Goal: Find specific page/section: Find specific page/section

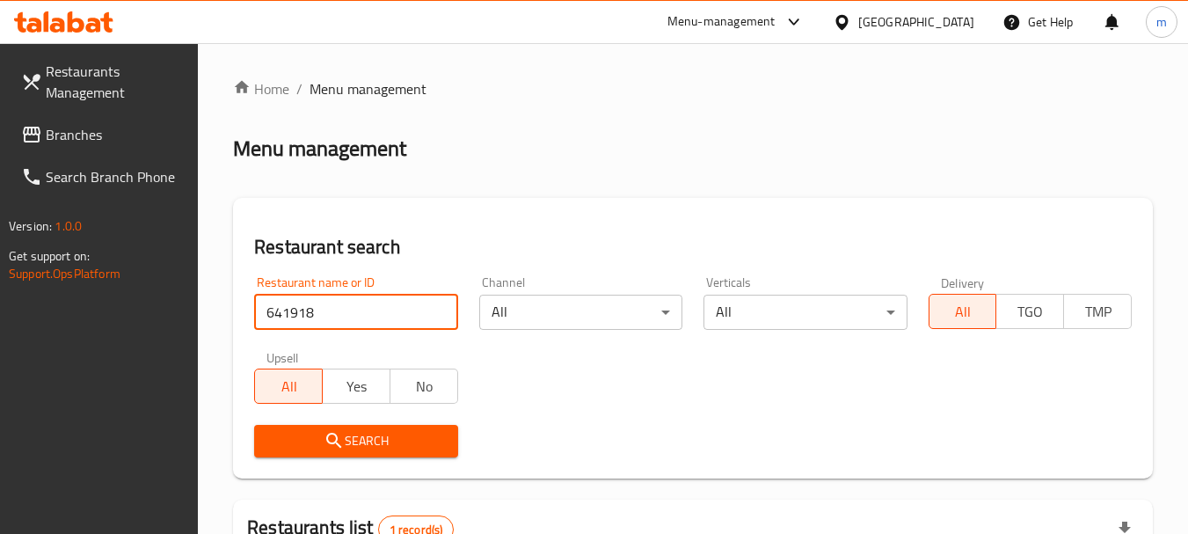
scroll to position [176, 0]
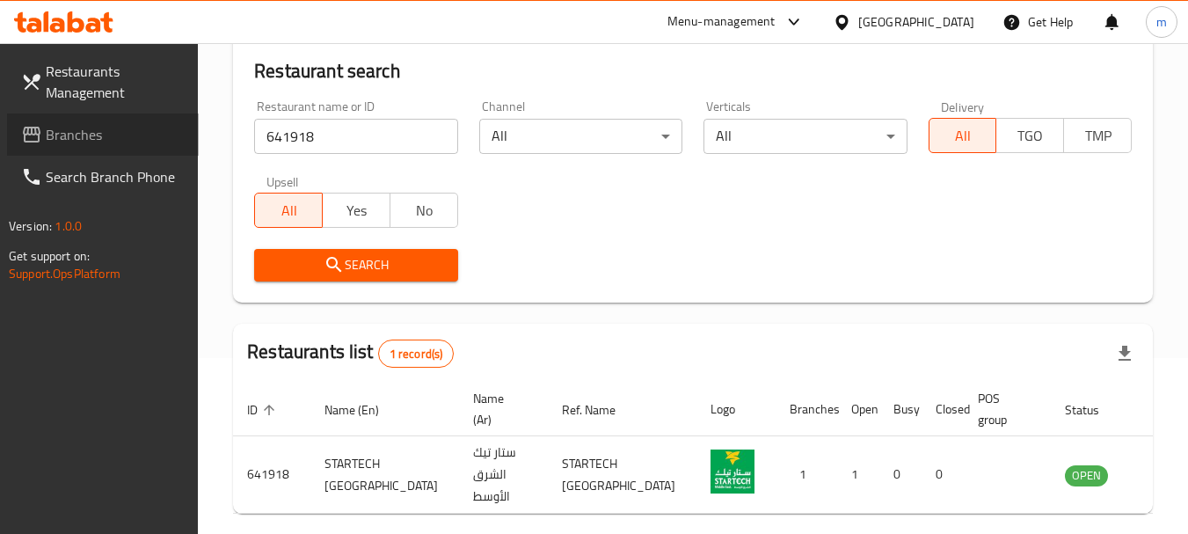
click at [132, 136] on span "Branches" at bounding box center [115, 134] width 139 height 21
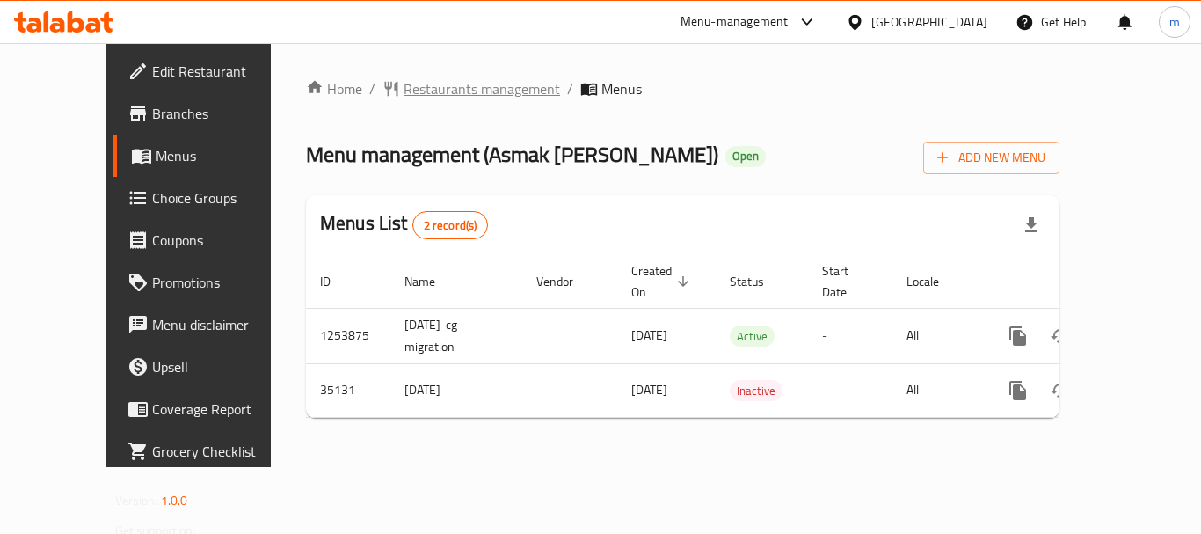
click at [404, 90] on span "Restaurants management" at bounding box center [482, 88] width 157 height 21
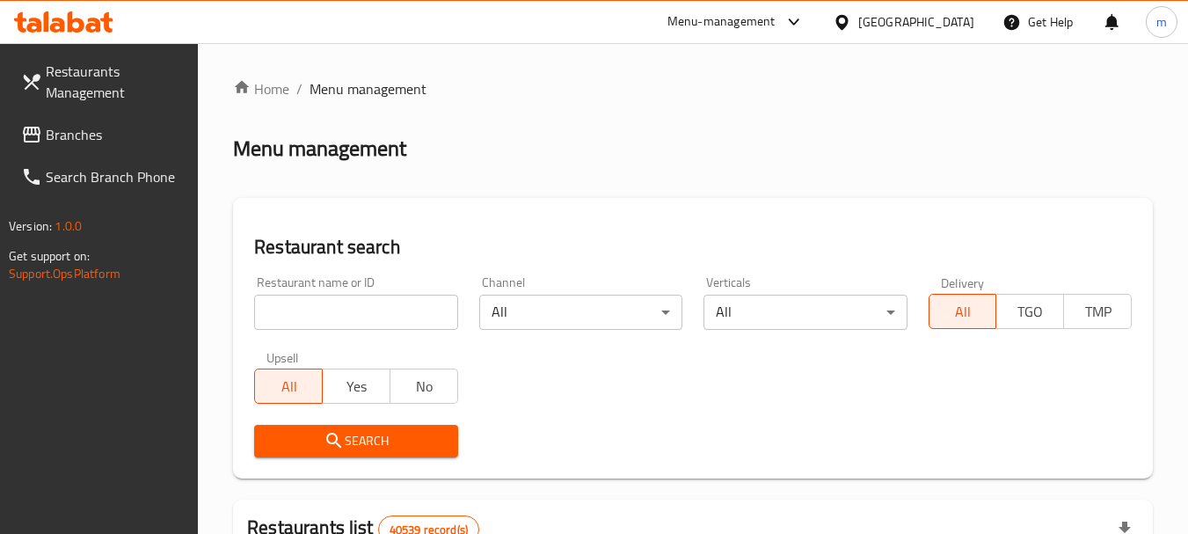
click at [310, 301] on input "search" at bounding box center [355, 312] width 203 height 35
paste input "18128"
type input "18128"
click at [375, 442] on span "Search" at bounding box center [355, 441] width 175 height 22
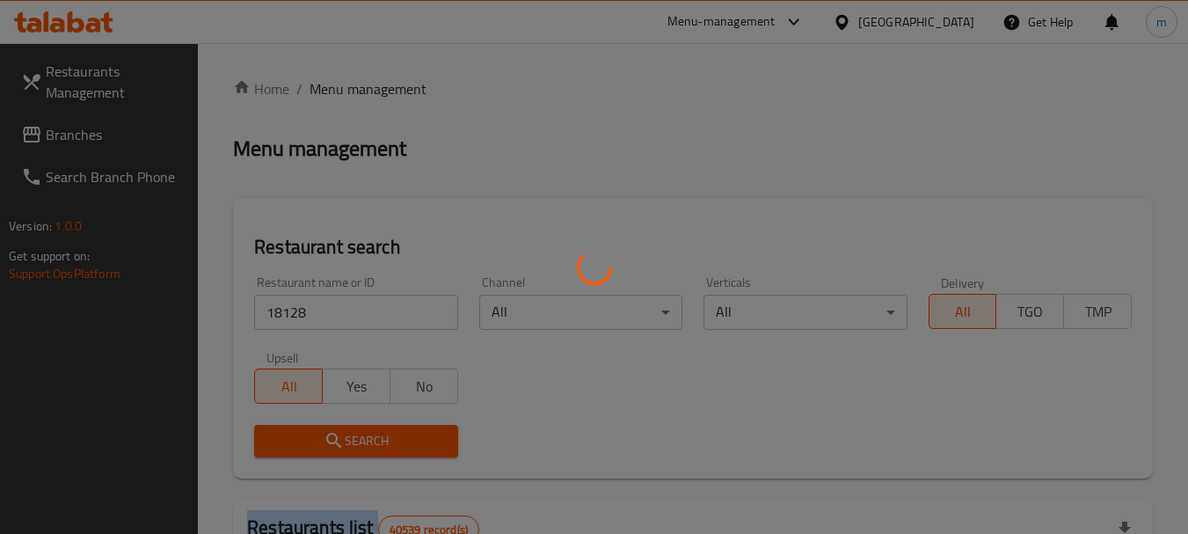
click at [375, 442] on div at bounding box center [594, 267] width 1188 height 534
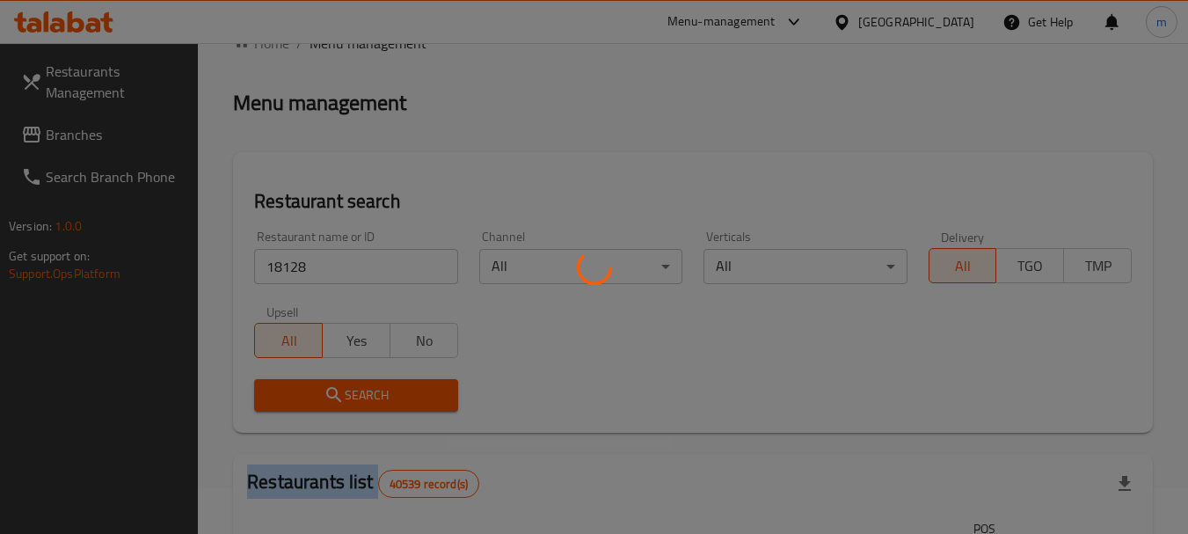
scroll to position [236, 0]
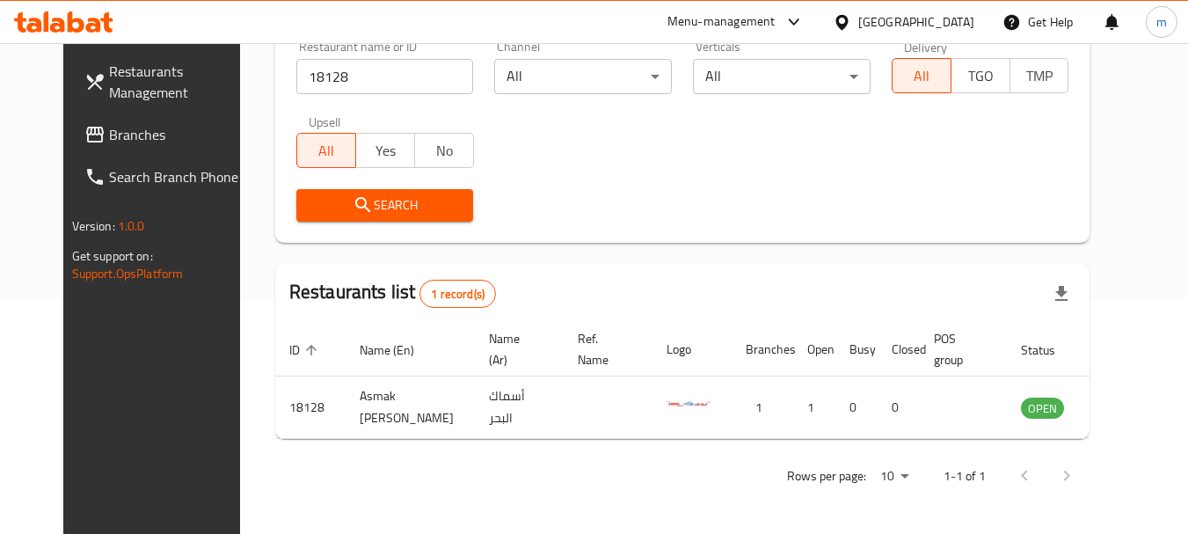
click at [336, 73] on input "18128" at bounding box center [385, 76] width 178 height 35
click at [125, 144] on span "Branches" at bounding box center [178, 134] width 139 height 21
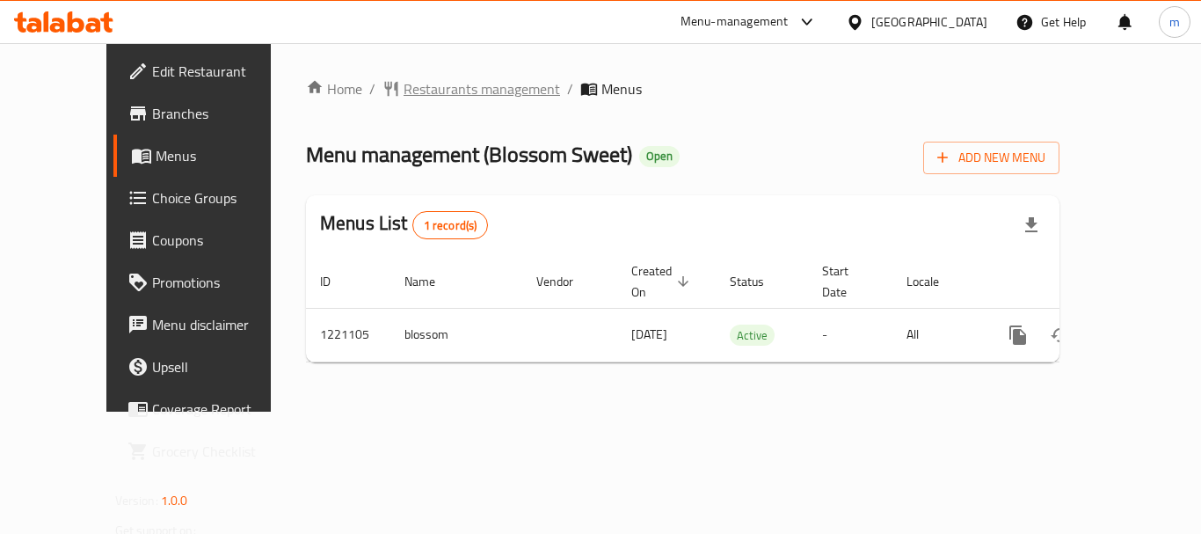
click at [404, 87] on span "Restaurants management" at bounding box center [482, 88] width 157 height 21
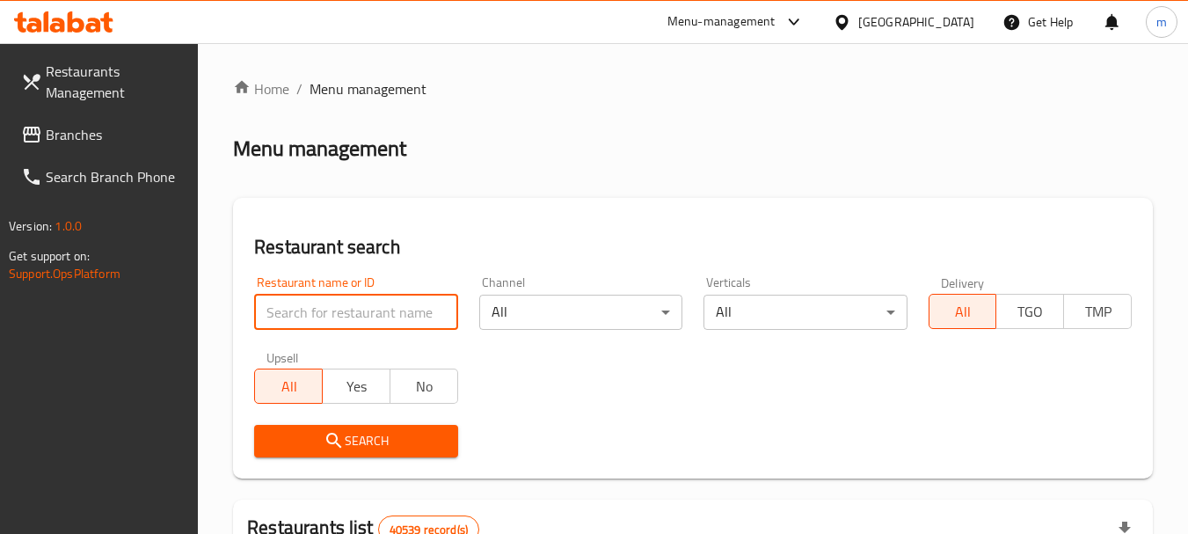
click at [331, 307] on input "search" at bounding box center [355, 312] width 203 height 35
paste input "673650"
type input "673650"
click button "Search" at bounding box center [355, 441] width 203 height 33
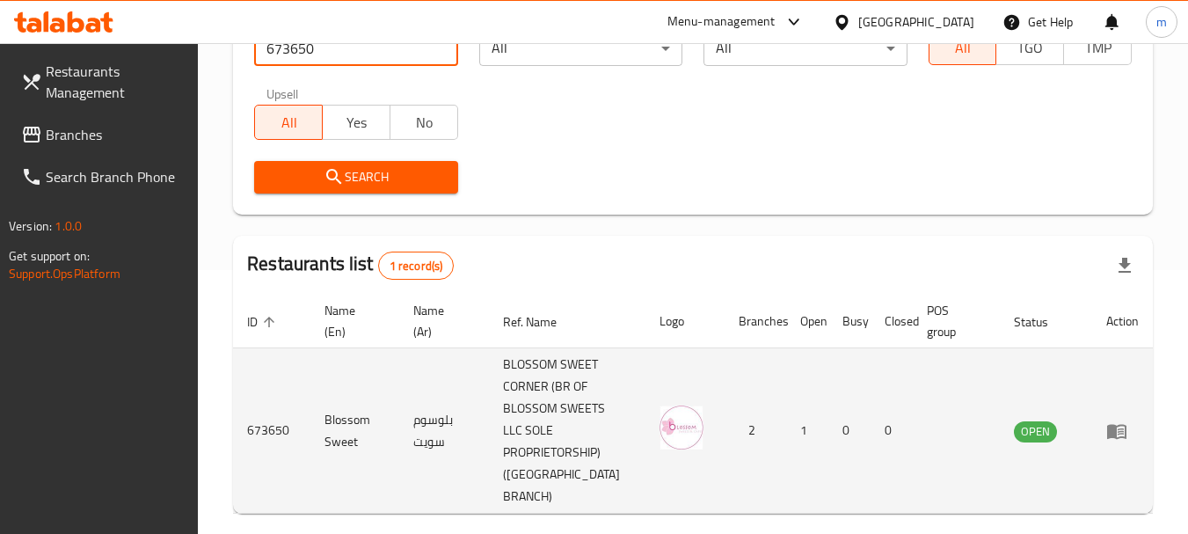
scroll to position [317, 0]
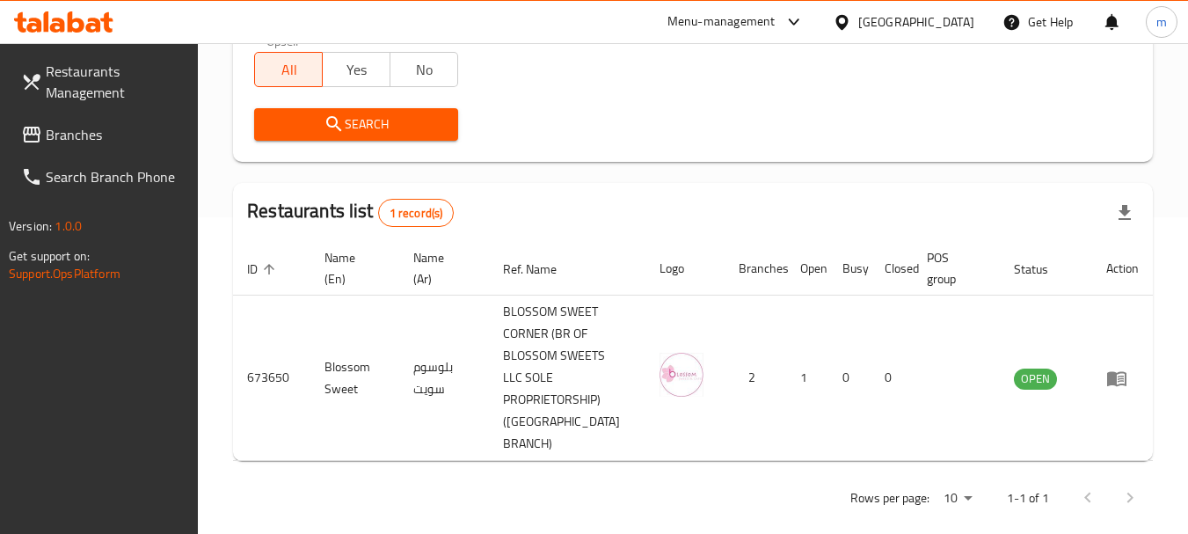
click at [877, 28] on div "United Arab Emirates" at bounding box center [916, 21] width 116 height 19
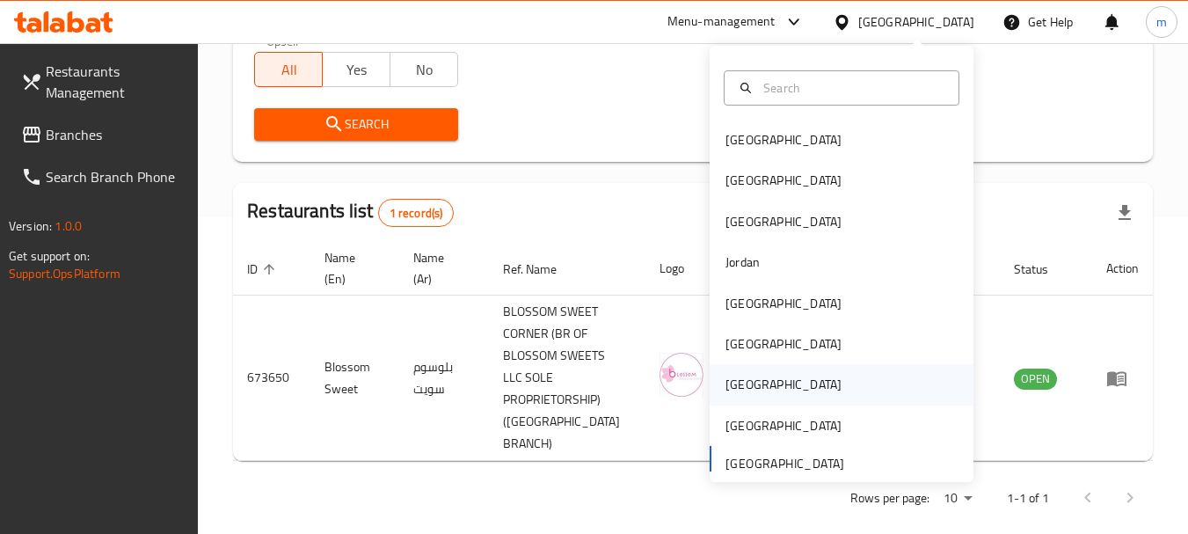
click at [759, 381] on div "Qatar" at bounding box center [842, 384] width 264 height 40
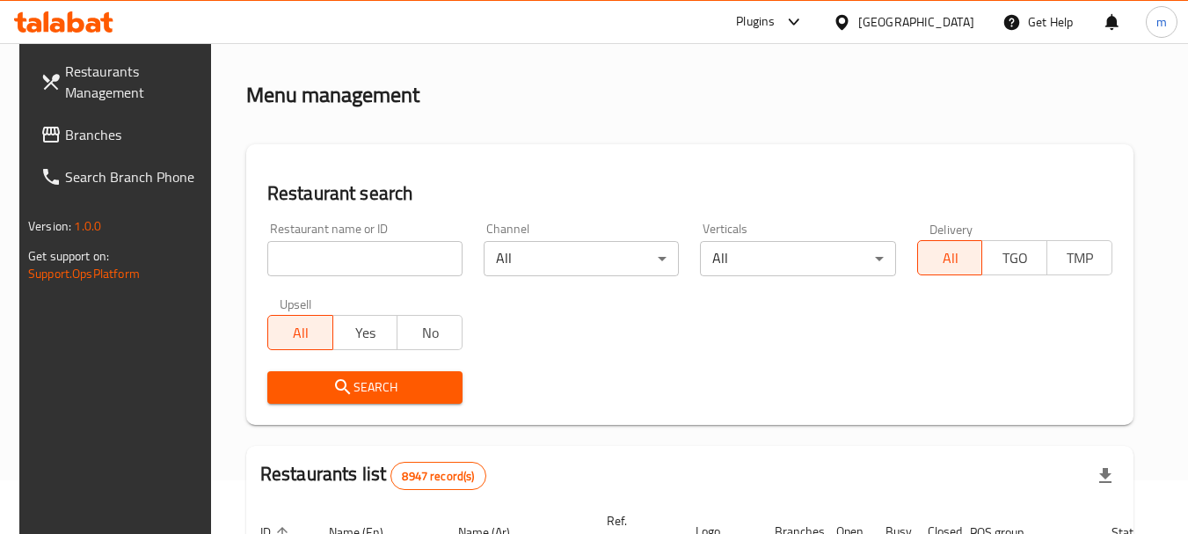
scroll to position [53, 0]
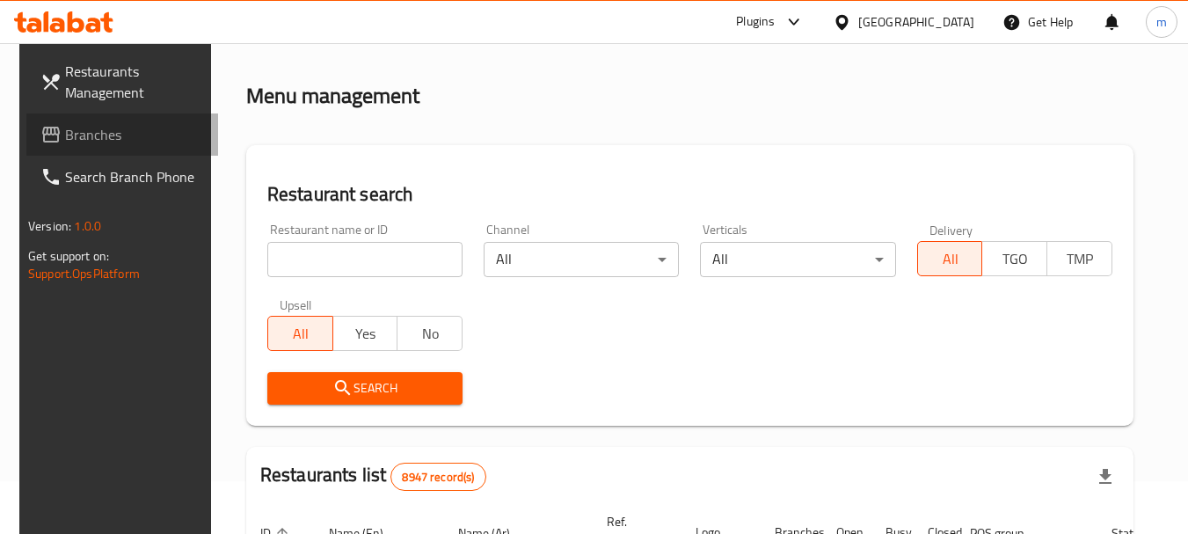
click at [79, 133] on span "Branches" at bounding box center [134, 134] width 139 height 21
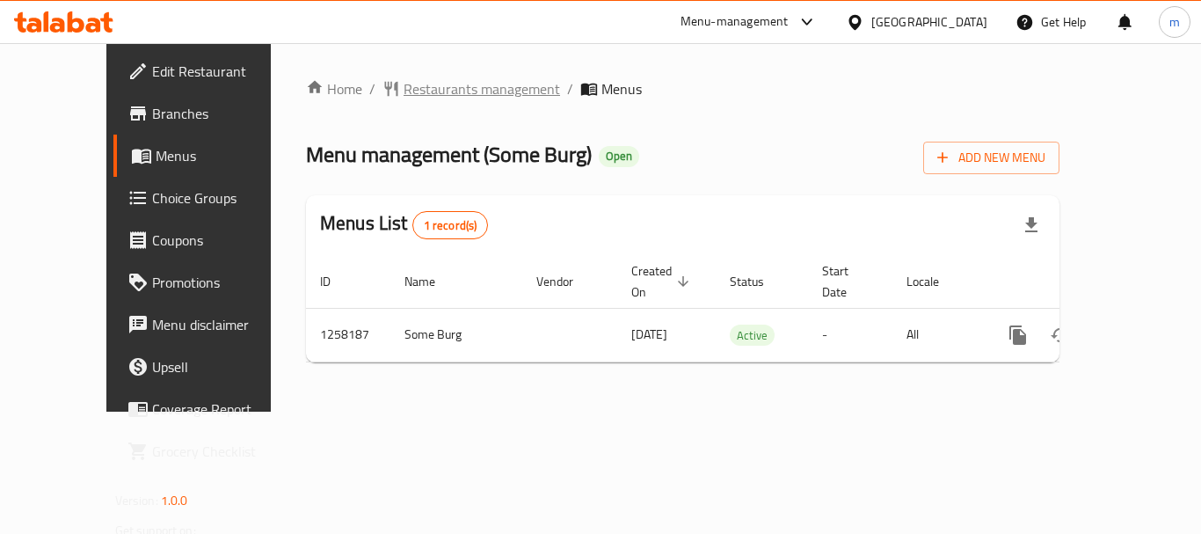
click at [431, 95] on span "Restaurants management" at bounding box center [482, 88] width 157 height 21
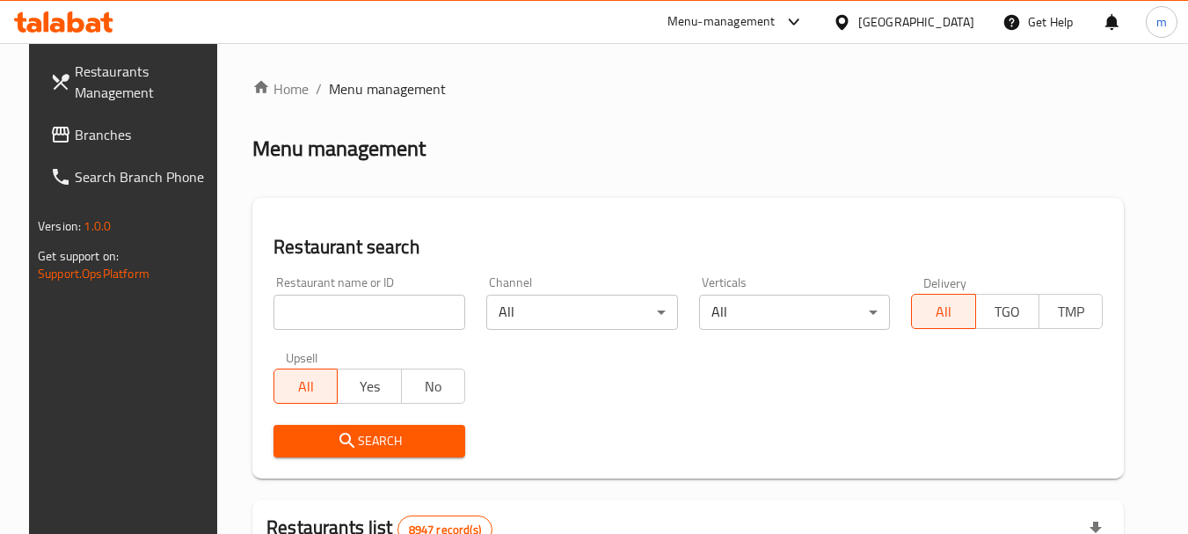
click at [389, 303] on input "search" at bounding box center [370, 312] width 192 height 35
paste input "683859"
type input "683859"
click at [288, 435] on span "Search" at bounding box center [370, 441] width 164 height 22
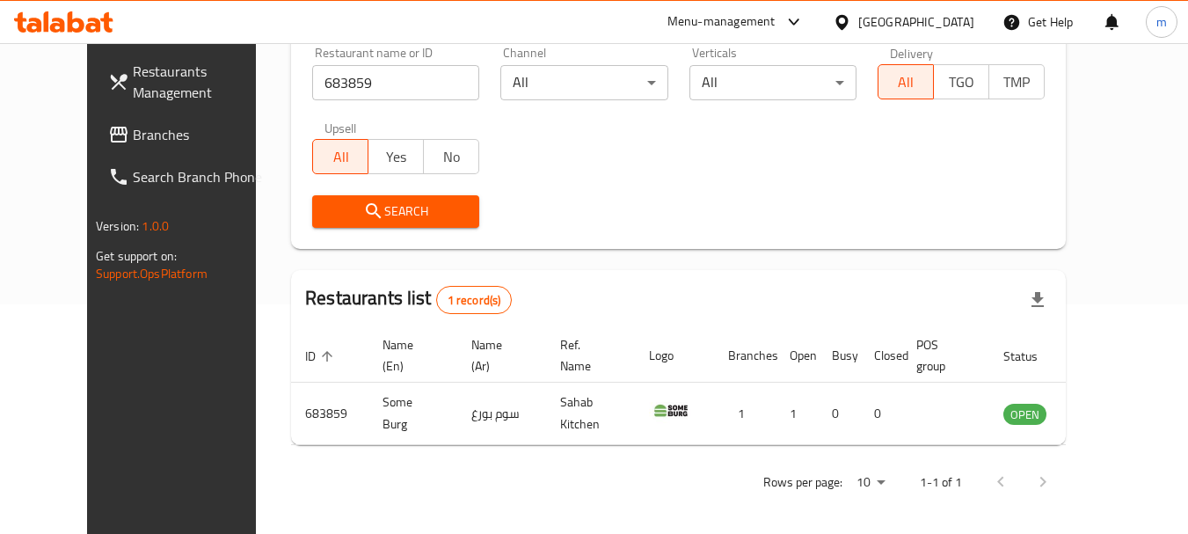
scroll to position [236, 0]
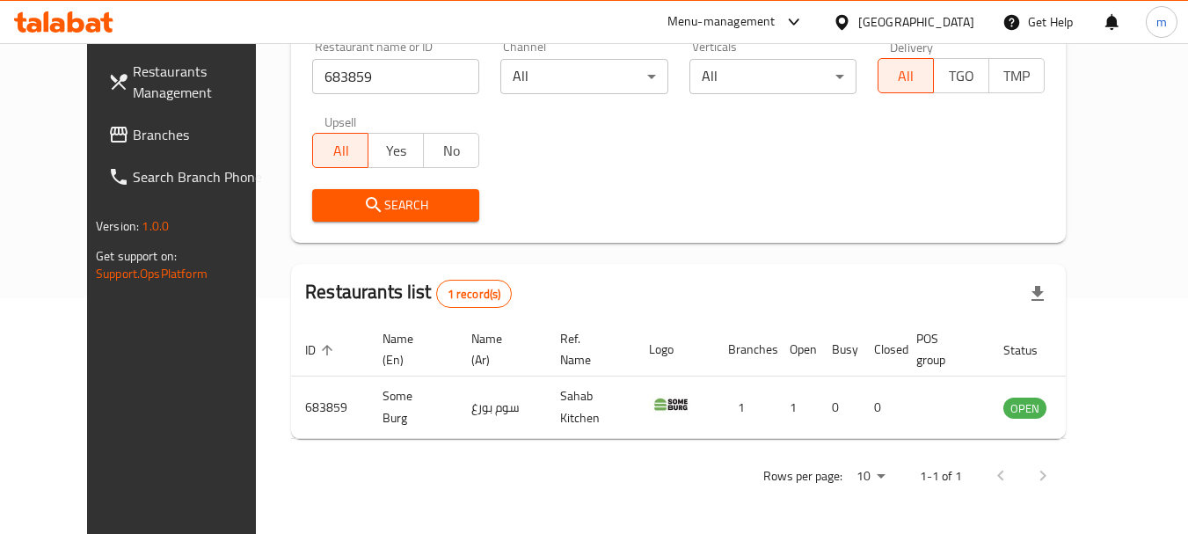
click at [858, 27] on div at bounding box center [846, 21] width 26 height 19
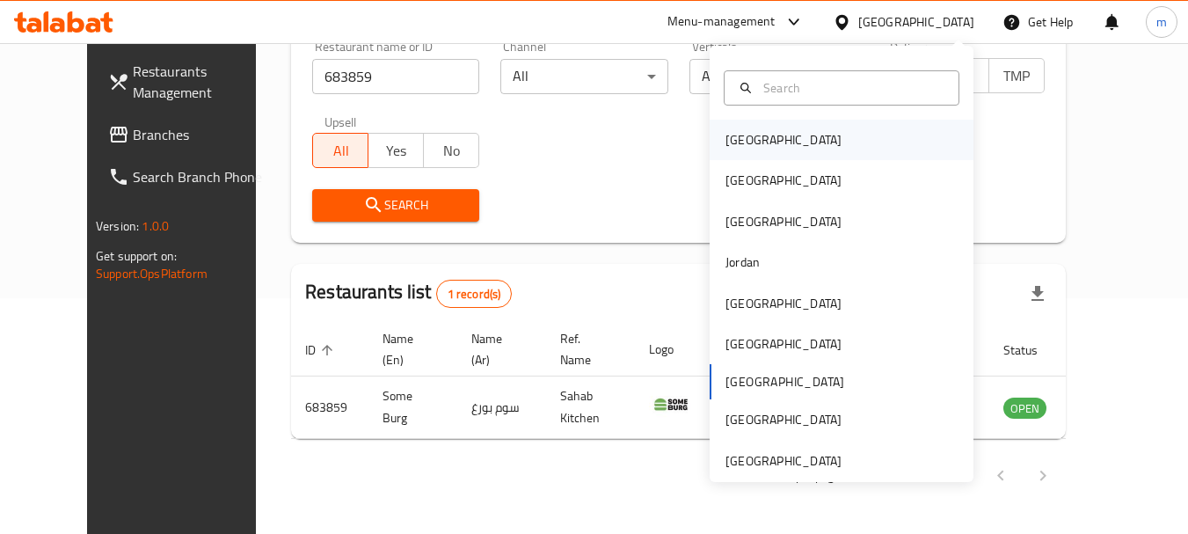
click at [727, 144] on div "Bahrain" at bounding box center [784, 139] width 116 height 19
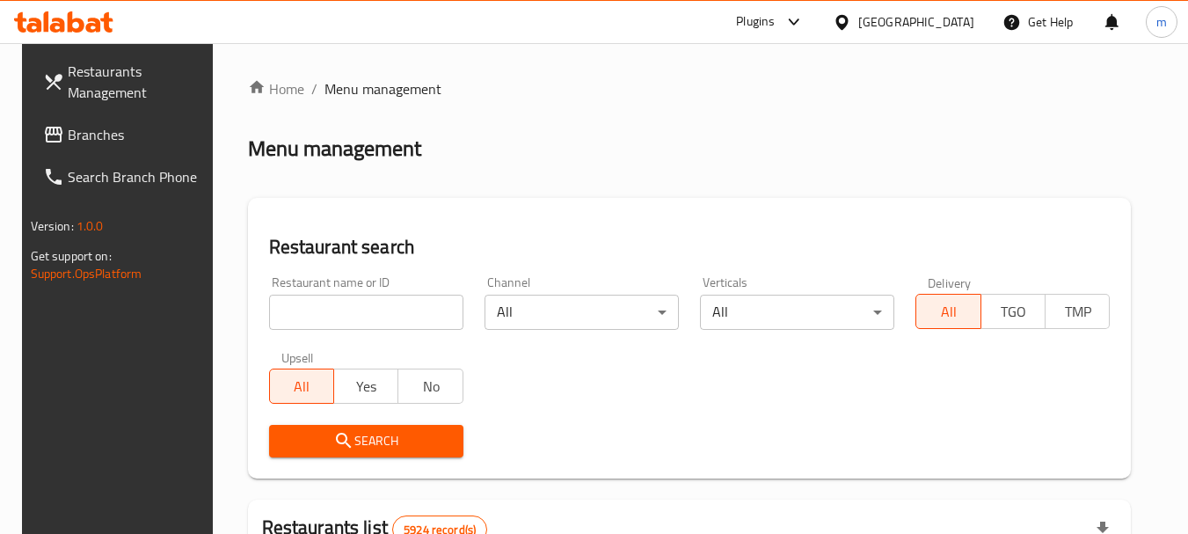
click at [91, 113] on link "Restaurants Management" at bounding box center [125, 81] width 192 height 63
click at [86, 124] on span "Branches" at bounding box center [137, 134] width 139 height 21
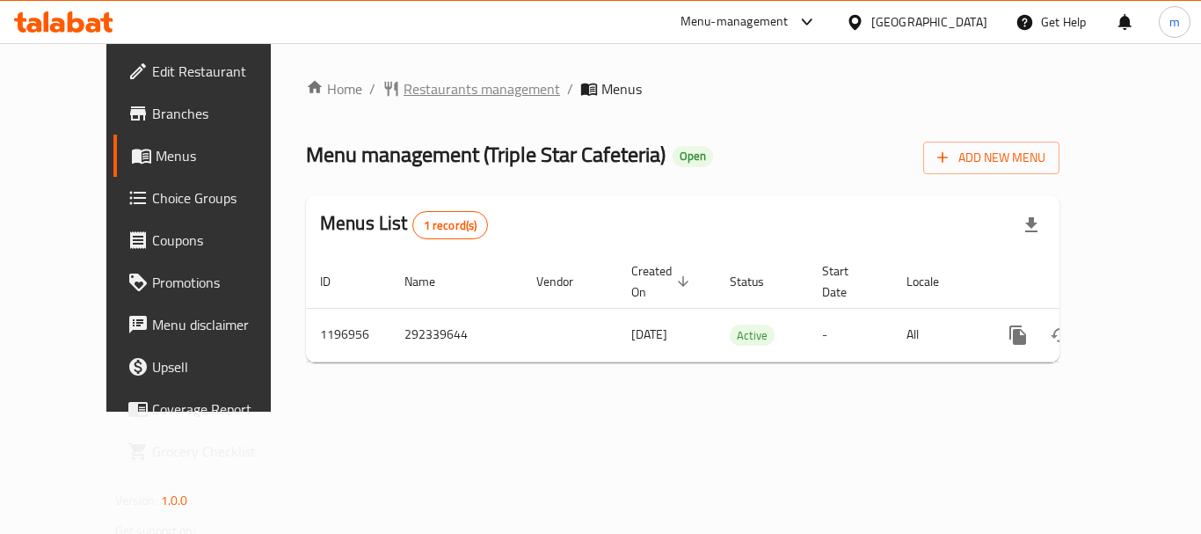
click at [441, 91] on span "Restaurants management" at bounding box center [482, 88] width 157 height 21
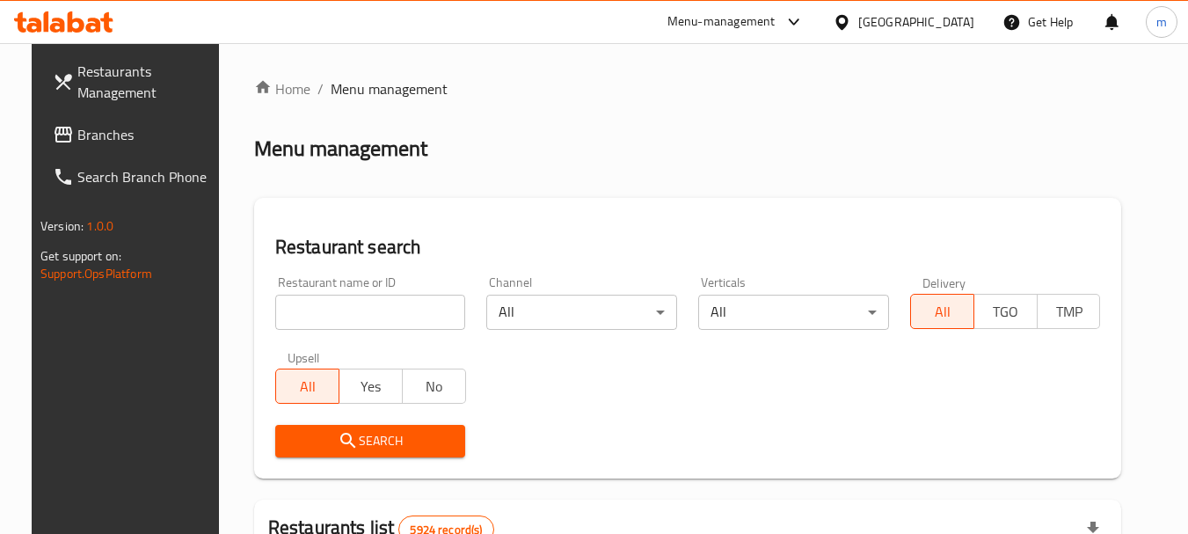
click at [362, 311] on div at bounding box center [594, 267] width 1188 height 534
click at [362, 311] on input "search" at bounding box center [370, 312] width 191 height 35
paste input "667908"
type input "667908"
click button "Search" at bounding box center [370, 441] width 191 height 33
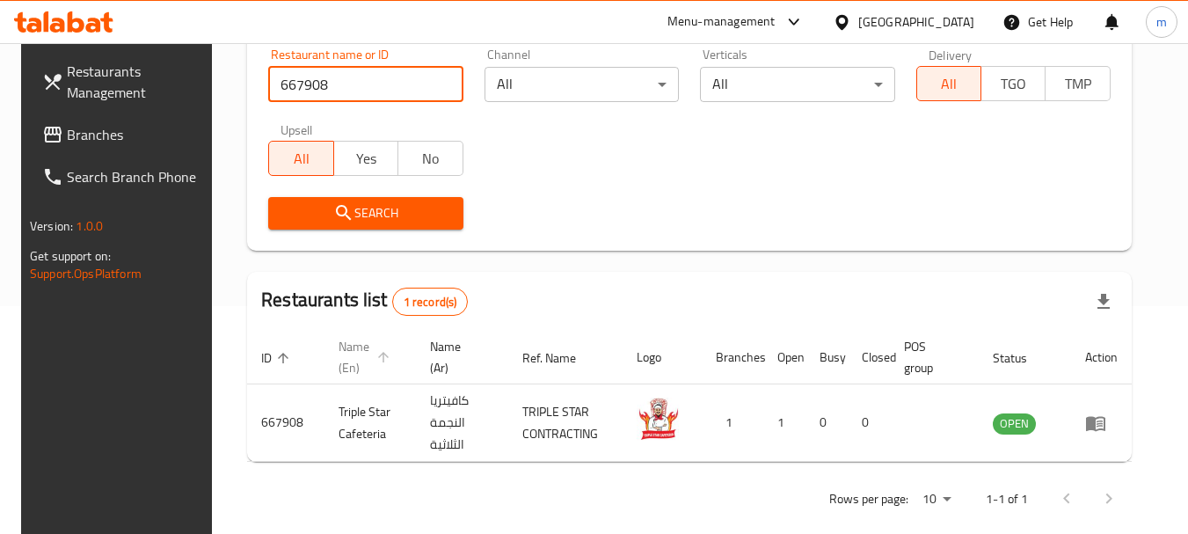
scroll to position [229, 0]
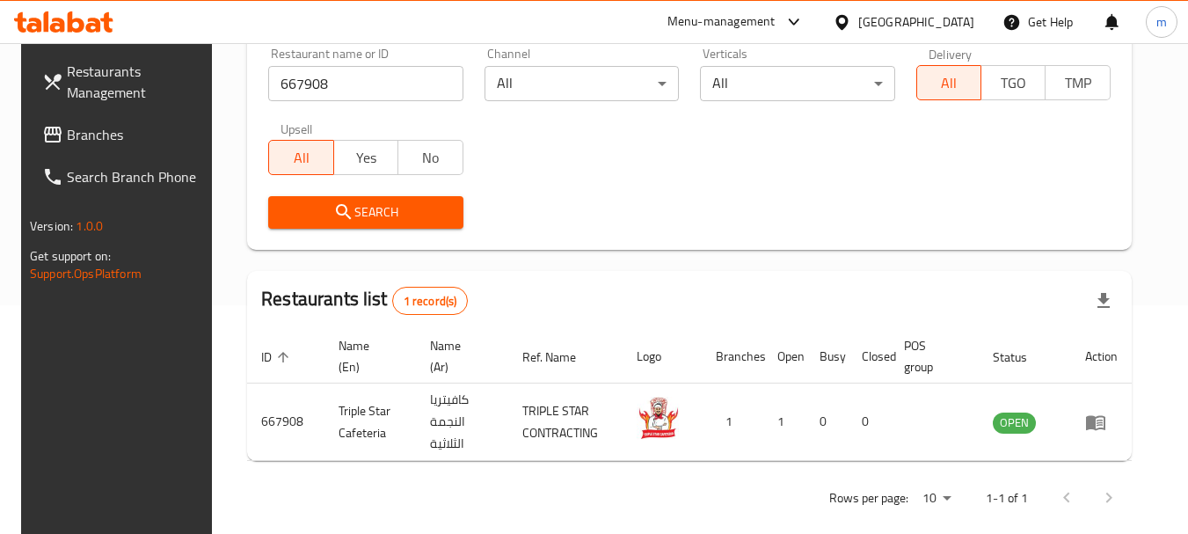
click at [974, 18] on div "[GEOGRAPHIC_DATA]" at bounding box center [916, 21] width 116 height 19
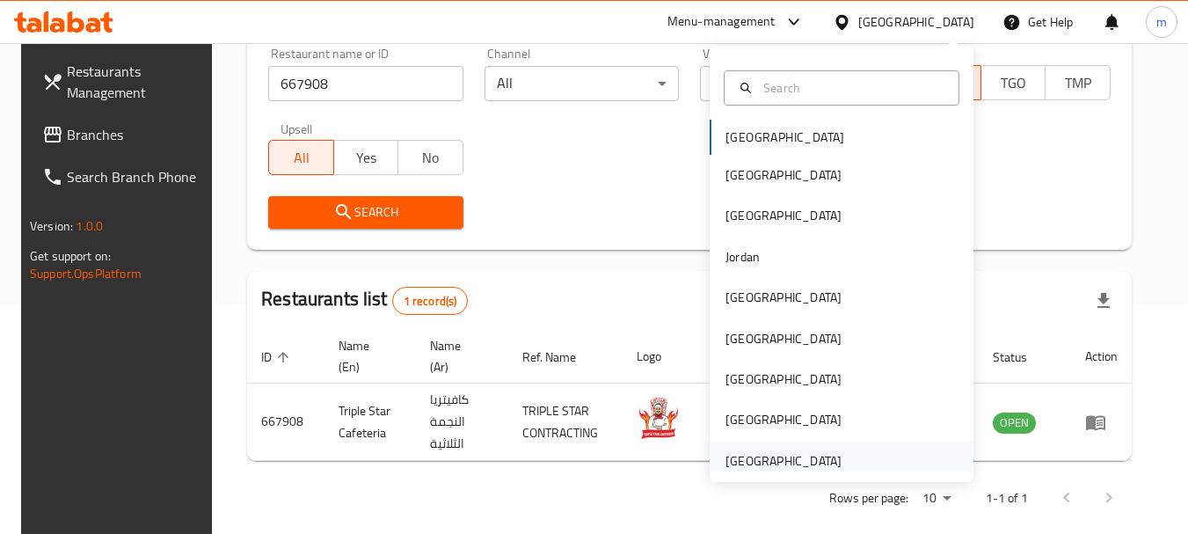
click at [832, 452] on div "[GEOGRAPHIC_DATA]" at bounding box center [784, 461] width 144 height 40
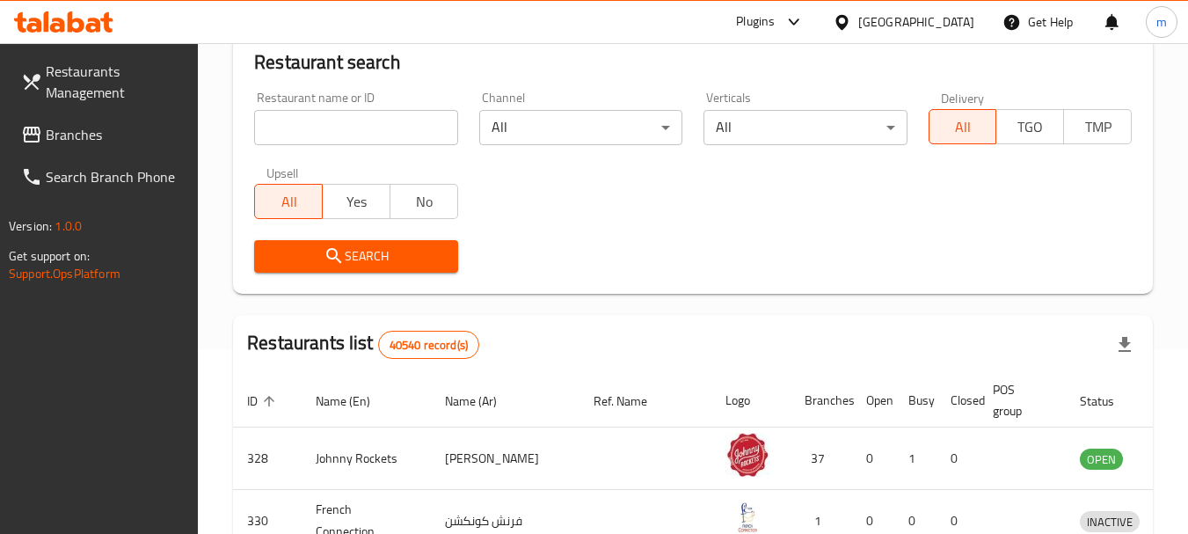
scroll to position [229, 0]
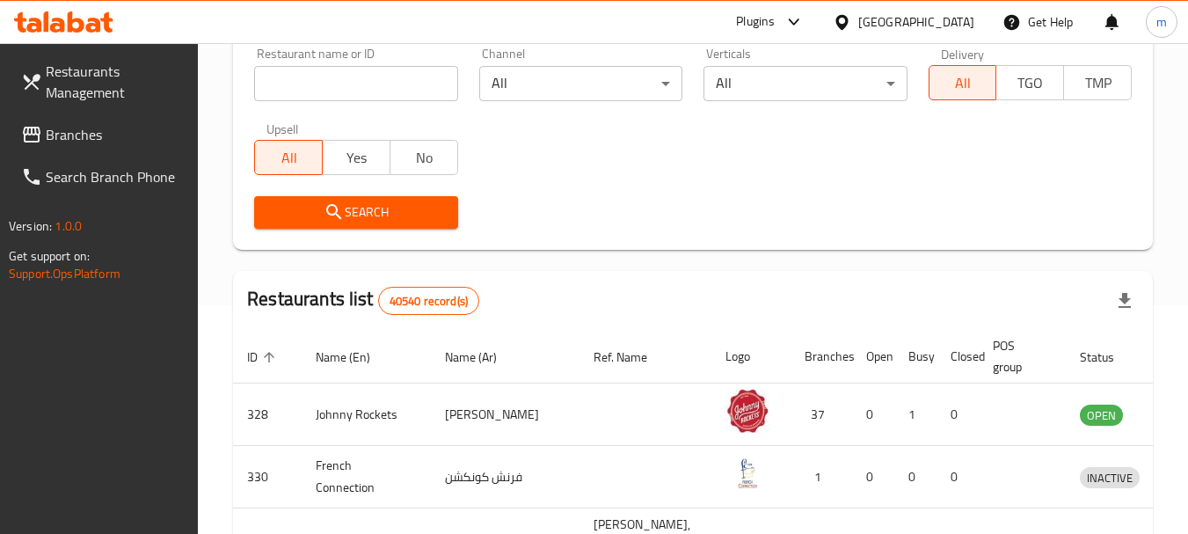
click at [91, 139] on span "Branches" at bounding box center [115, 134] width 139 height 21
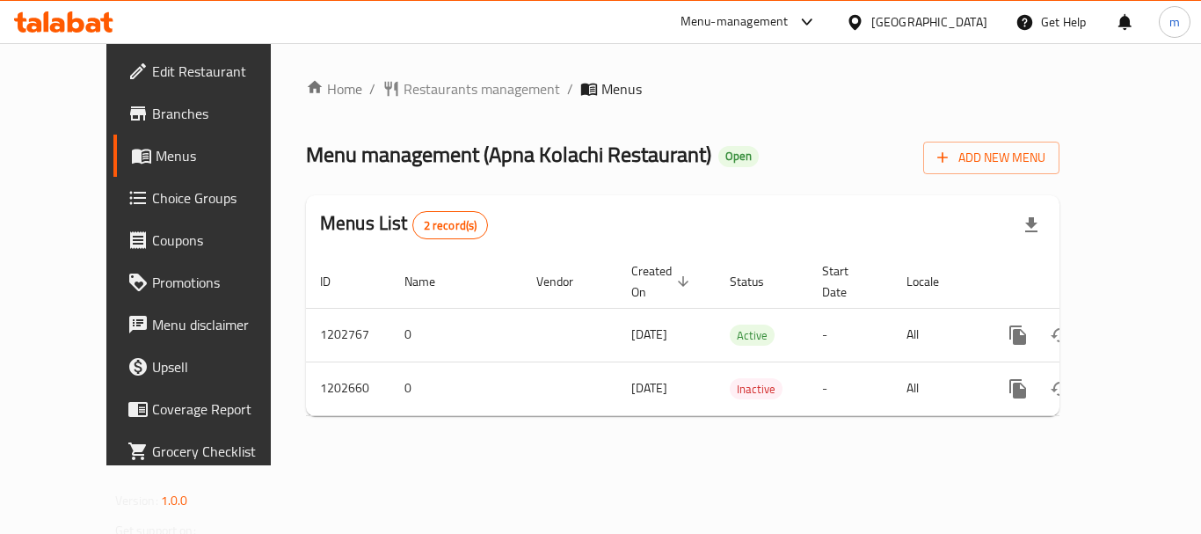
click at [436, 69] on div "Home / Restaurants management / Menus Menu management ( Apna Kolachi Restaurant…" at bounding box center [683, 254] width 824 height 422
click at [417, 84] on span "Restaurants management" at bounding box center [482, 88] width 157 height 21
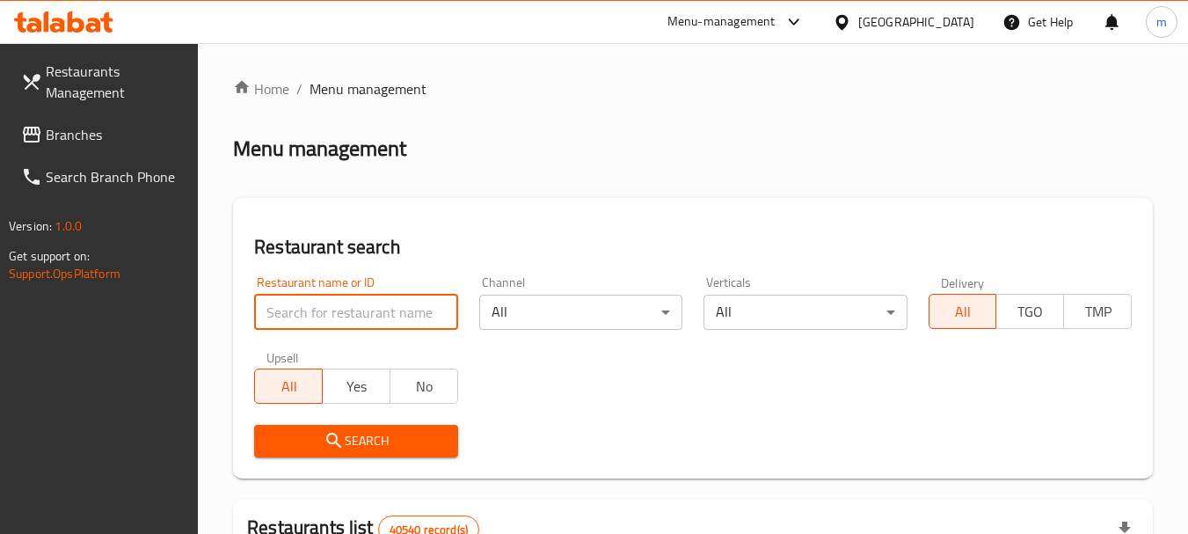
click at [353, 302] on input "search" at bounding box center [355, 312] width 203 height 35
paste input "669295"
type input "669295"
click button "Search" at bounding box center [355, 441] width 203 height 33
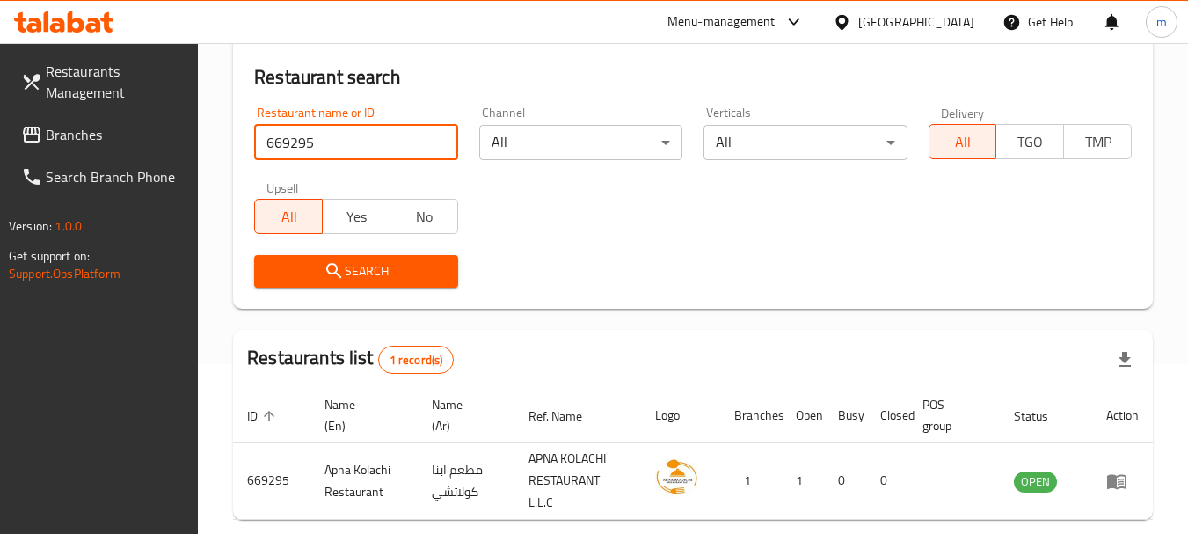
scroll to position [251, 0]
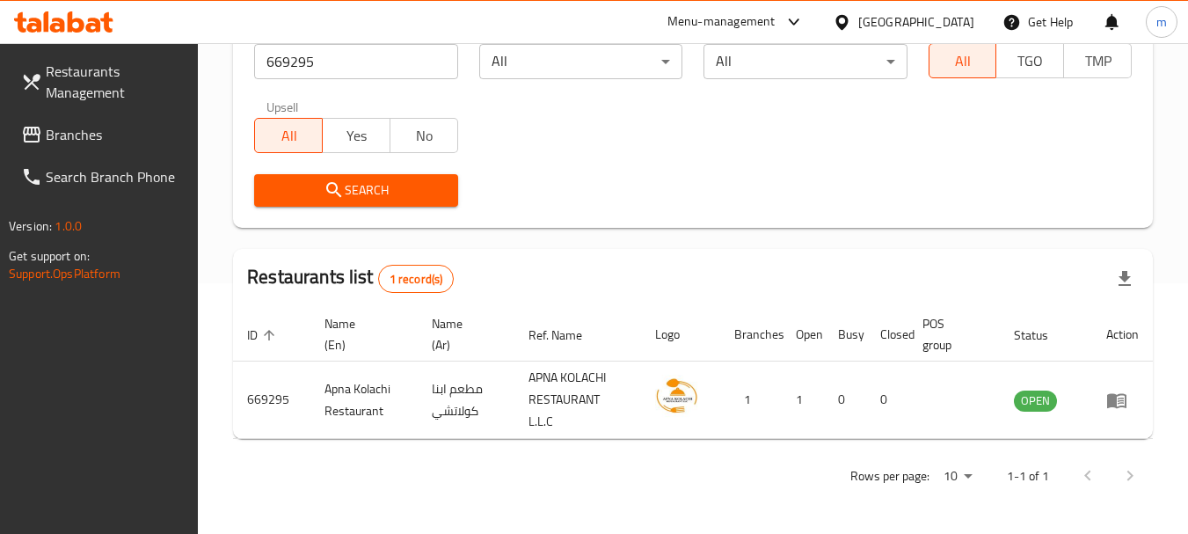
click at [967, 18] on div "[GEOGRAPHIC_DATA]" at bounding box center [916, 21] width 116 height 19
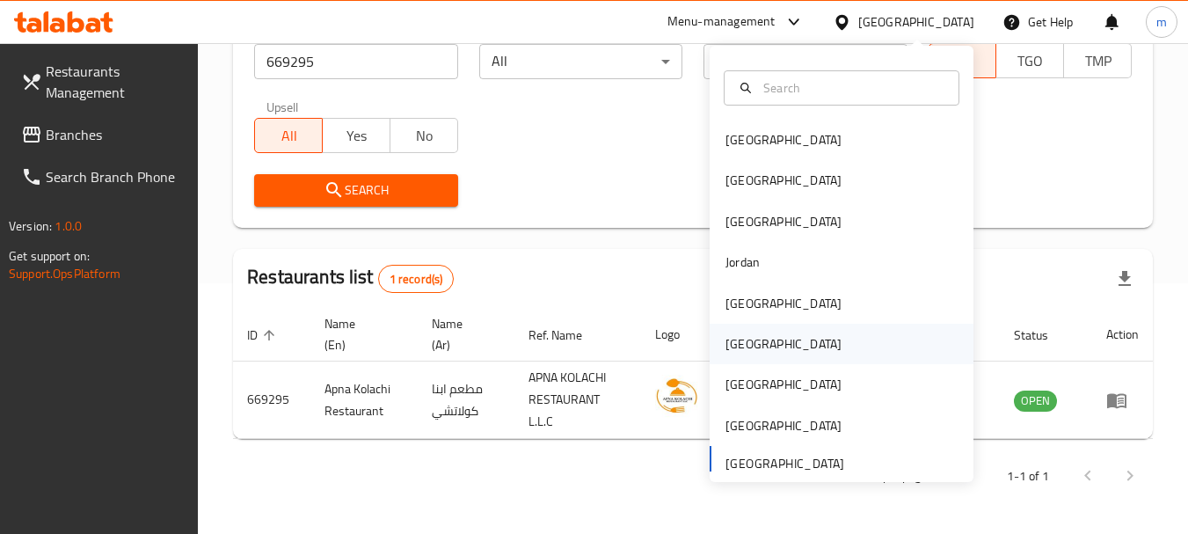
click at [763, 353] on div "[GEOGRAPHIC_DATA]" at bounding box center [842, 344] width 264 height 40
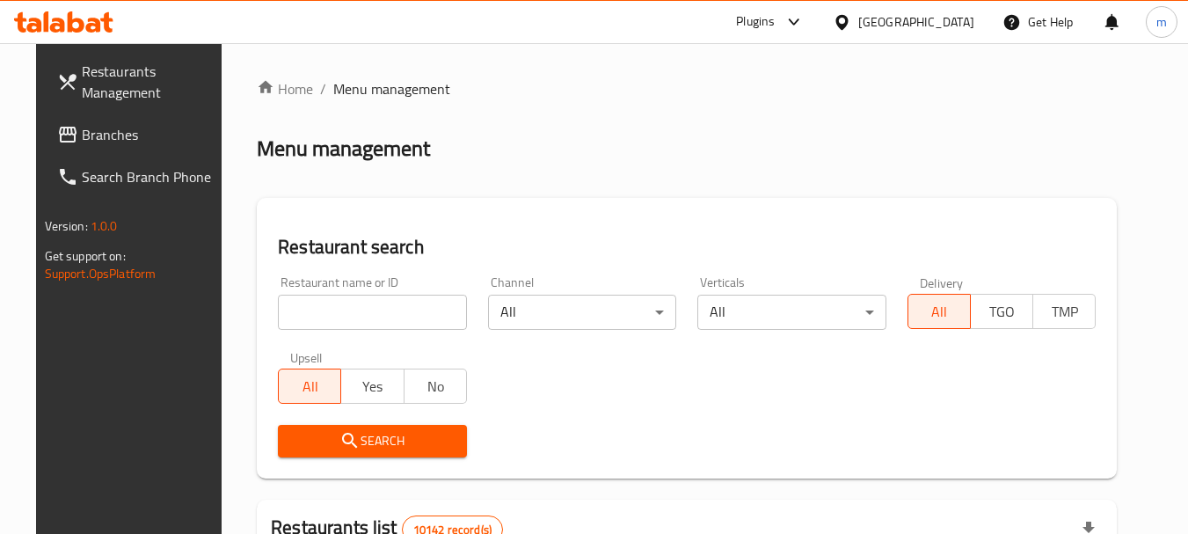
click at [57, 142] on icon at bounding box center [67, 134] width 21 height 21
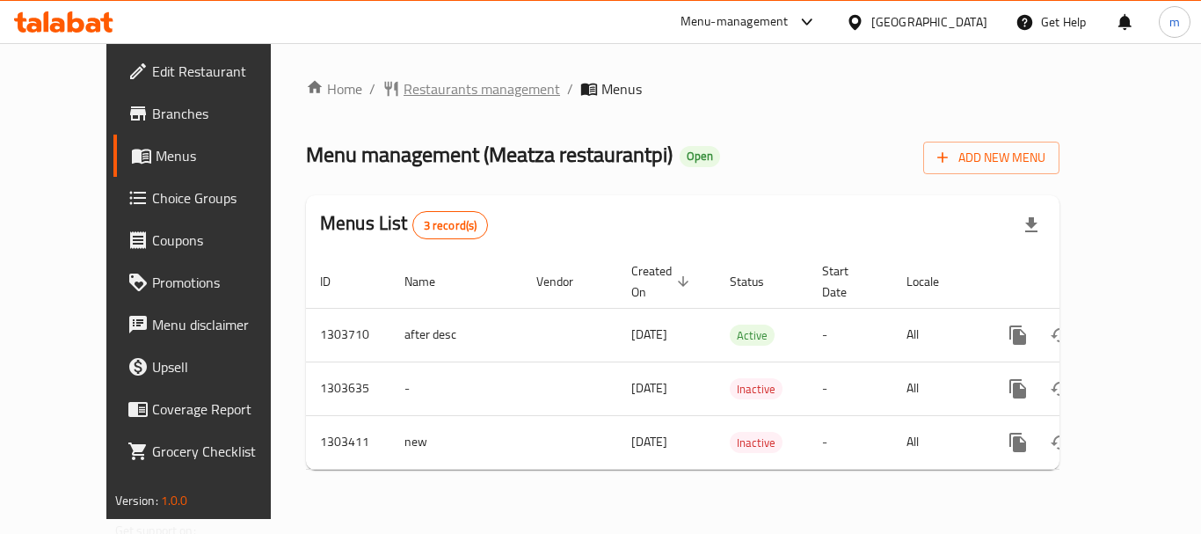
click at [413, 86] on span "Restaurants management" at bounding box center [482, 88] width 157 height 21
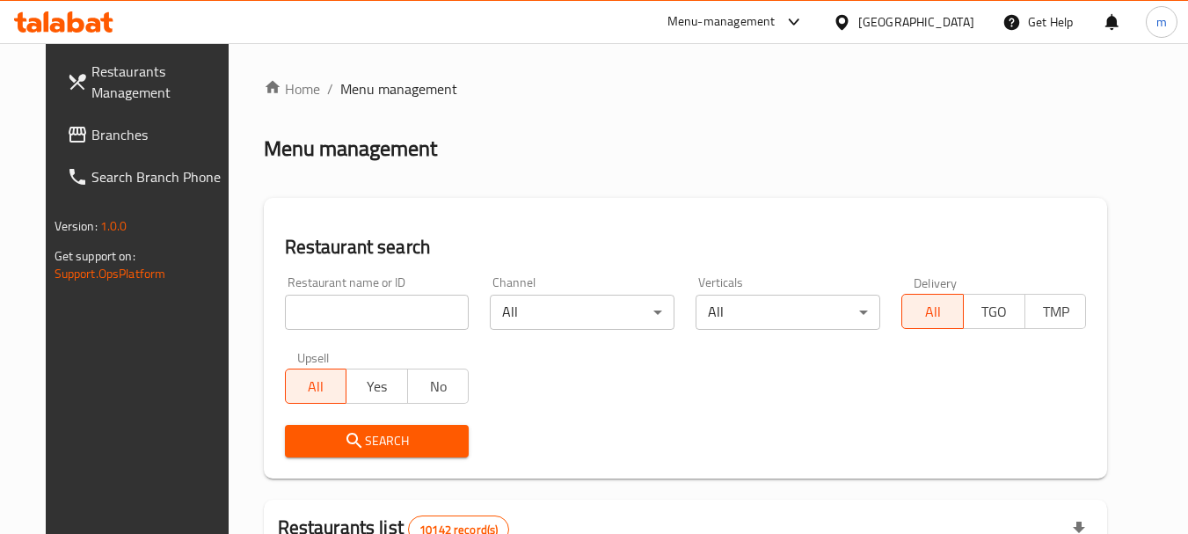
click at [348, 307] on input "search" at bounding box center [377, 312] width 185 height 35
paste input "702652"
type input "702652"
click button "Search" at bounding box center [377, 441] width 185 height 33
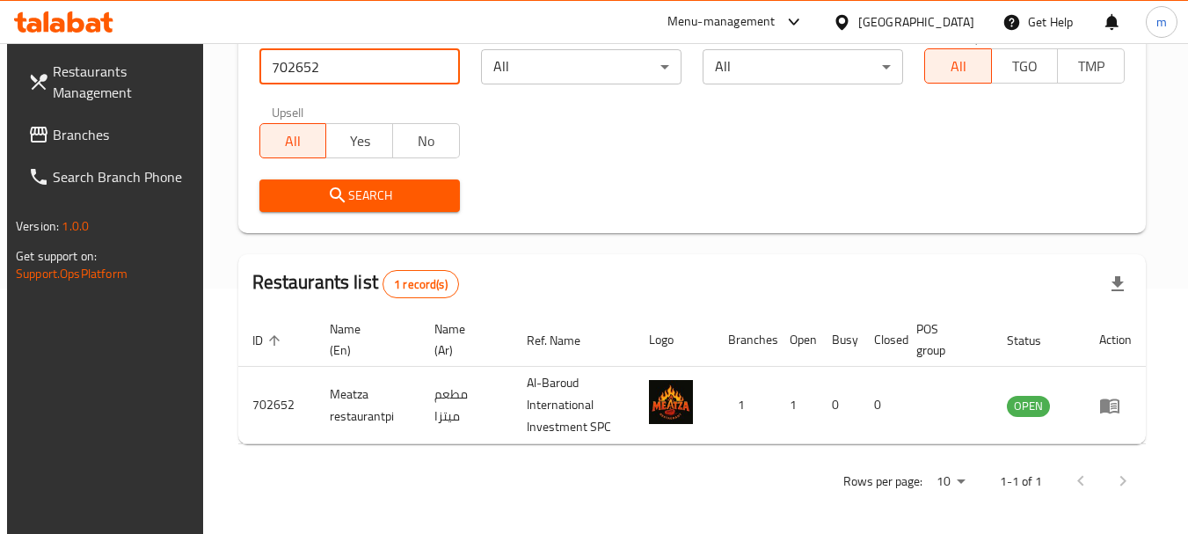
scroll to position [251, 0]
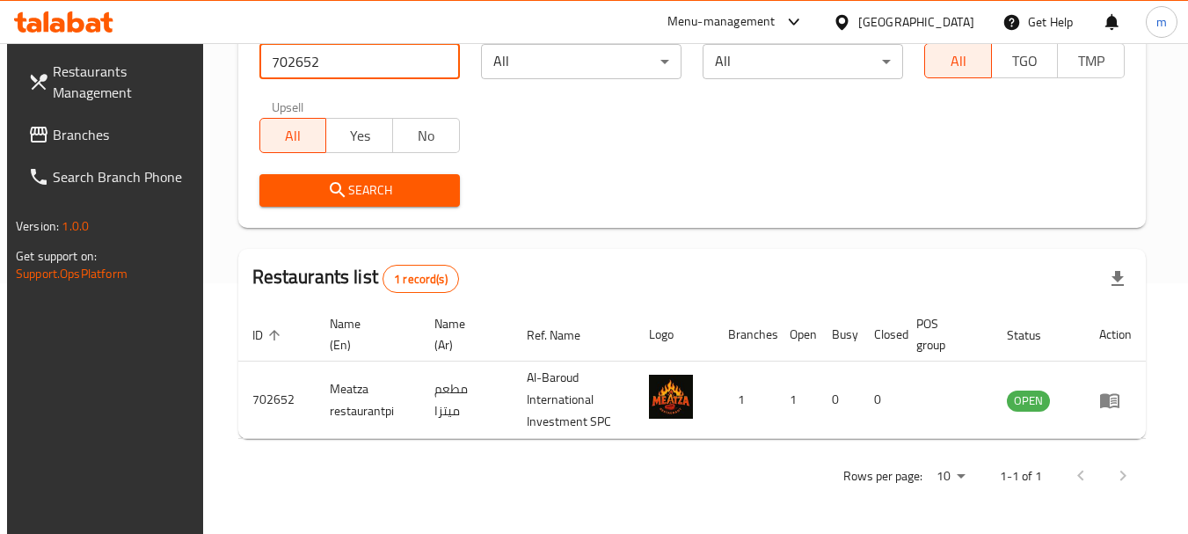
click at [946, 18] on div "[GEOGRAPHIC_DATA]" at bounding box center [916, 21] width 116 height 19
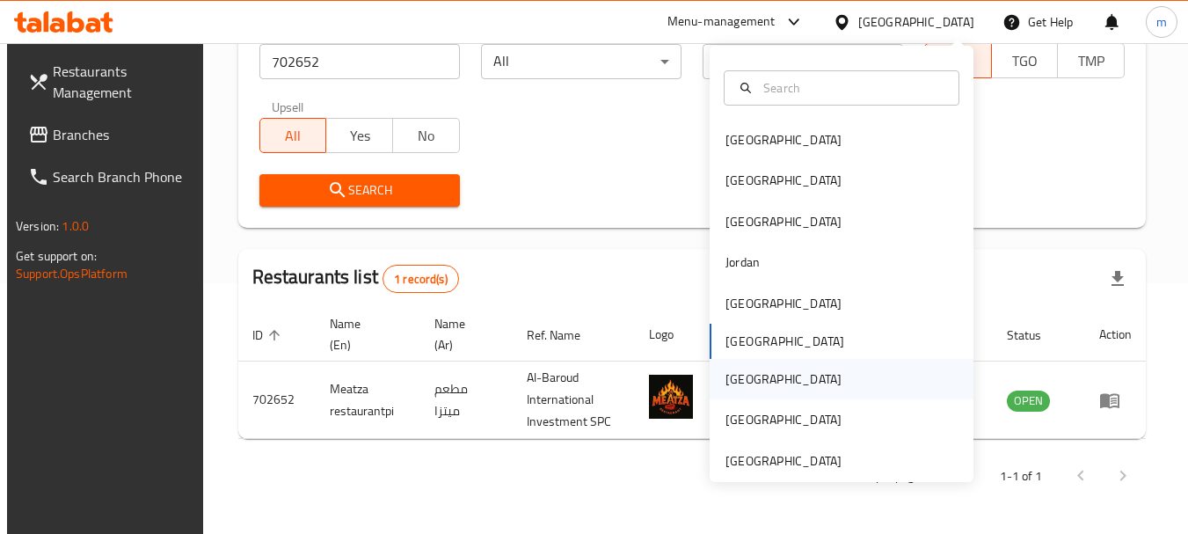
click at [763, 369] on div "[GEOGRAPHIC_DATA]" at bounding box center [842, 379] width 264 height 40
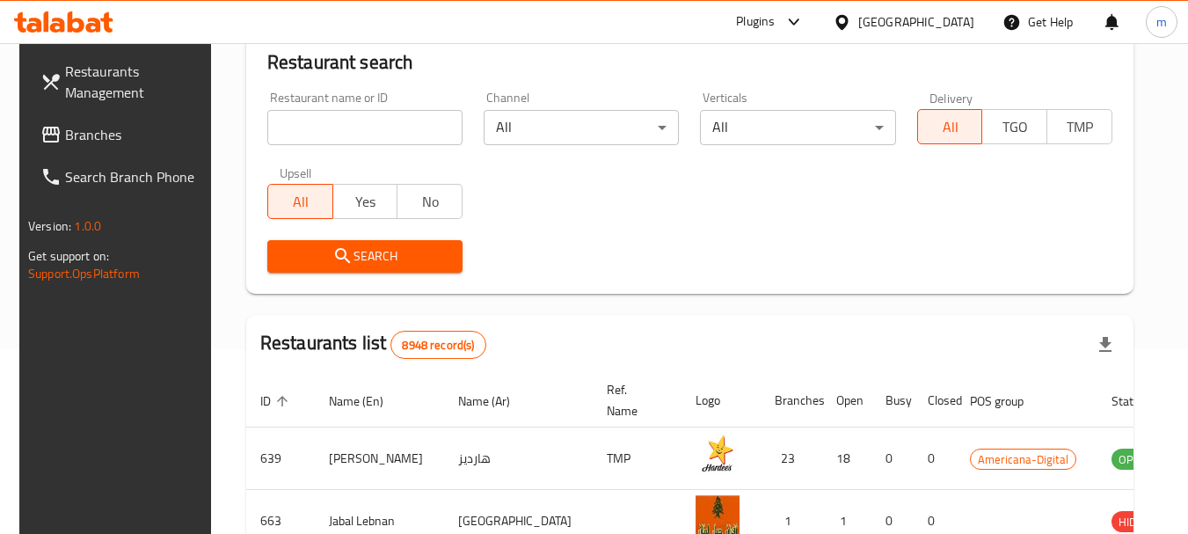
scroll to position [251, 0]
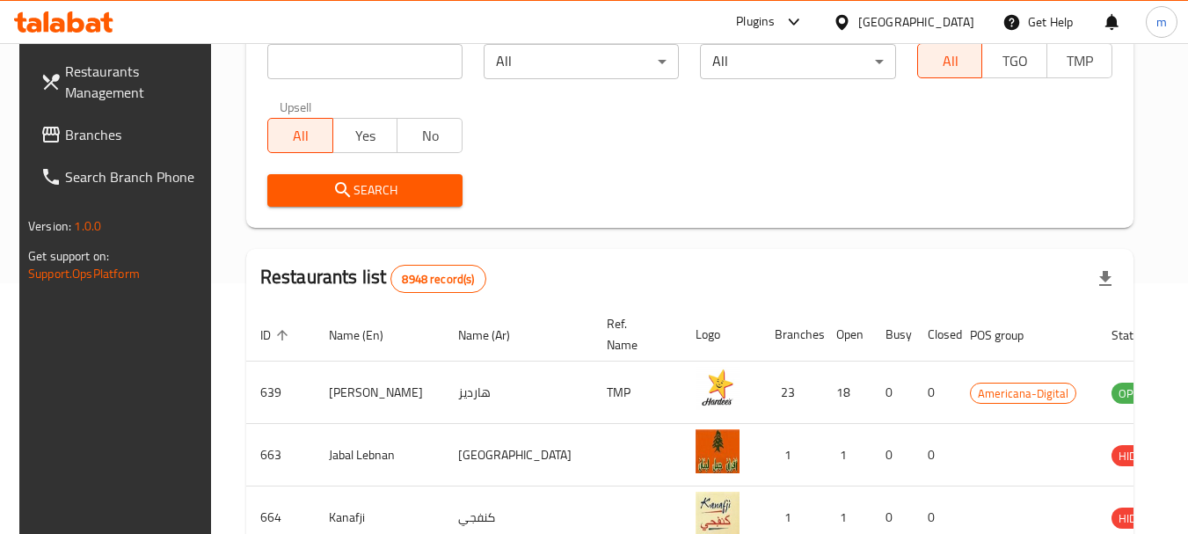
click at [40, 125] on icon at bounding box center [50, 134] width 21 height 21
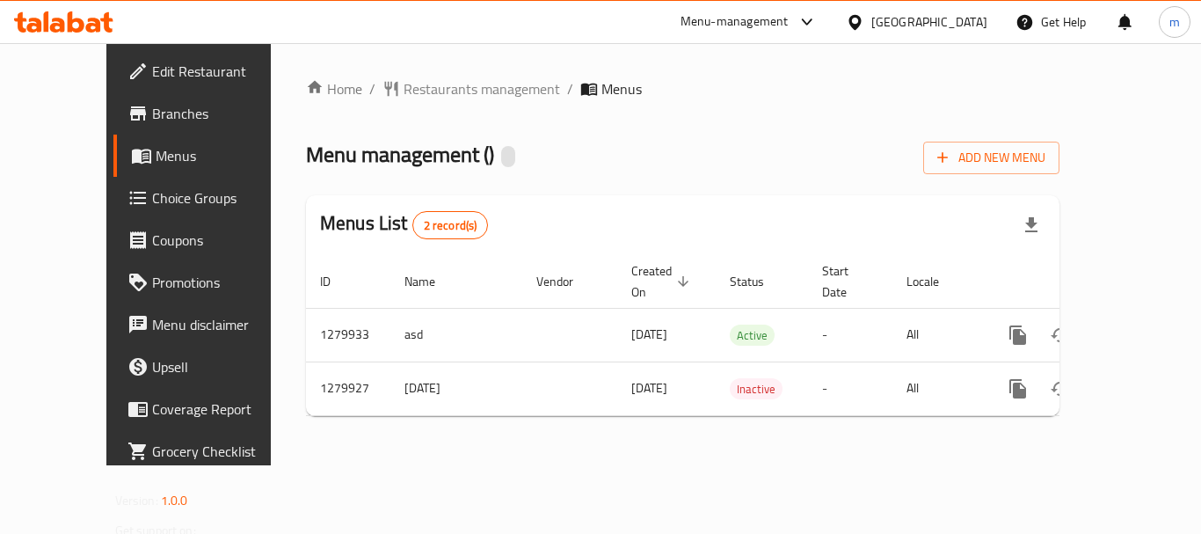
click at [404, 84] on span "Restaurants management" at bounding box center [482, 88] width 157 height 21
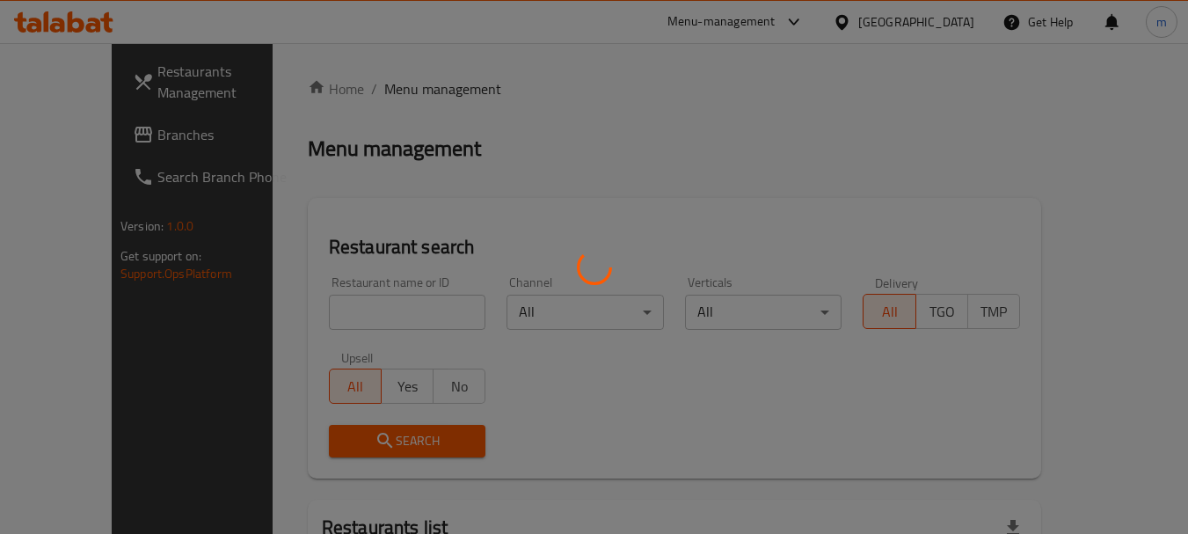
click at [309, 308] on div at bounding box center [594, 267] width 1188 height 534
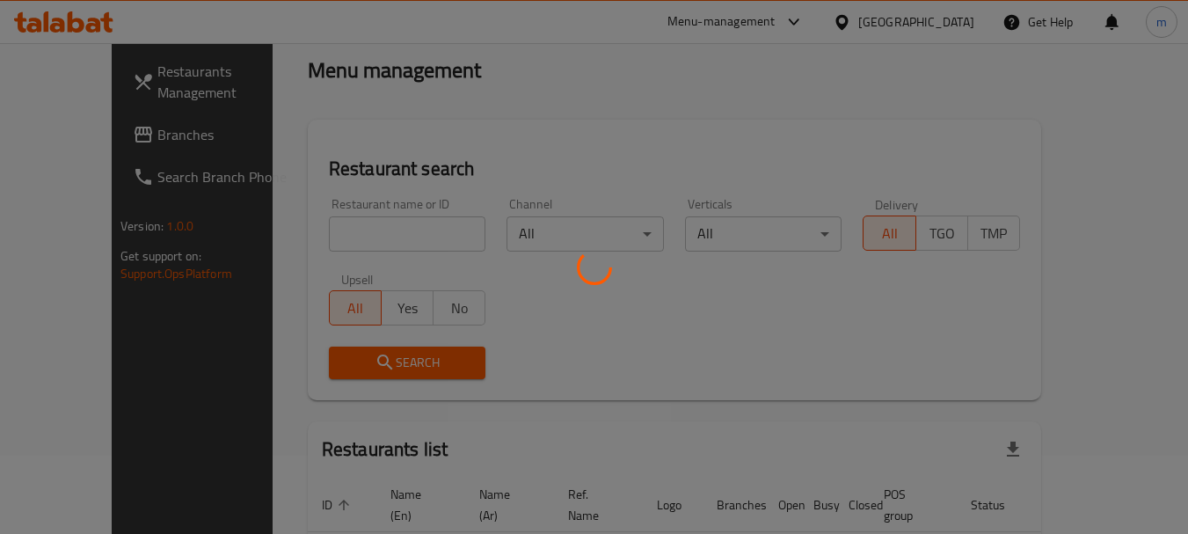
scroll to position [185, 0]
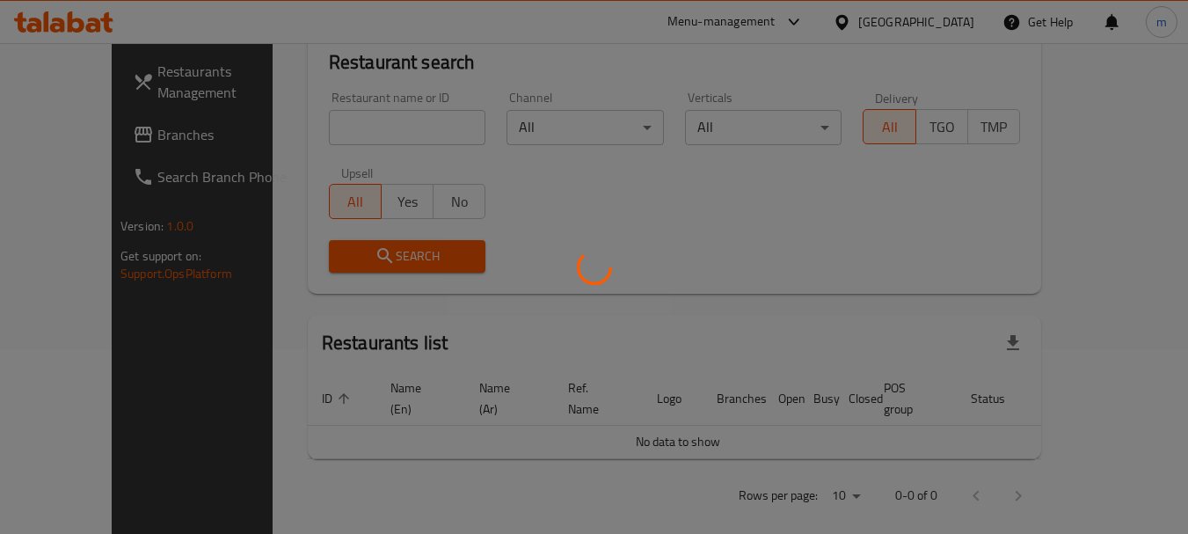
click at [333, 131] on div at bounding box center [594, 267] width 1188 height 534
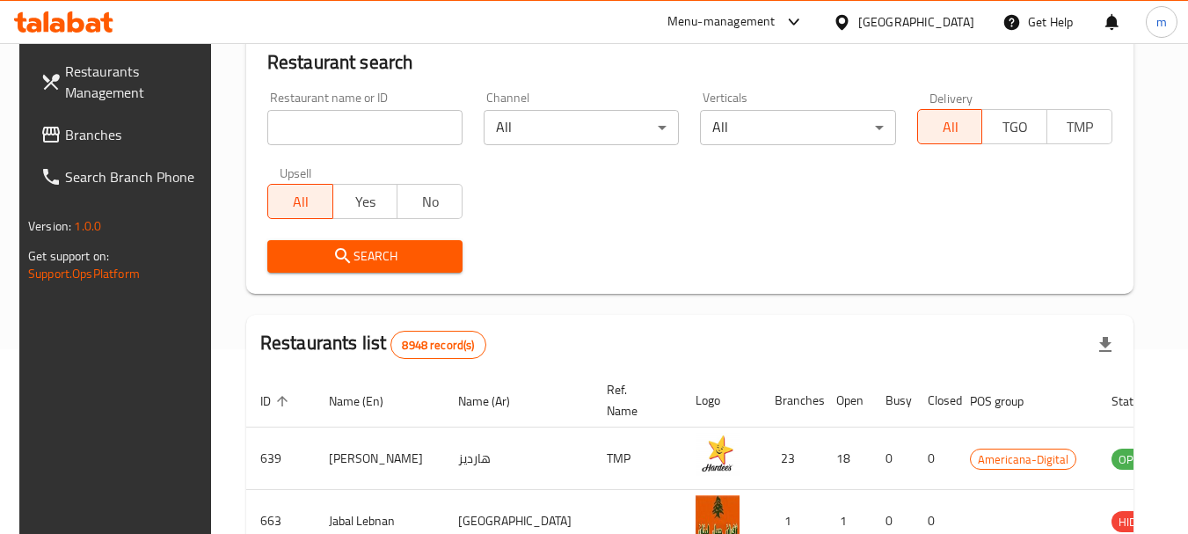
click at [333, 131] on input "search" at bounding box center [364, 127] width 195 height 35
paste input "693523"
type input "693523"
click button "Search" at bounding box center [364, 256] width 195 height 33
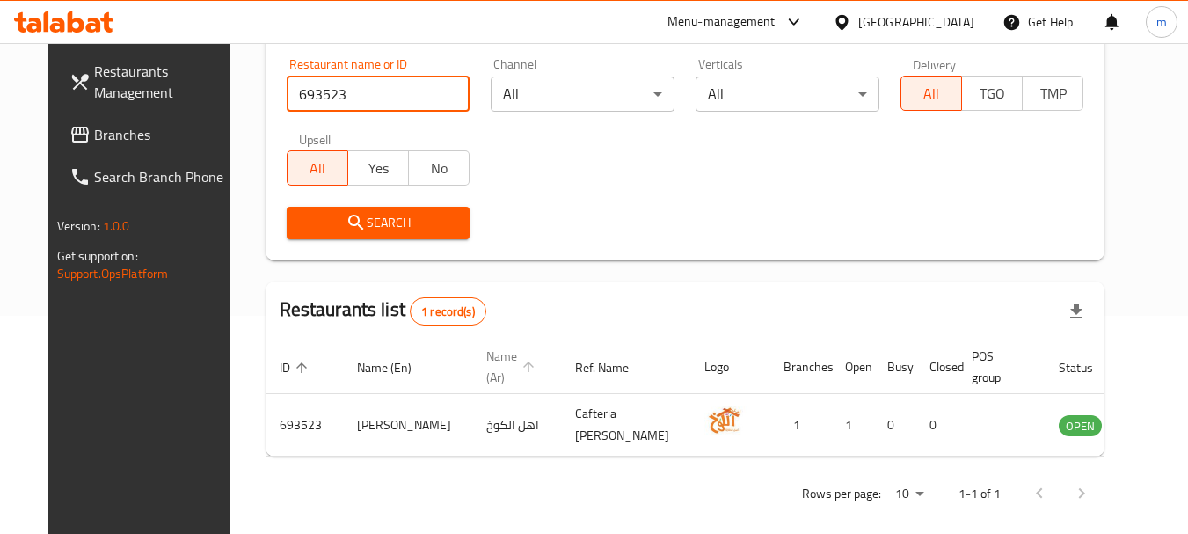
scroll to position [236, 0]
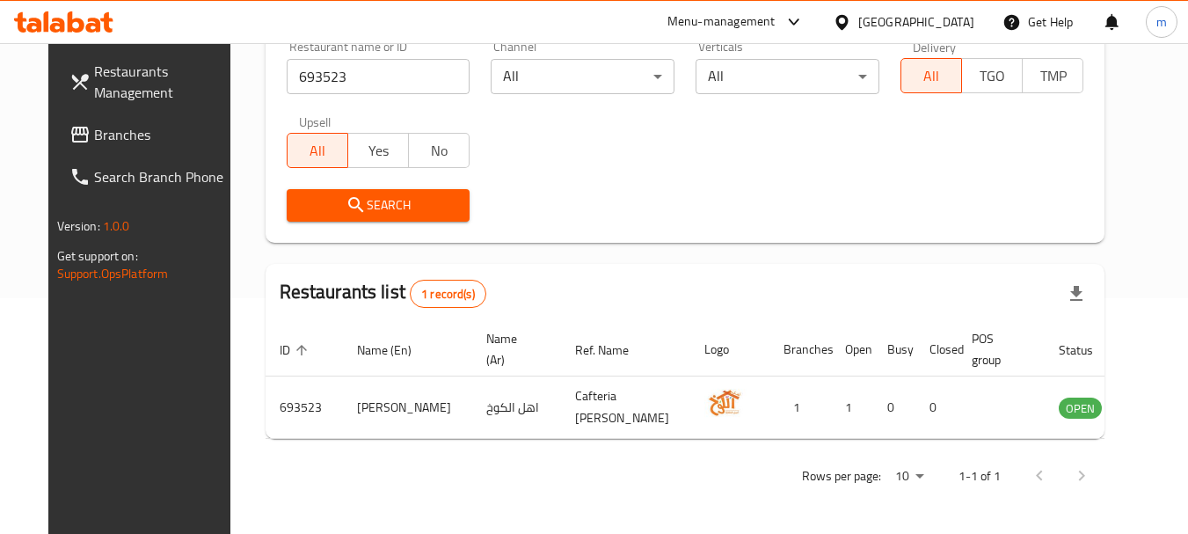
click at [960, 16] on div "[GEOGRAPHIC_DATA]" at bounding box center [916, 21] width 116 height 19
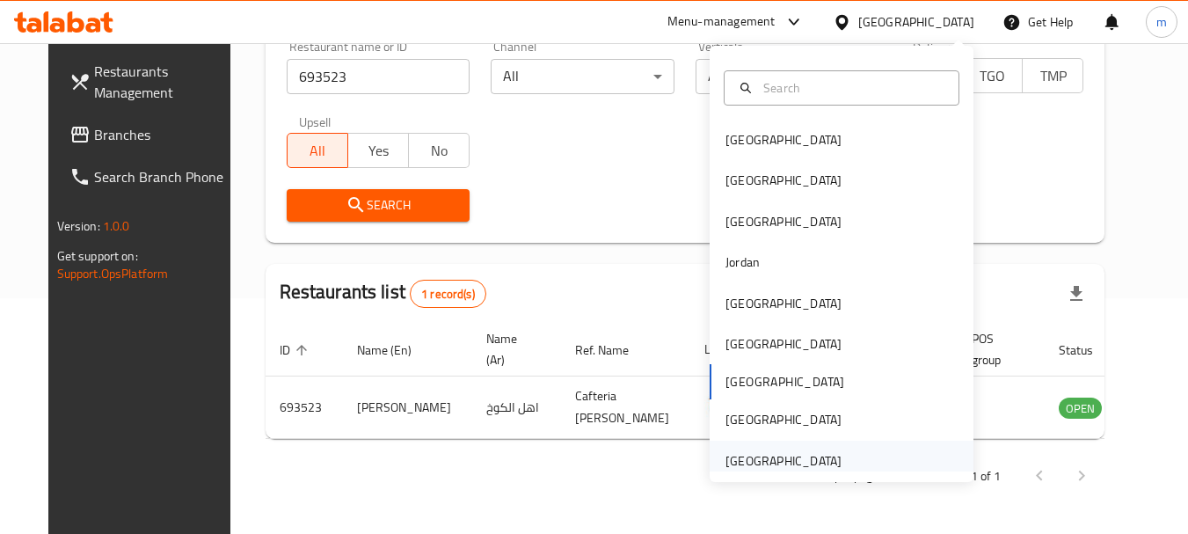
click at [796, 464] on div "[GEOGRAPHIC_DATA]" at bounding box center [784, 460] width 116 height 19
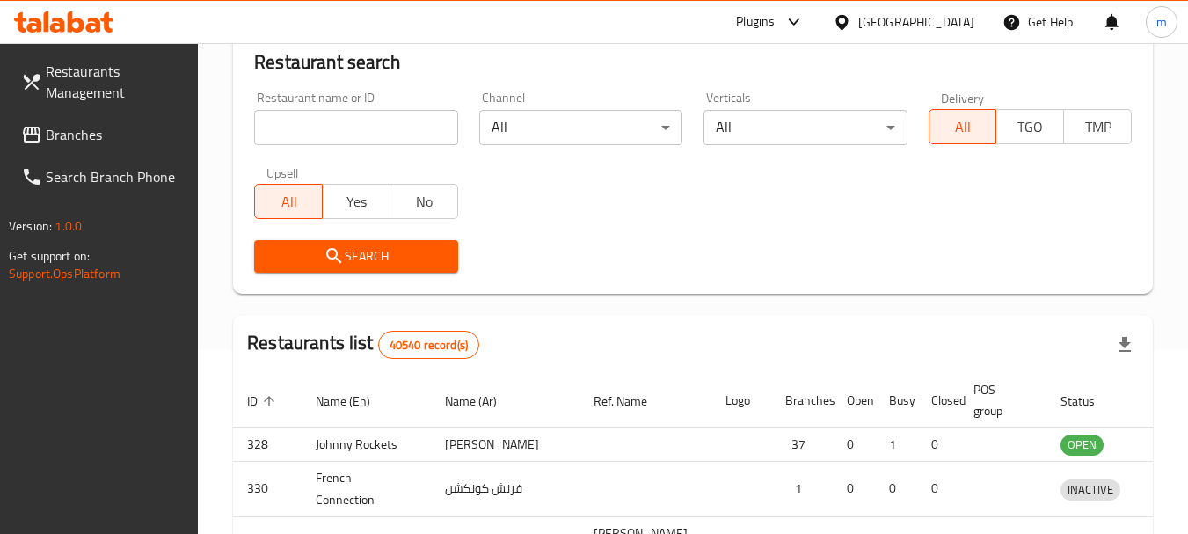
scroll to position [236, 0]
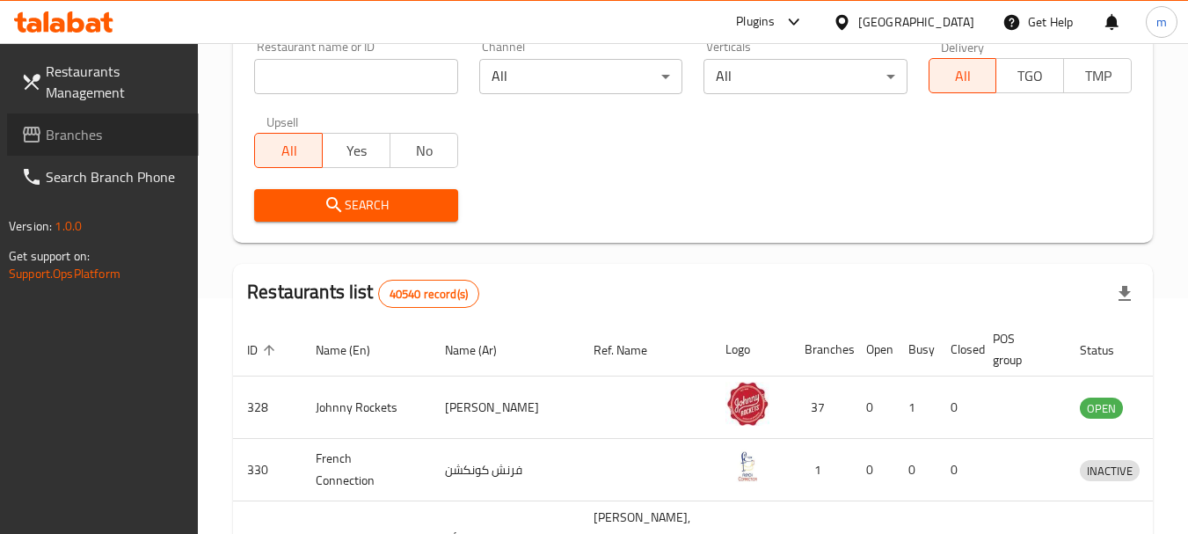
click at [43, 129] on span at bounding box center [33, 134] width 25 height 21
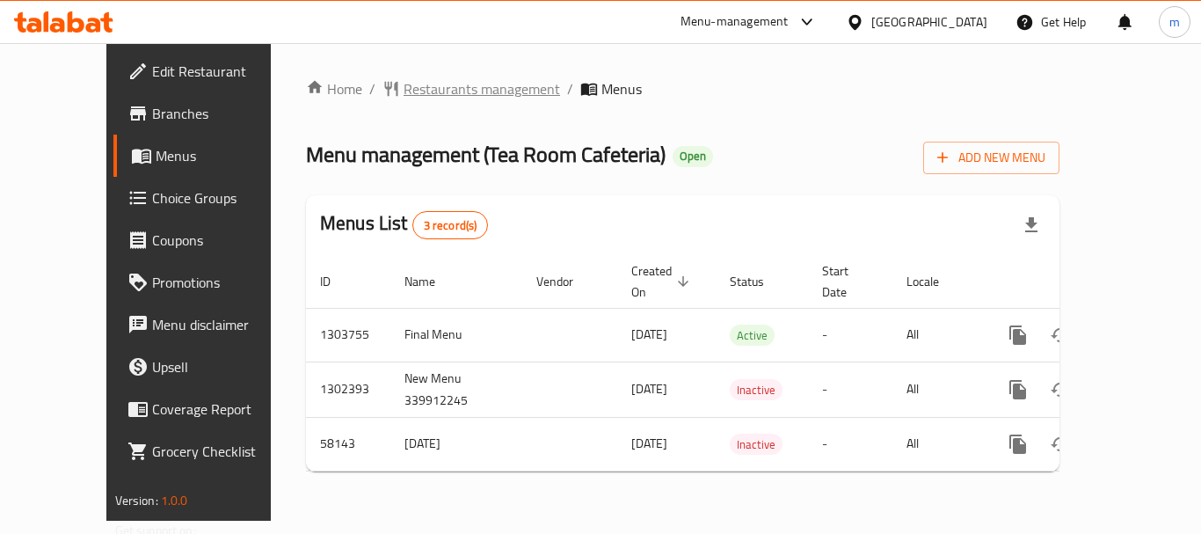
click at [404, 89] on span "Restaurants management" at bounding box center [482, 88] width 157 height 21
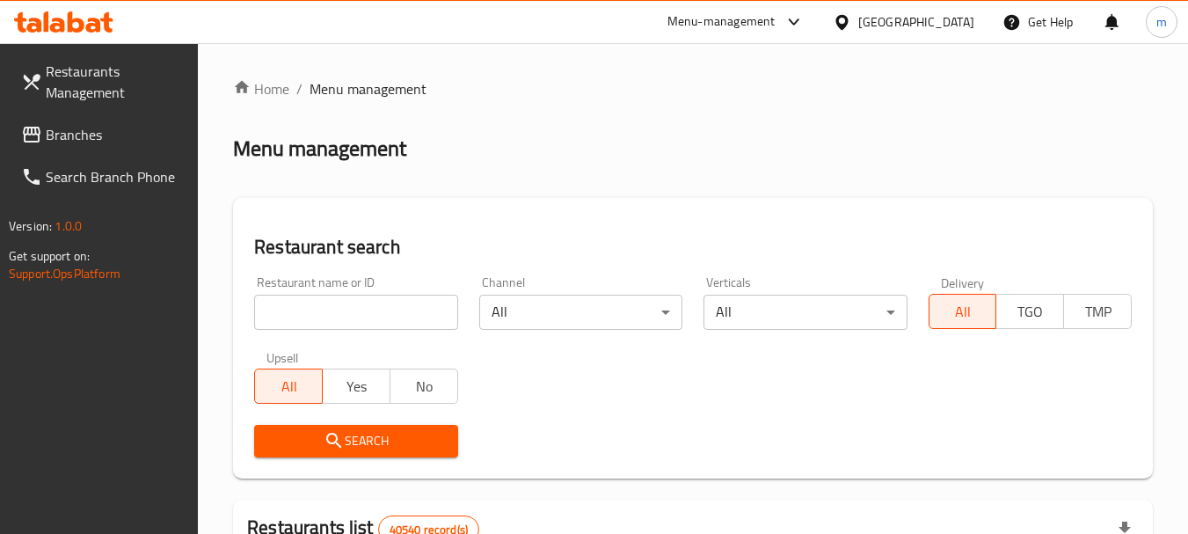
click at [332, 306] on input "search" at bounding box center [355, 312] width 203 height 35
paste input "28404"
type input "28404"
click button "Search" at bounding box center [355, 441] width 203 height 33
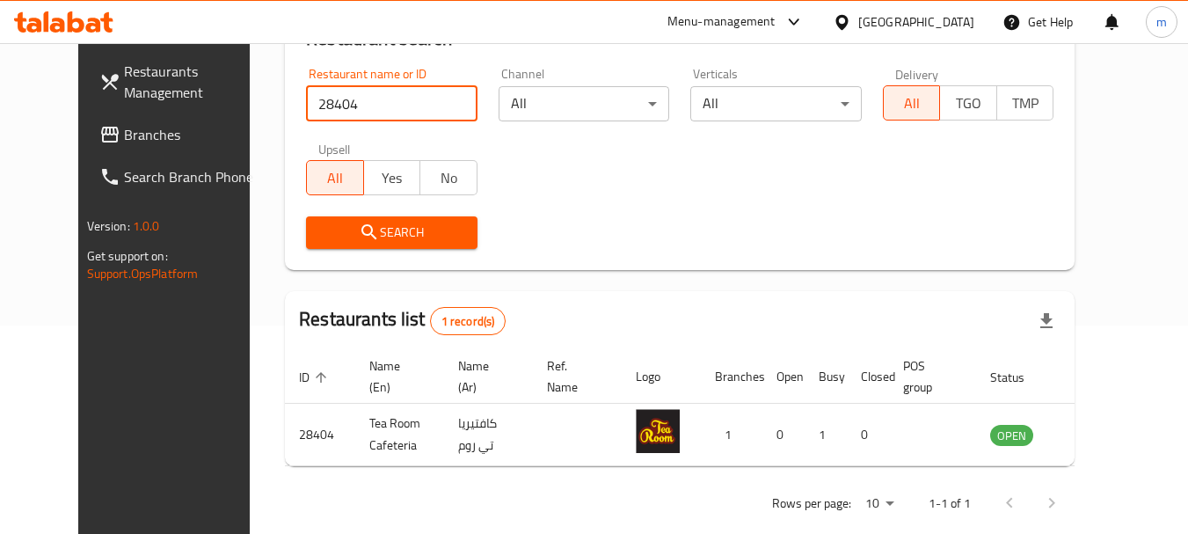
scroll to position [236, 0]
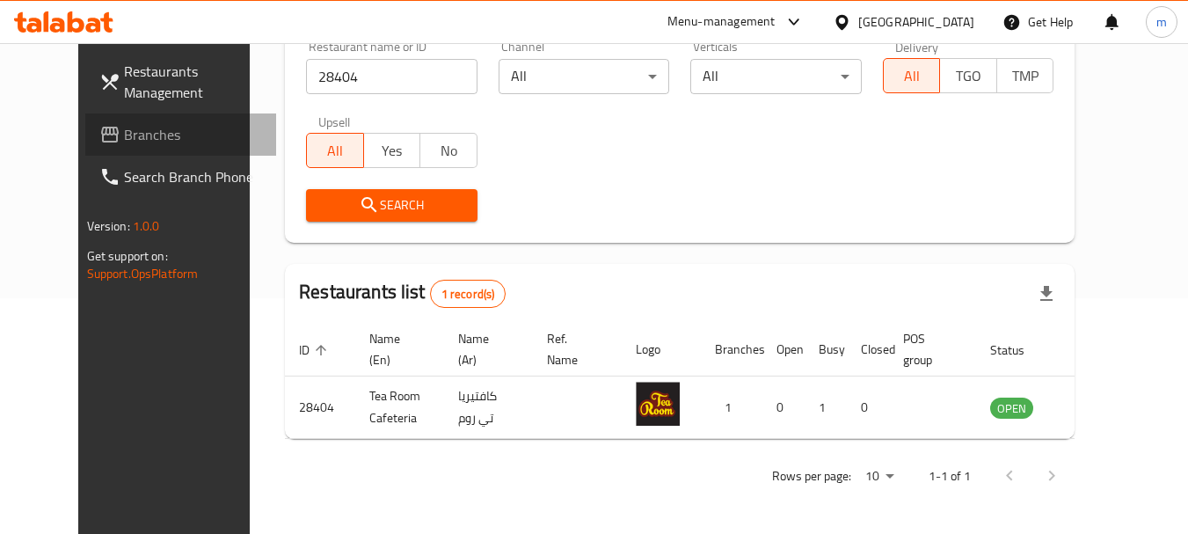
click at [124, 124] on span "Branches" at bounding box center [193, 134] width 139 height 21
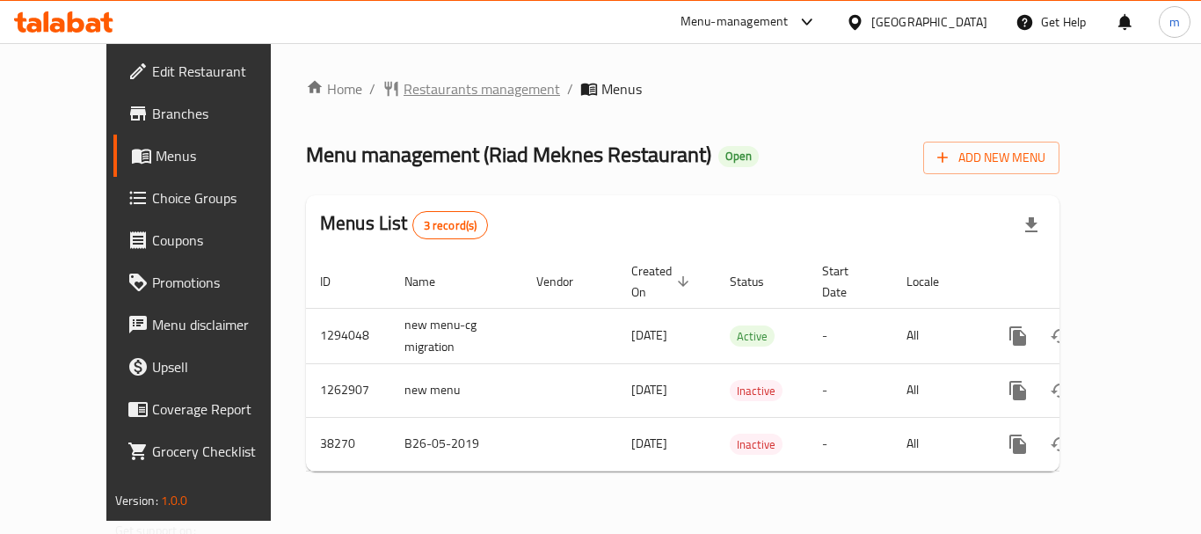
click at [408, 83] on span "Restaurants management" at bounding box center [482, 88] width 157 height 21
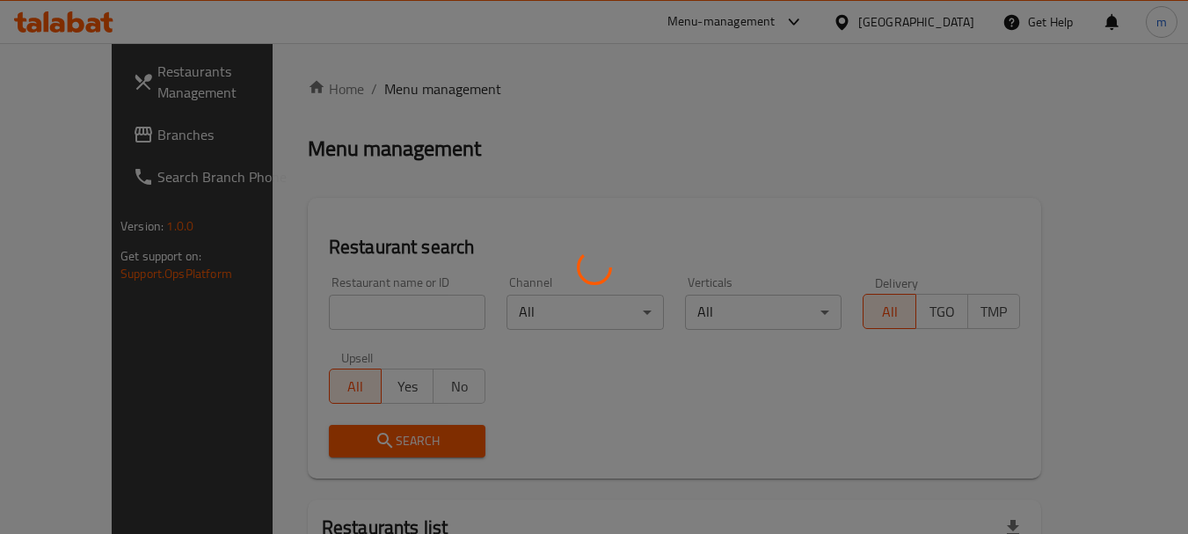
click at [382, 313] on div at bounding box center [594, 267] width 1188 height 534
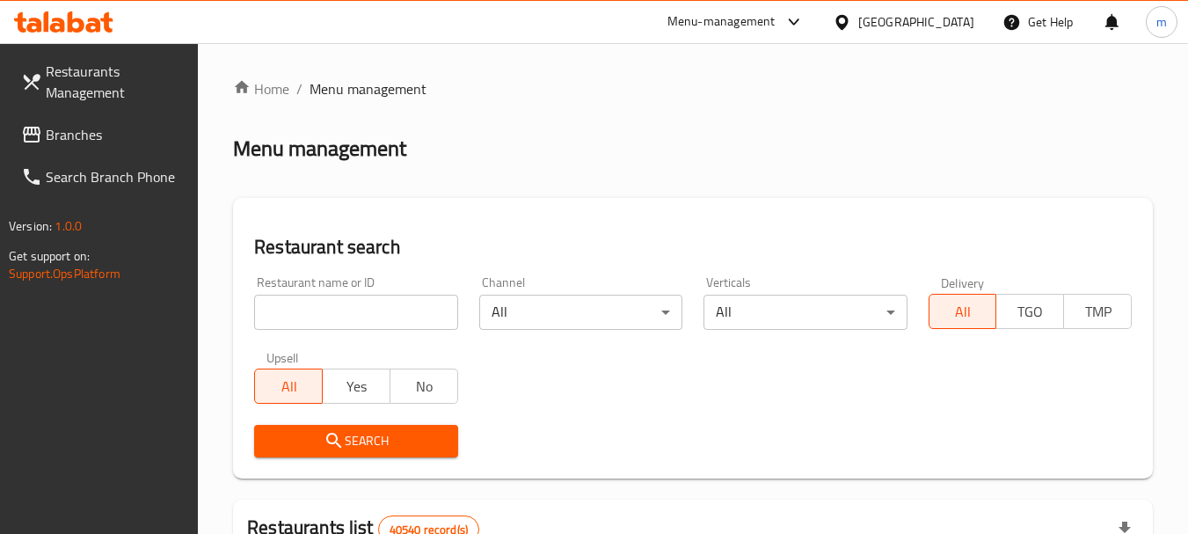
click at [382, 267] on div "Restaurant name or ID Restaurant name or ID" at bounding box center [356, 303] width 224 height 75
click at [366, 331] on div "Restaurant name or ID Restaurant name or ID" at bounding box center [356, 303] width 224 height 75
click at [369, 309] on input "search" at bounding box center [355, 312] width 203 height 35
paste input "3292"
type input "3292"
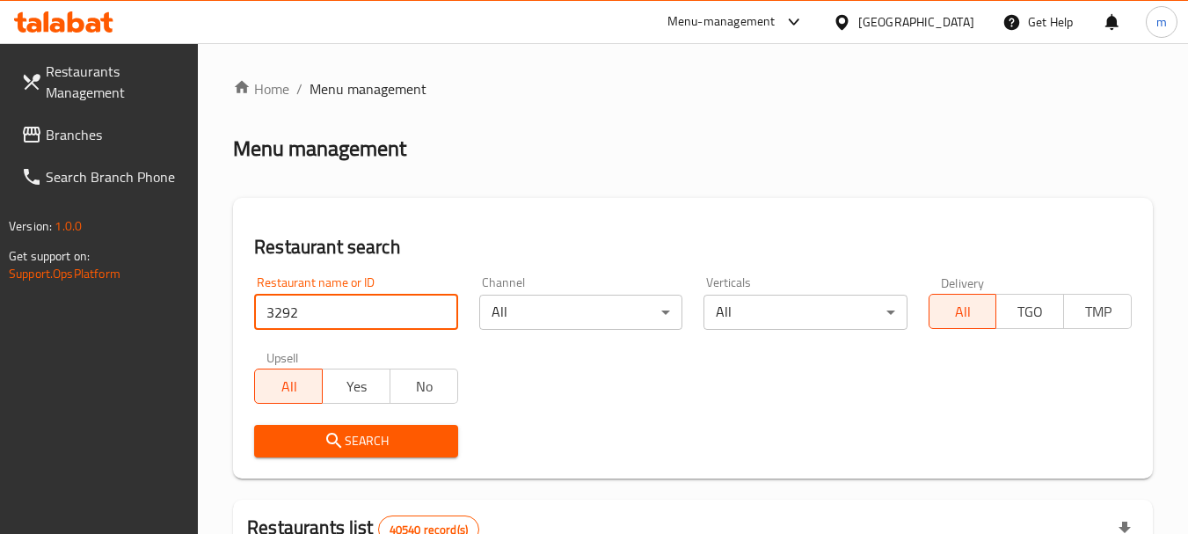
click button "Search" at bounding box center [355, 441] width 203 height 33
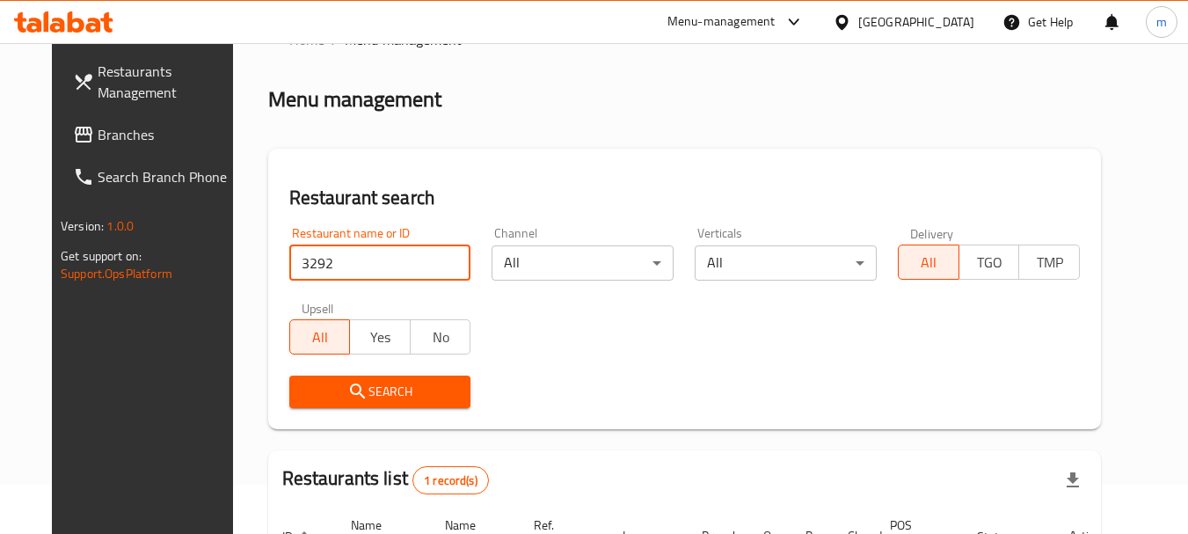
scroll to position [176, 0]
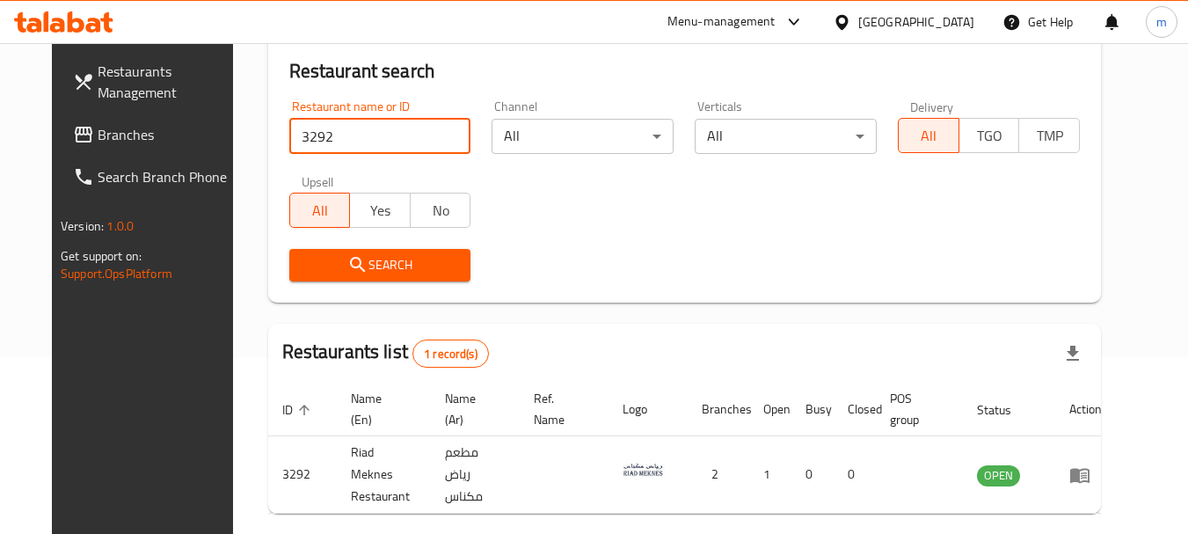
click at [963, 3] on div "[GEOGRAPHIC_DATA]" at bounding box center [904, 22] width 170 height 42
click at [910, 20] on div "[GEOGRAPHIC_DATA]" at bounding box center [916, 21] width 116 height 19
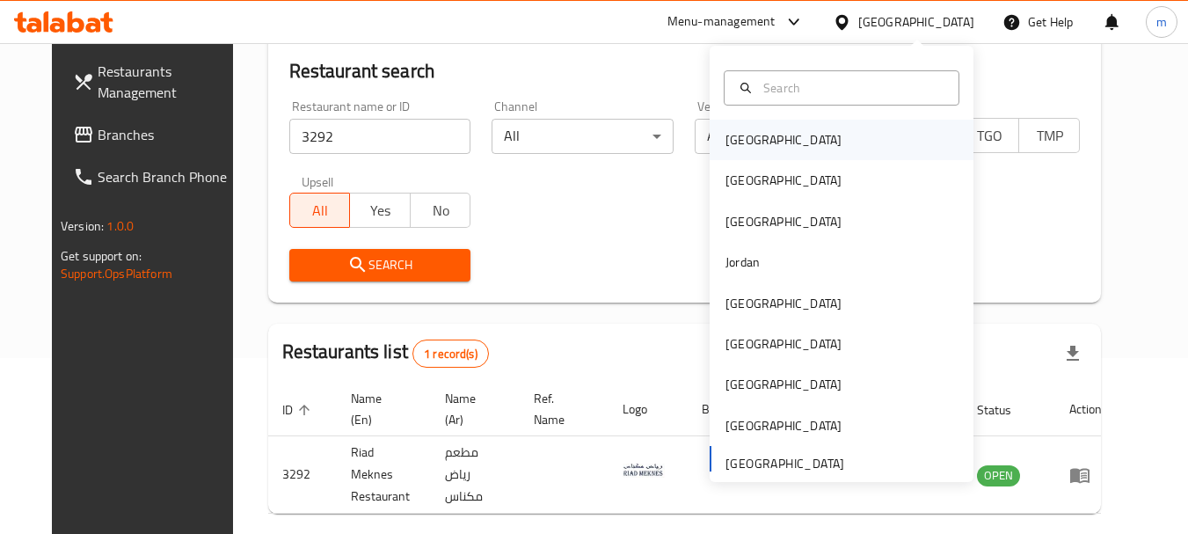
click at [734, 148] on div "Bahrain" at bounding box center [784, 139] width 116 height 19
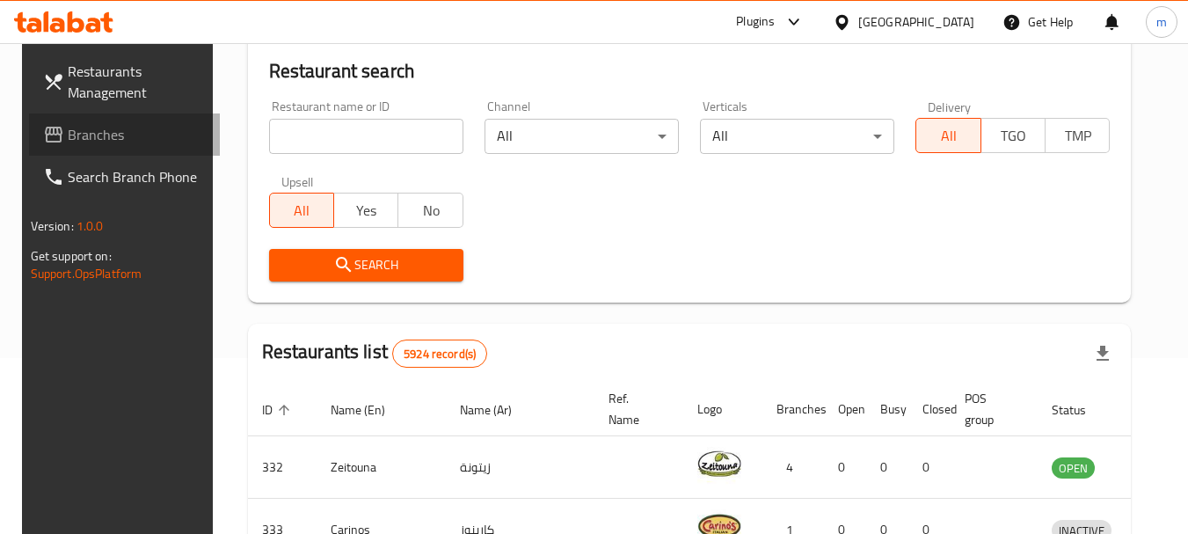
click at [156, 136] on span "Branches" at bounding box center [137, 134] width 139 height 21
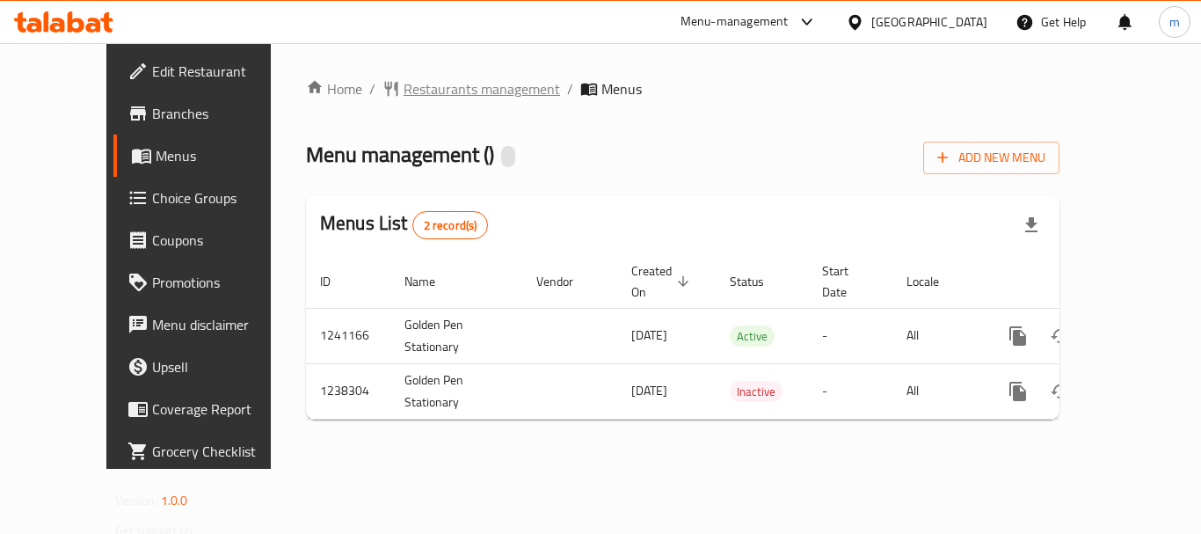
click at [423, 96] on span "Restaurants management" at bounding box center [482, 88] width 157 height 21
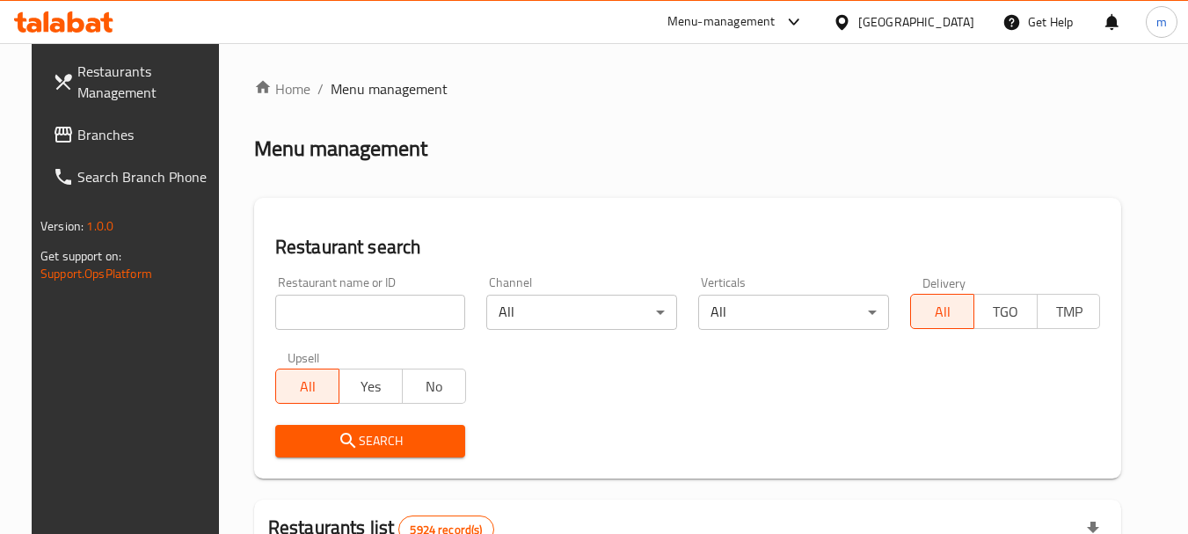
click at [336, 296] on input "search" at bounding box center [370, 312] width 191 height 35
paste input "679645"
type input "679645"
click at [338, 432] on icon "submit" at bounding box center [348, 440] width 21 height 21
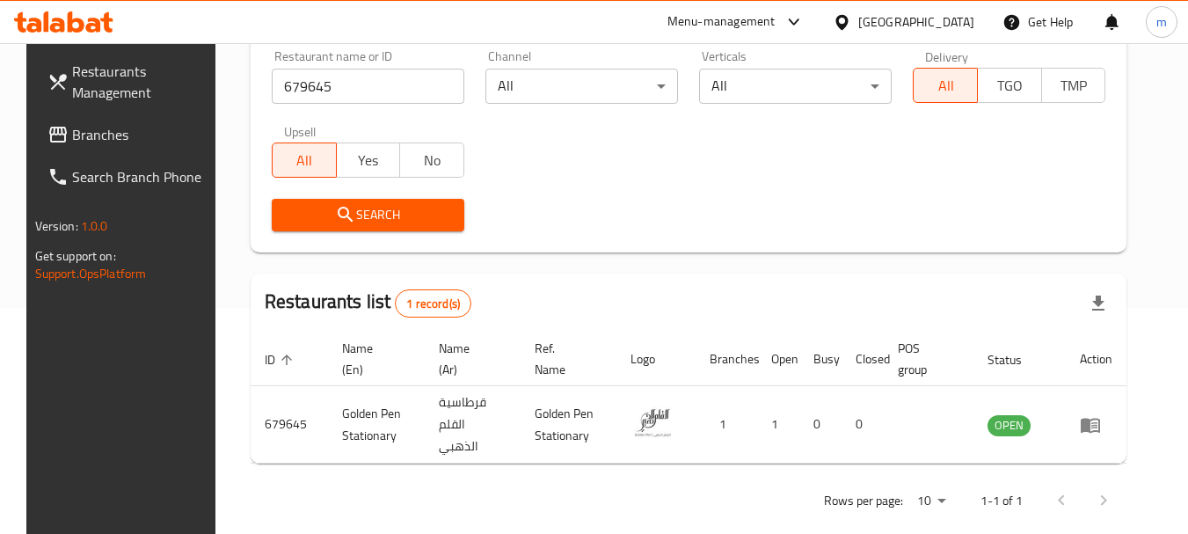
scroll to position [229, 0]
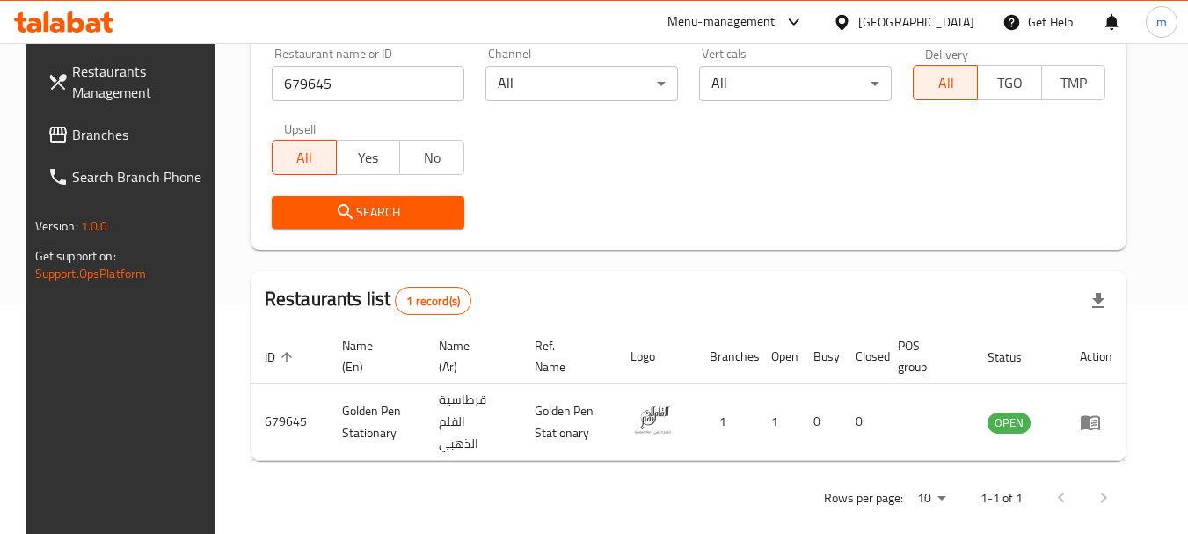
click at [933, 37] on div "Bahrain" at bounding box center [904, 22] width 170 height 42
click at [938, 29] on div "Bahrain" at bounding box center [916, 21] width 116 height 19
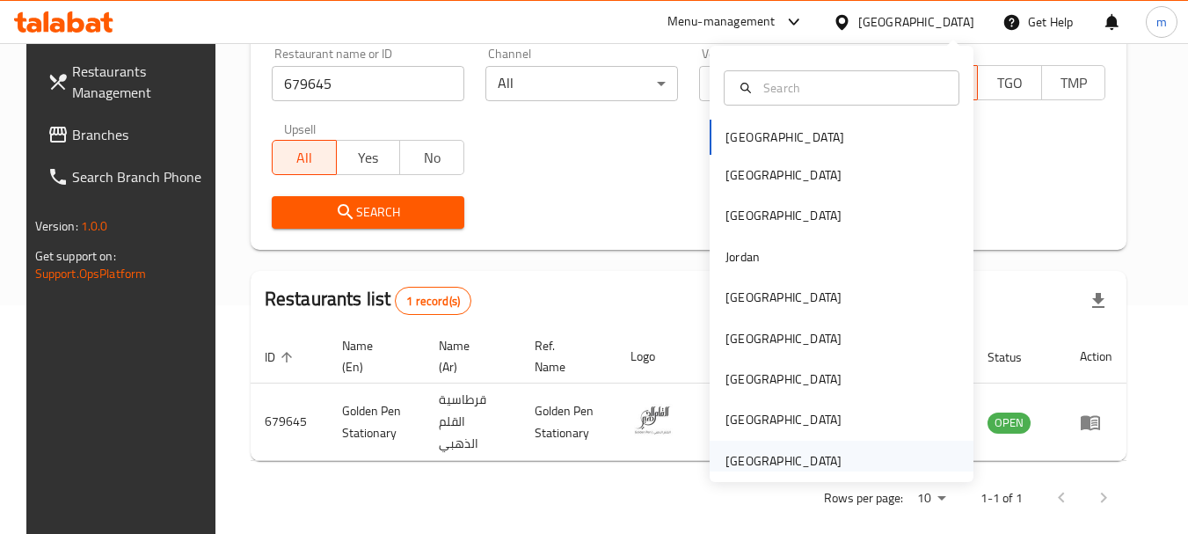
click at [776, 461] on div "[GEOGRAPHIC_DATA]" at bounding box center [784, 460] width 116 height 19
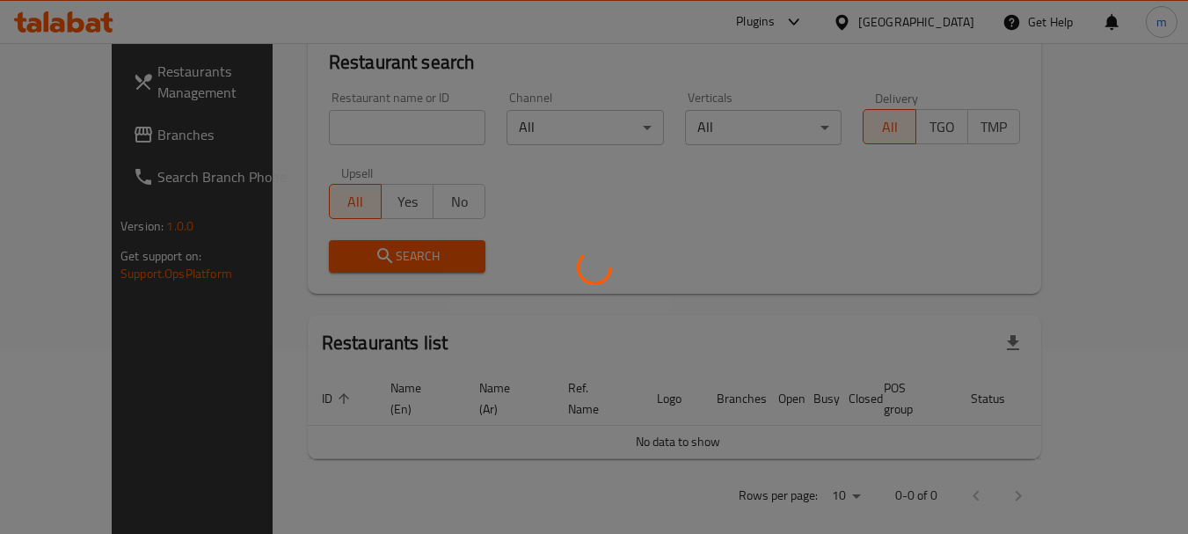
scroll to position [229, 0]
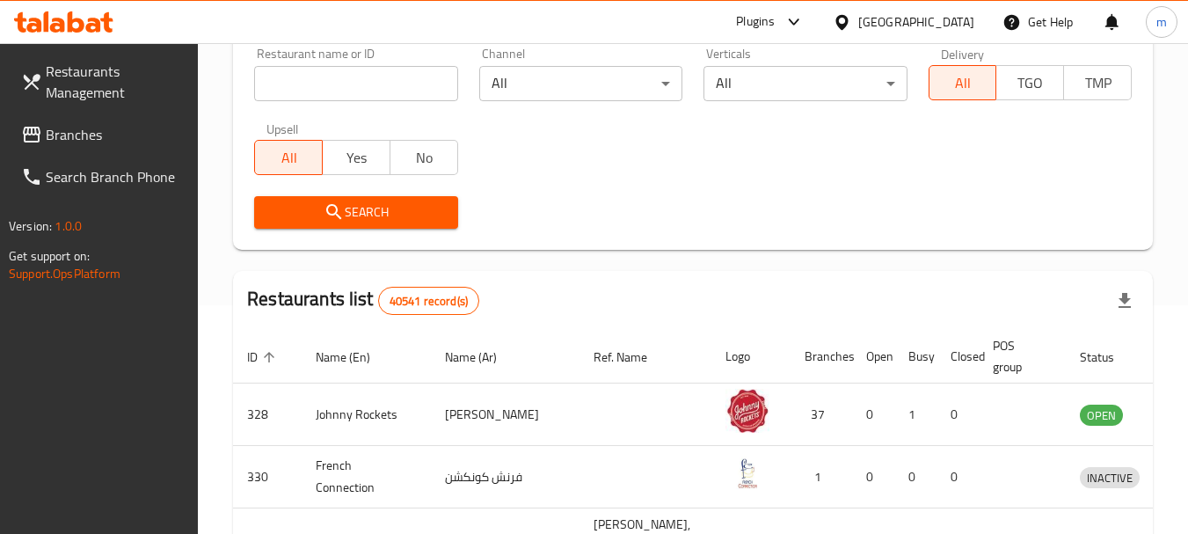
click at [408, 88] on input "search" at bounding box center [355, 83] width 203 height 35
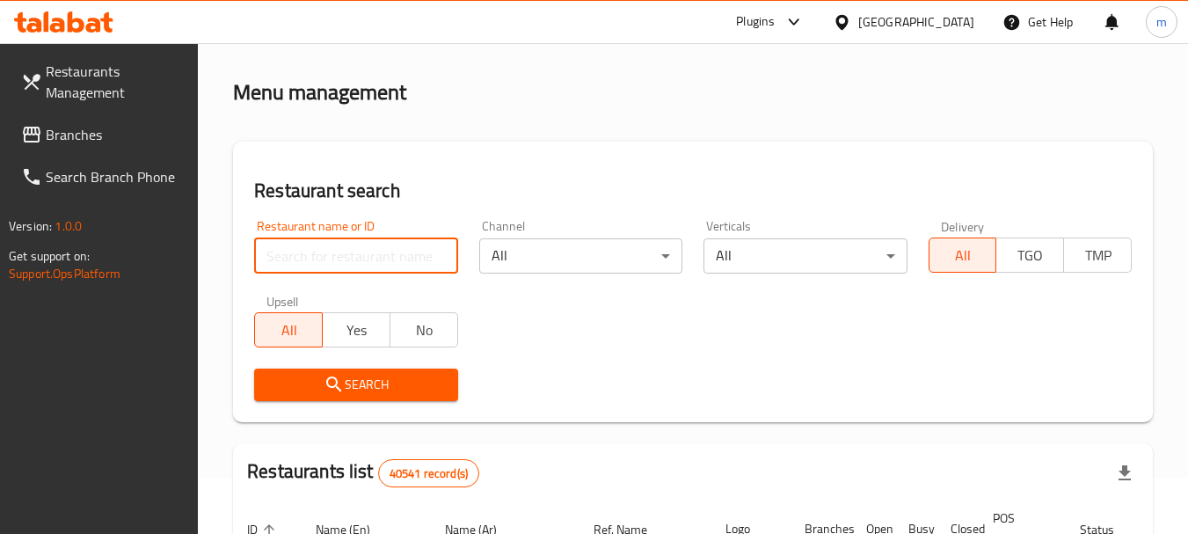
scroll to position [0, 0]
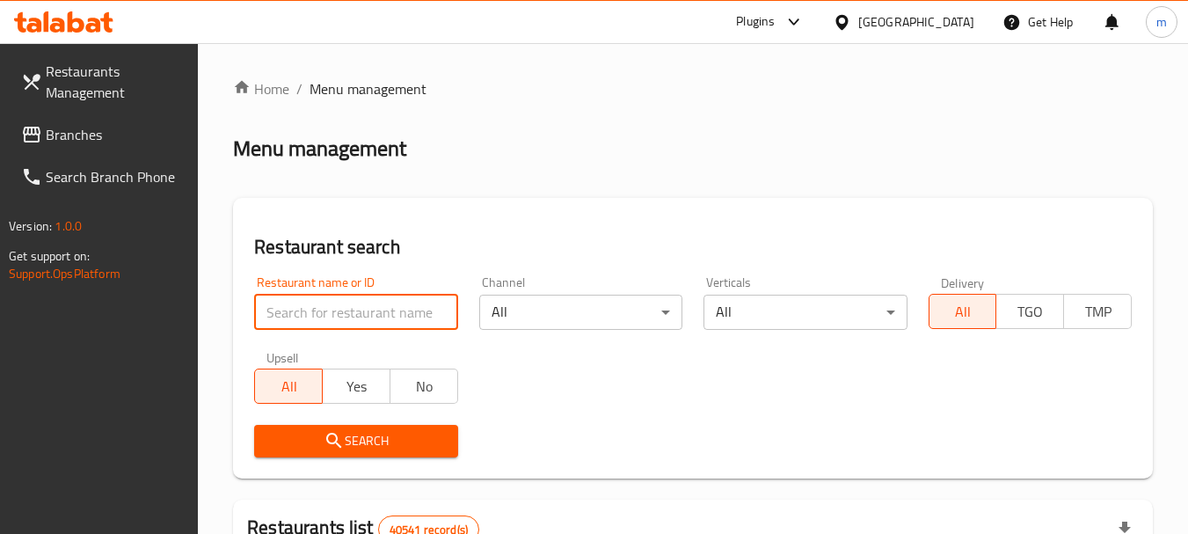
click at [18, 128] on link "Branches" at bounding box center [103, 134] width 192 height 42
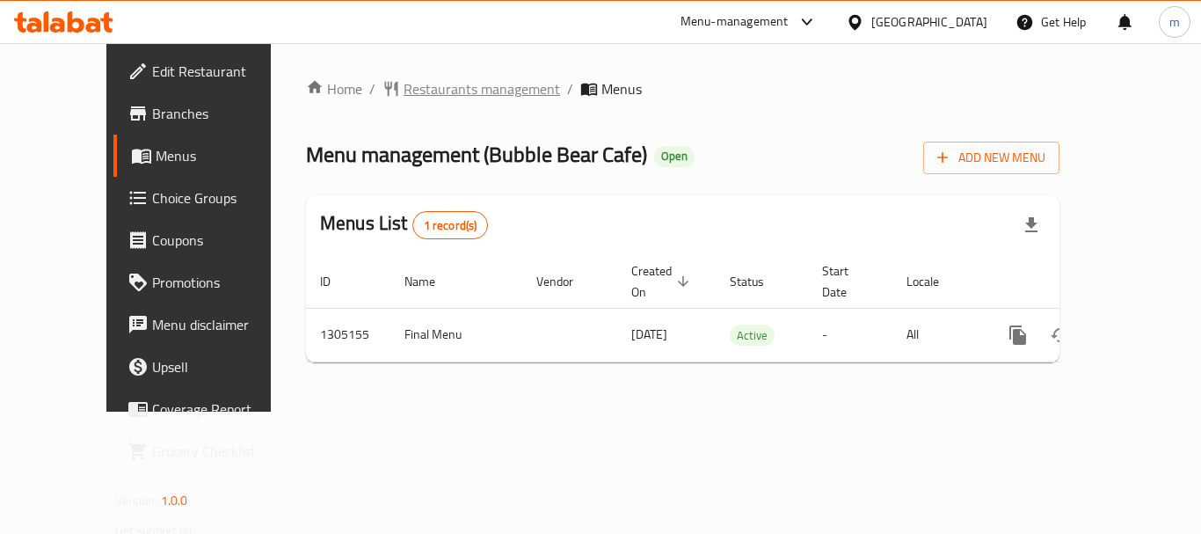
click at [404, 93] on span "Restaurants management" at bounding box center [482, 88] width 157 height 21
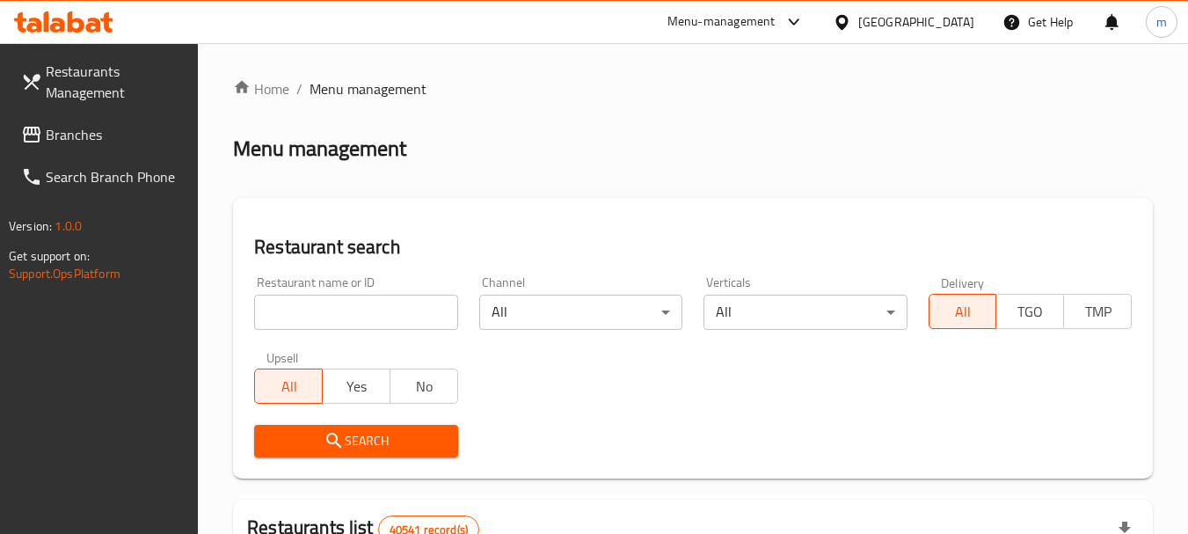
click at [340, 314] on input "search" at bounding box center [355, 312] width 203 height 35
paste input "703485"
type input "703485"
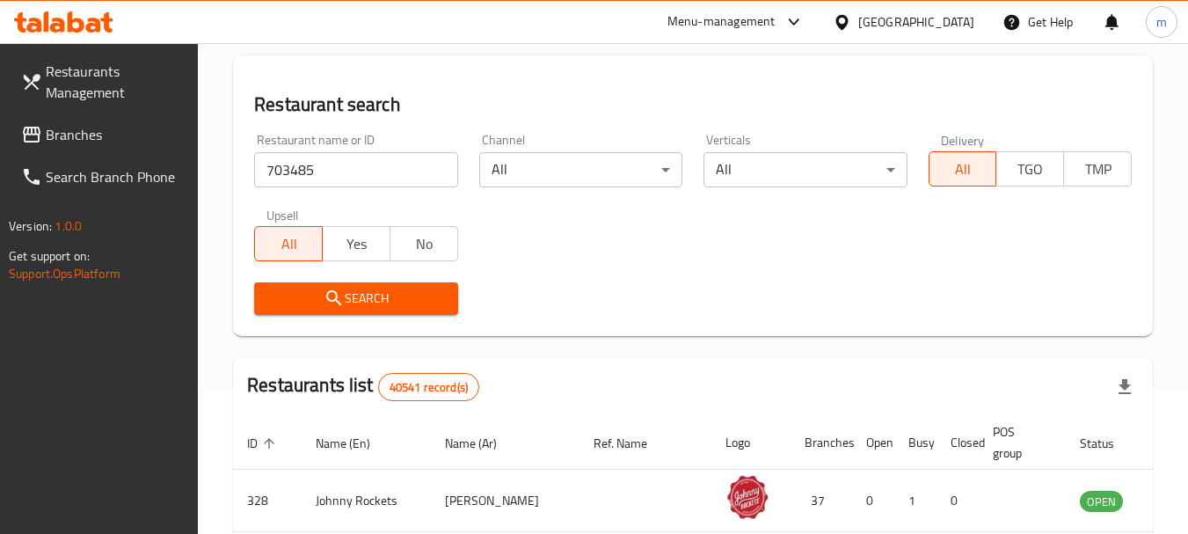
scroll to position [264, 0]
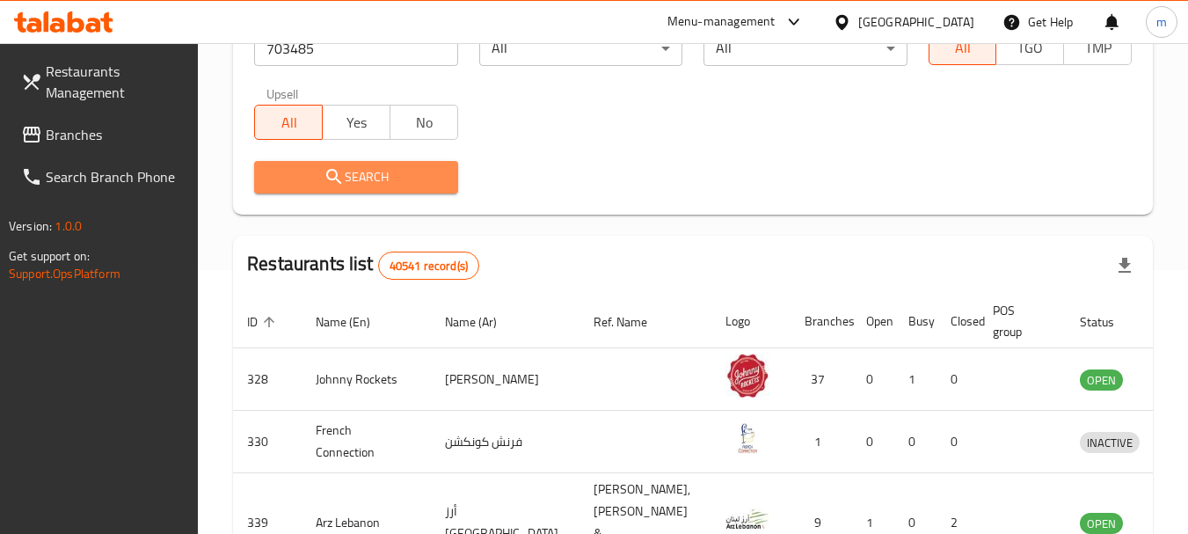
click at [381, 166] on span "Search" at bounding box center [355, 177] width 175 height 22
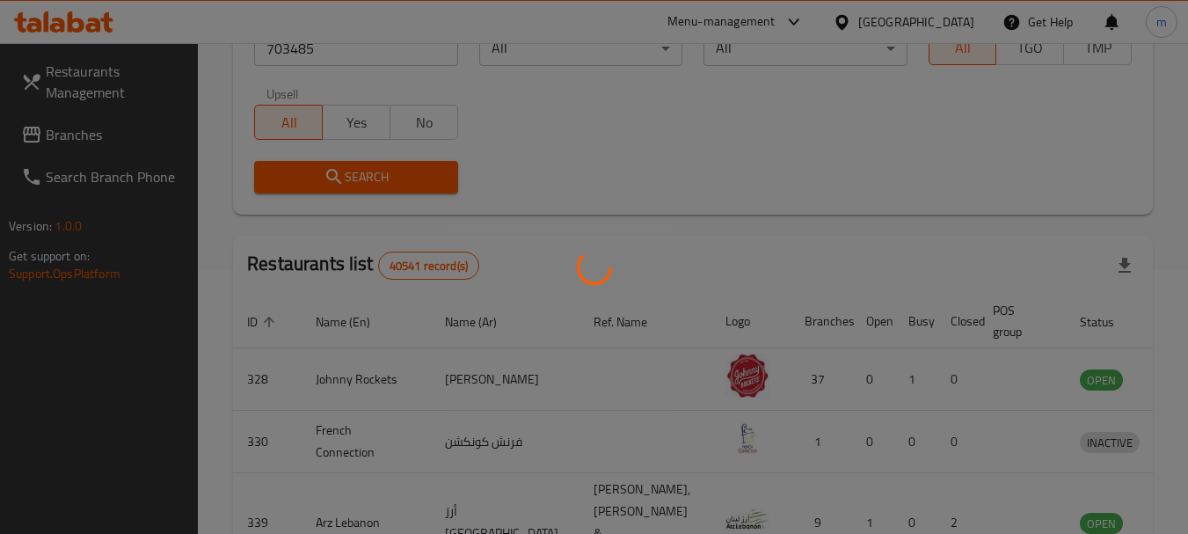
scroll to position [236, 0]
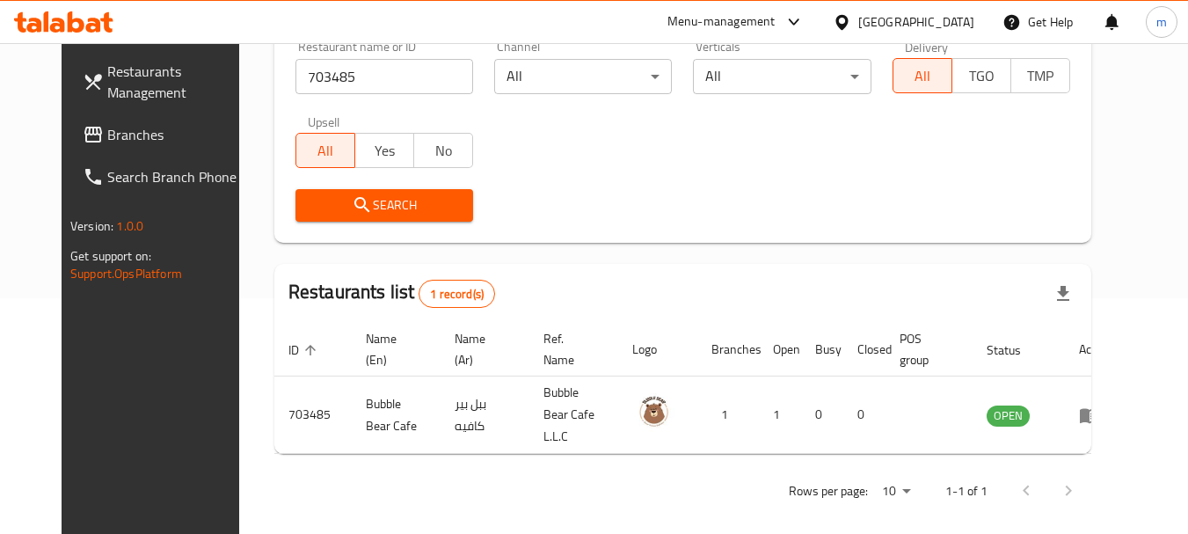
click at [107, 133] on span "Branches" at bounding box center [176, 134] width 139 height 21
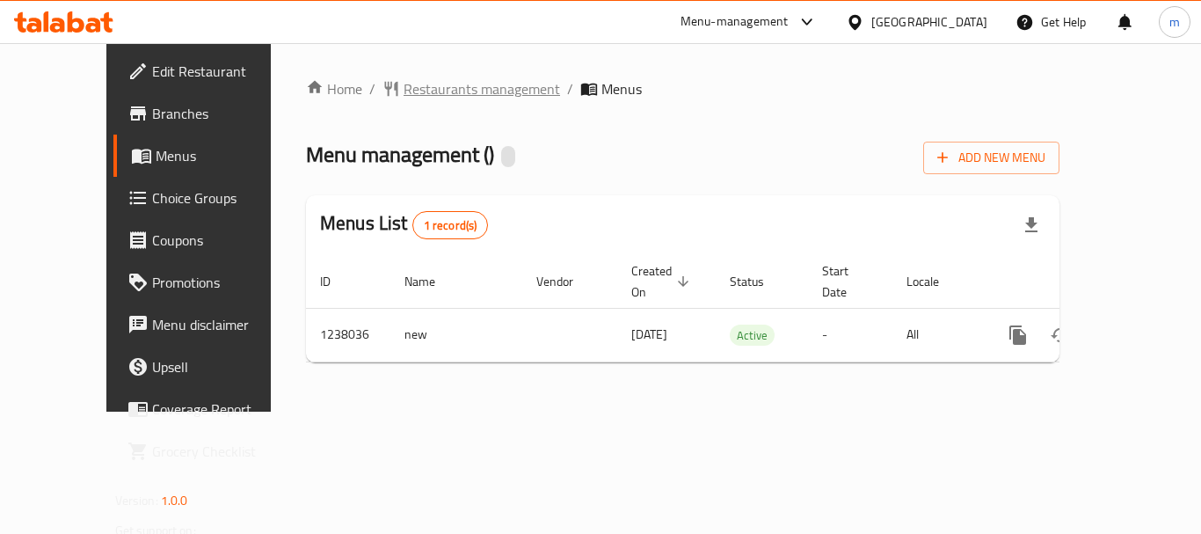
click at [435, 84] on span "Restaurants management" at bounding box center [482, 88] width 157 height 21
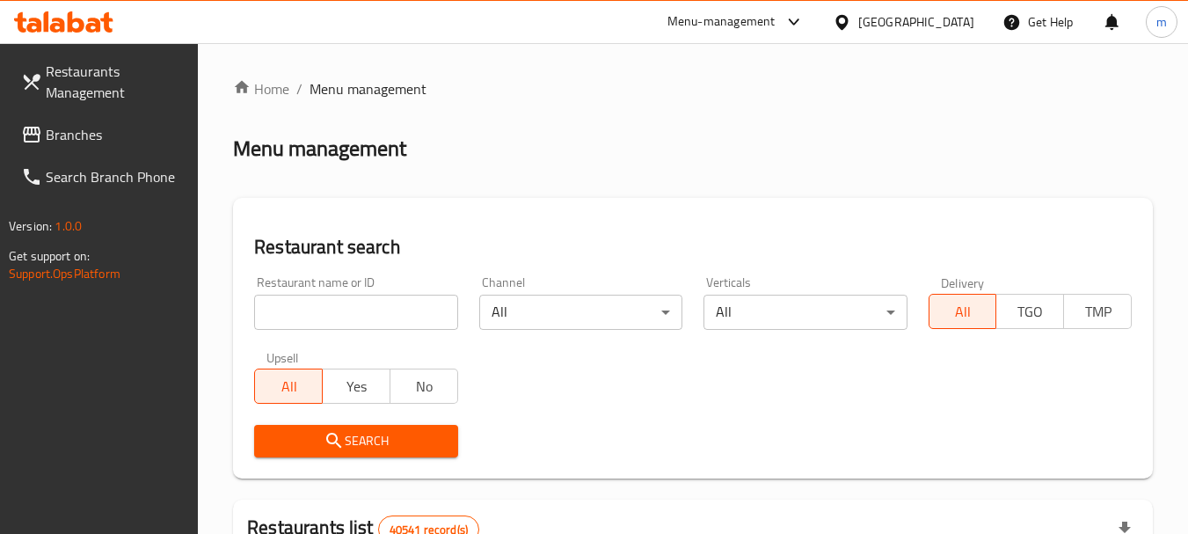
click at [367, 332] on div "Restaurant name or ID Restaurant name or ID" at bounding box center [356, 303] width 224 height 75
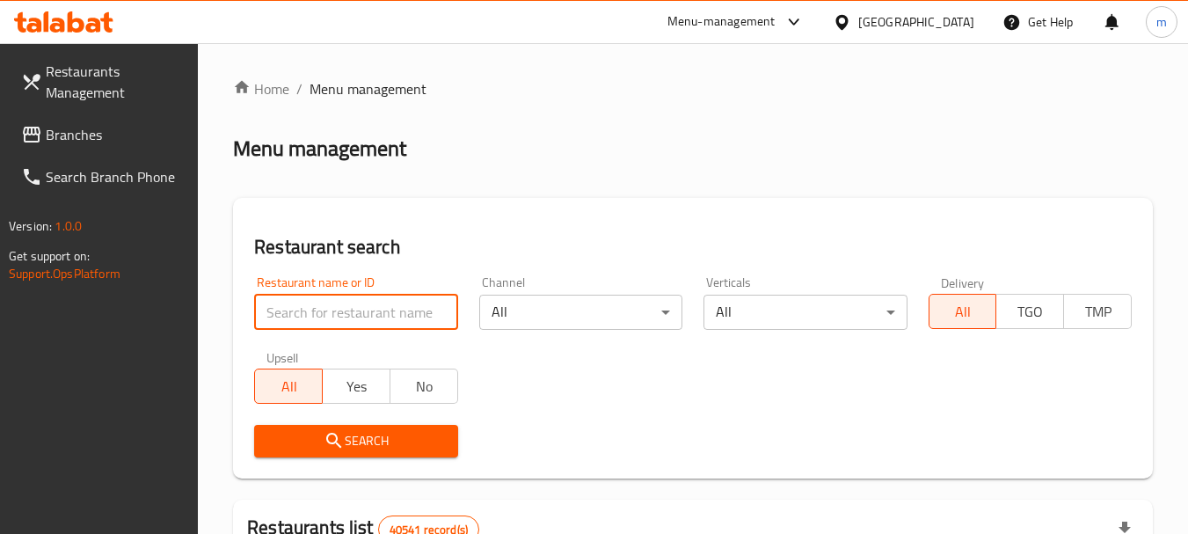
click at [368, 326] on input "search" at bounding box center [355, 312] width 203 height 35
paste input "679557"
type input "679557"
click button "Search" at bounding box center [355, 441] width 203 height 33
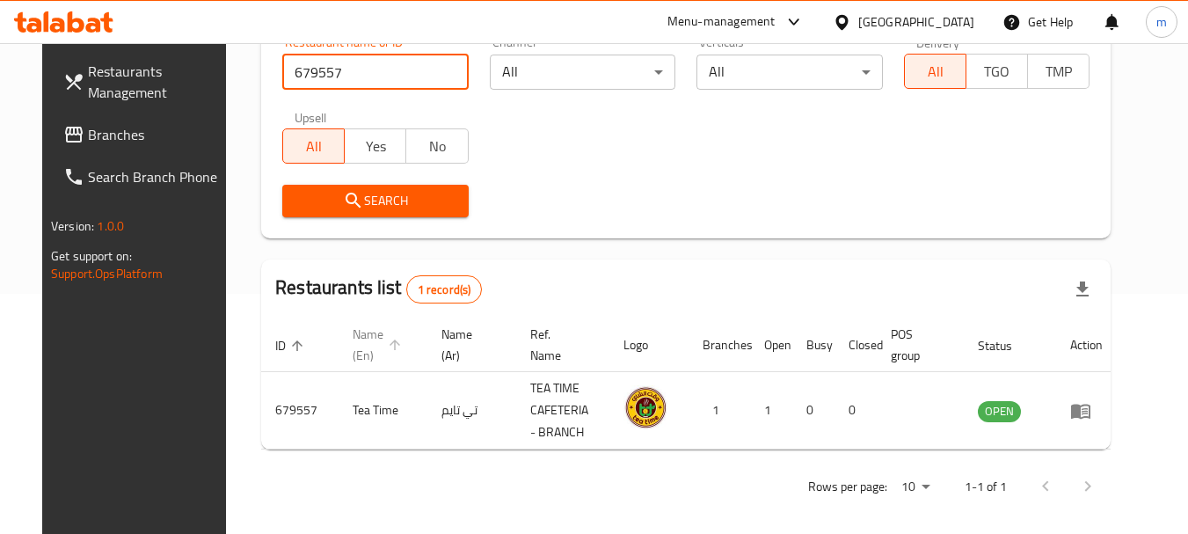
scroll to position [251, 0]
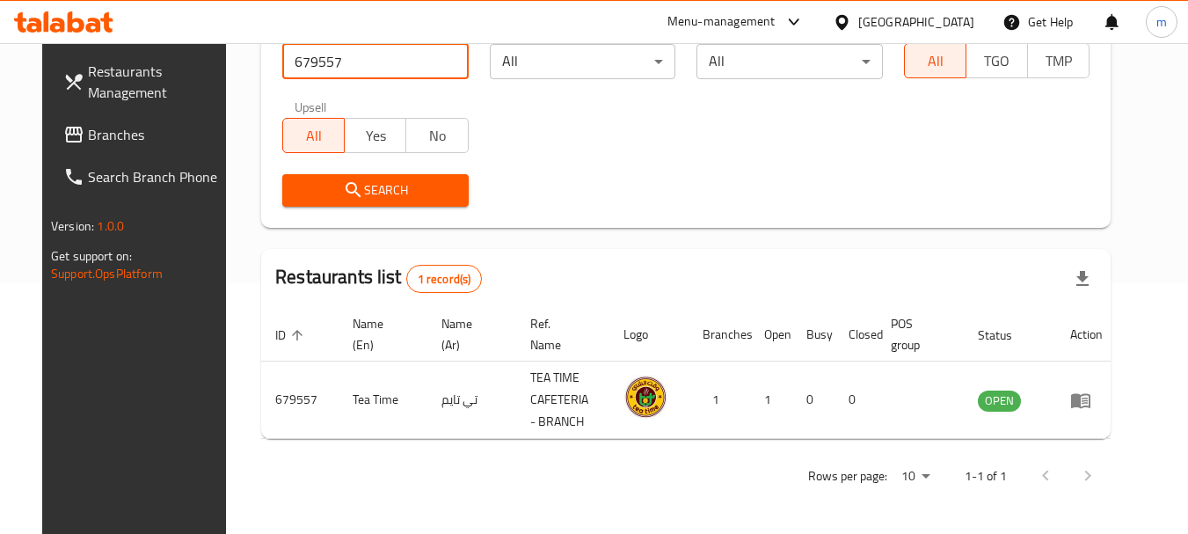
click at [366, 196] on span "Search" at bounding box center [374, 190] width 157 height 22
click at [70, 118] on link "Branches" at bounding box center [145, 134] width 192 height 42
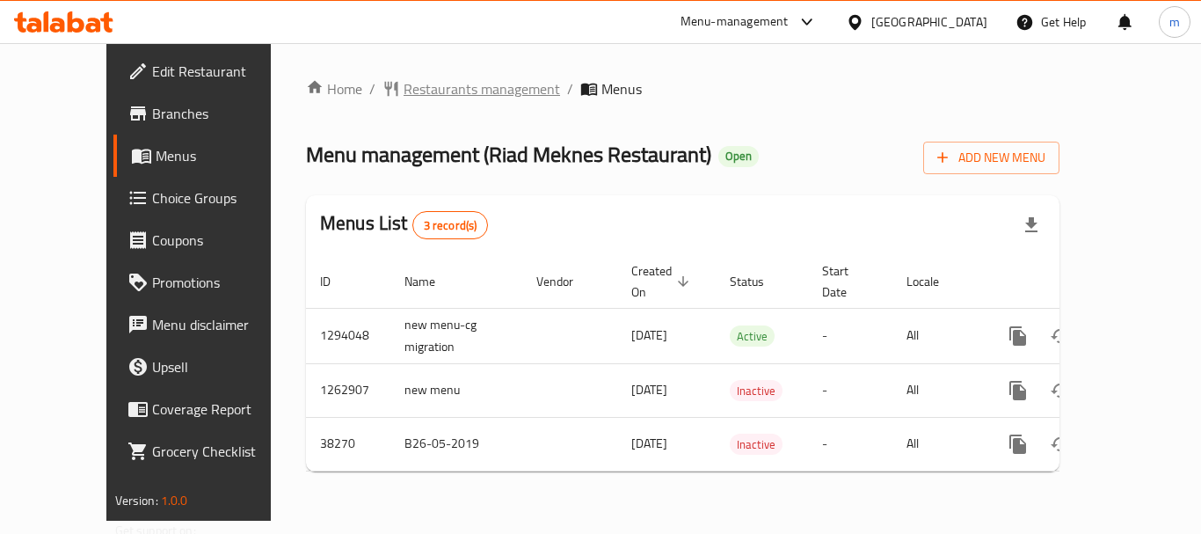
click at [409, 92] on span "Restaurants management" at bounding box center [482, 88] width 157 height 21
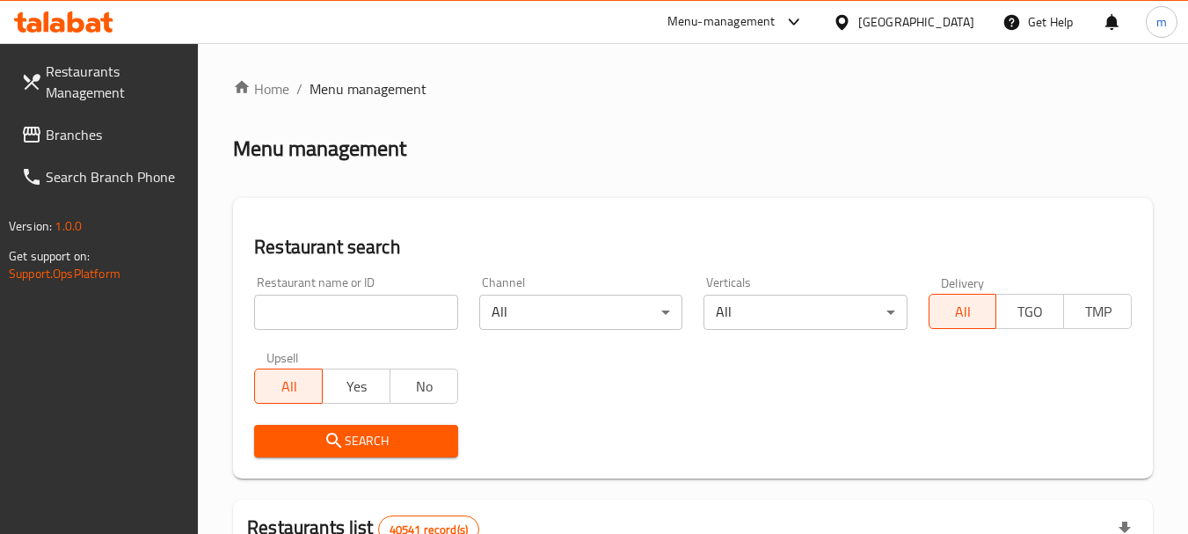
click at [338, 325] on input "search" at bounding box center [355, 312] width 203 height 35
paste input "773819"
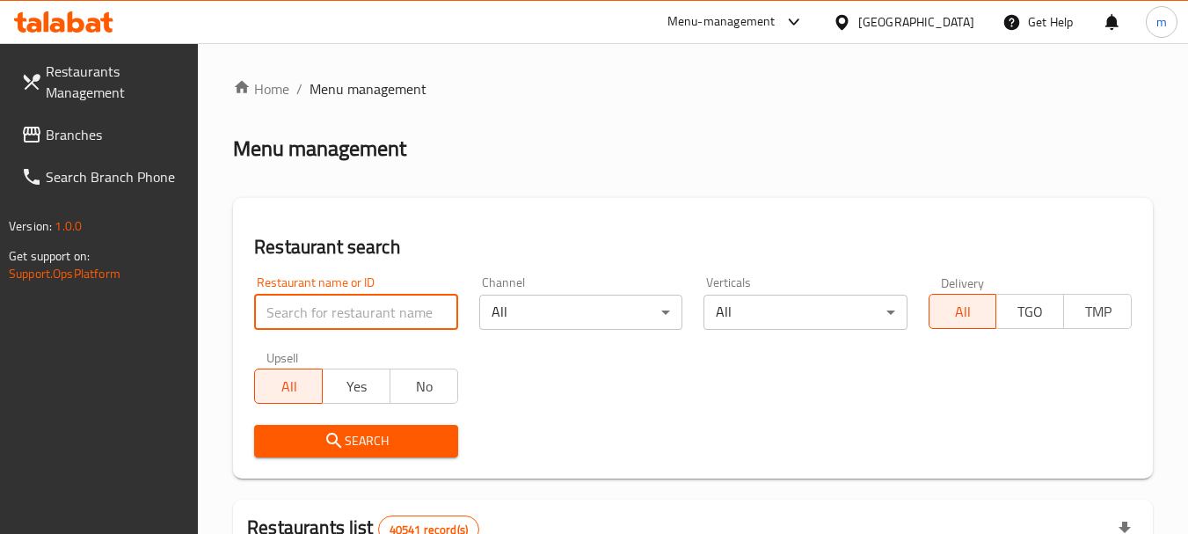
type input "773819"
click at [442, 306] on input "773819" at bounding box center [355, 312] width 203 height 35
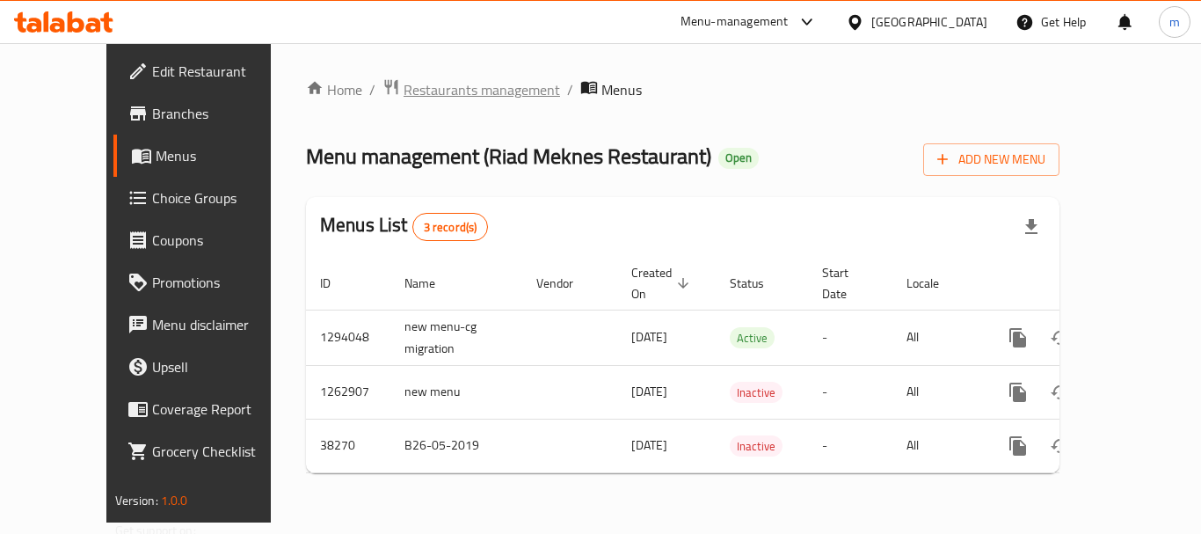
click at [434, 96] on span "Restaurants management" at bounding box center [482, 89] width 157 height 21
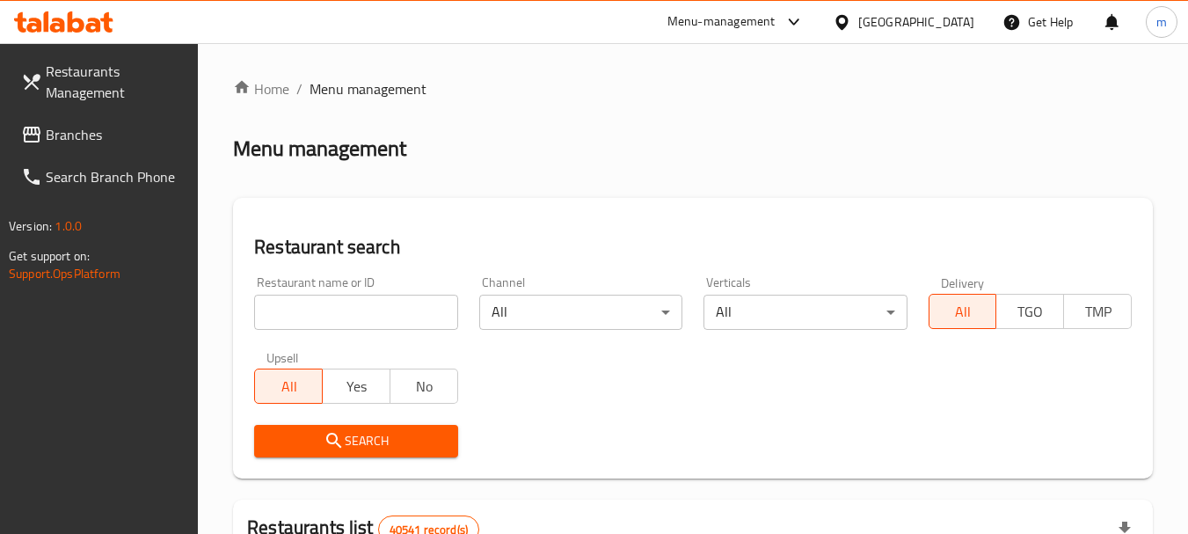
click at [338, 299] on input "search" at bounding box center [355, 312] width 203 height 35
paste input "3292"
type input "3292"
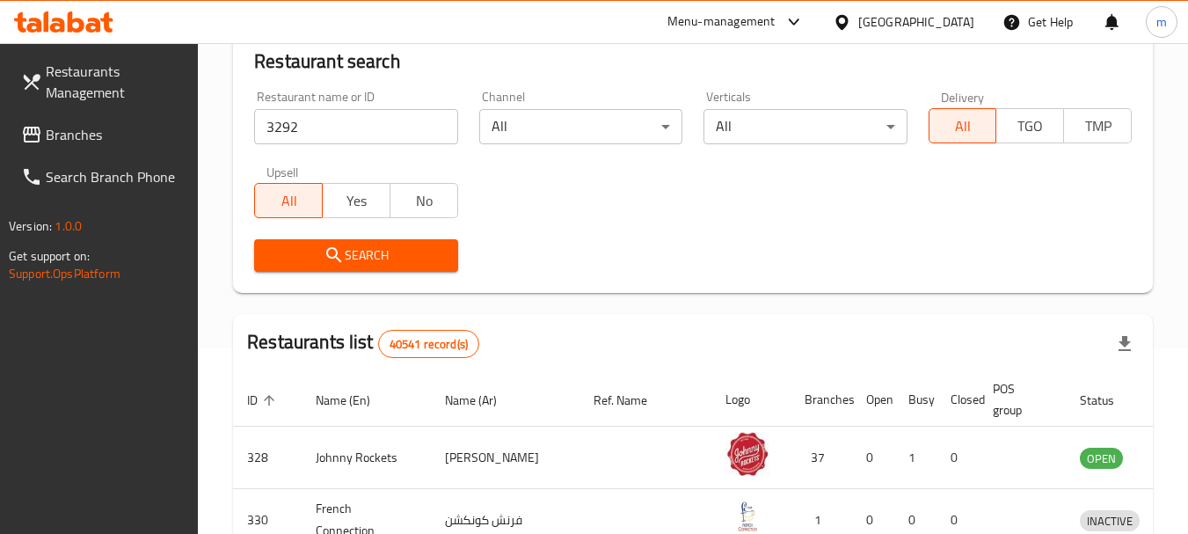
scroll to position [352, 0]
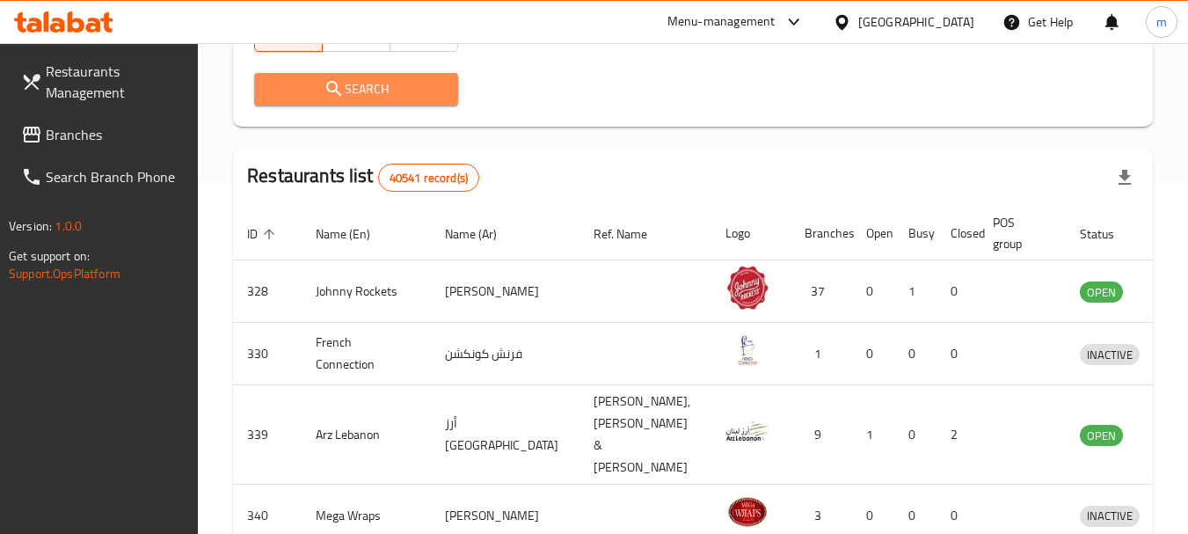
click at [330, 102] on button "Search" at bounding box center [355, 89] width 203 height 33
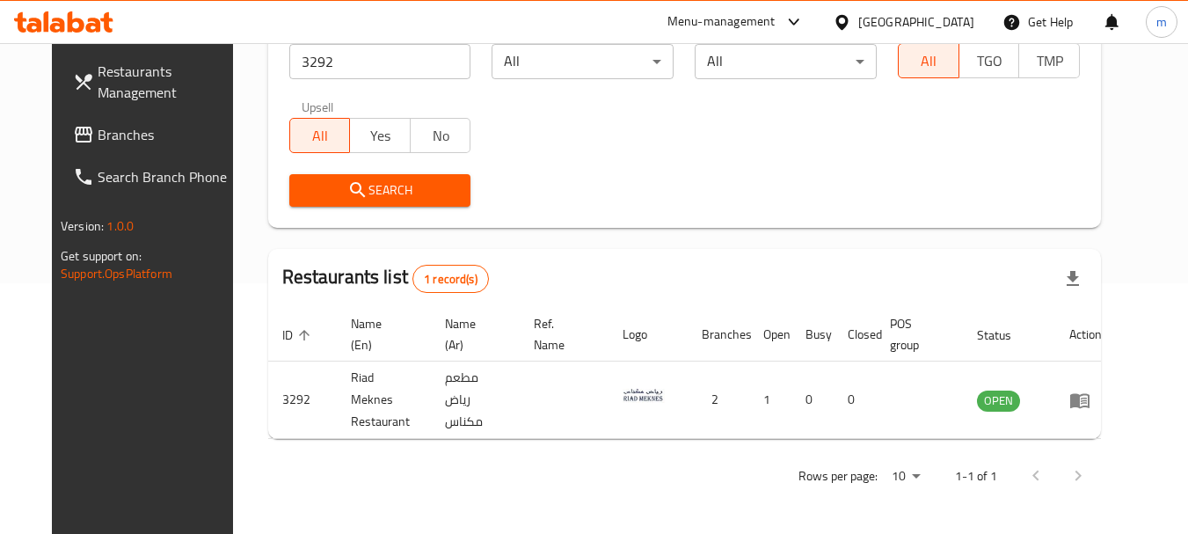
scroll to position [236, 0]
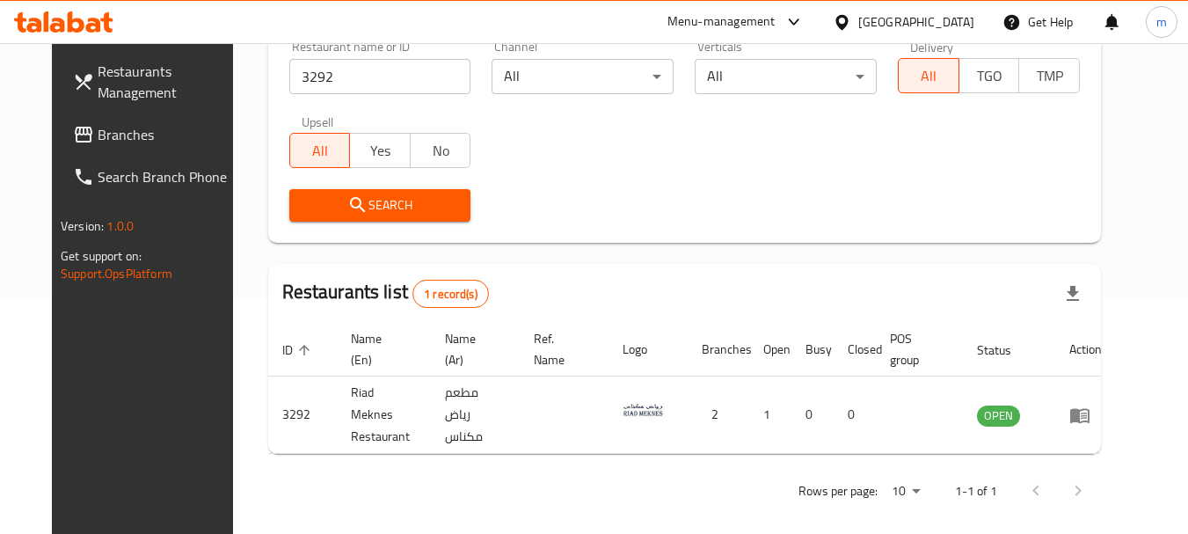
click at [98, 126] on span "Branches" at bounding box center [167, 134] width 139 height 21
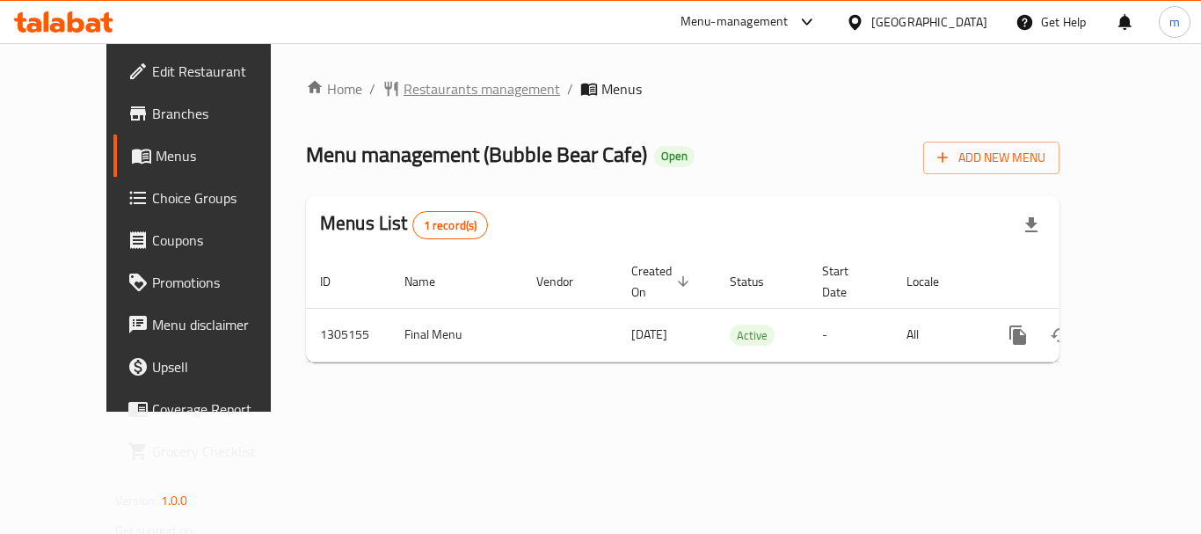
click at [404, 81] on span "Restaurants management" at bounding box center [482, 88] width 157 height 21
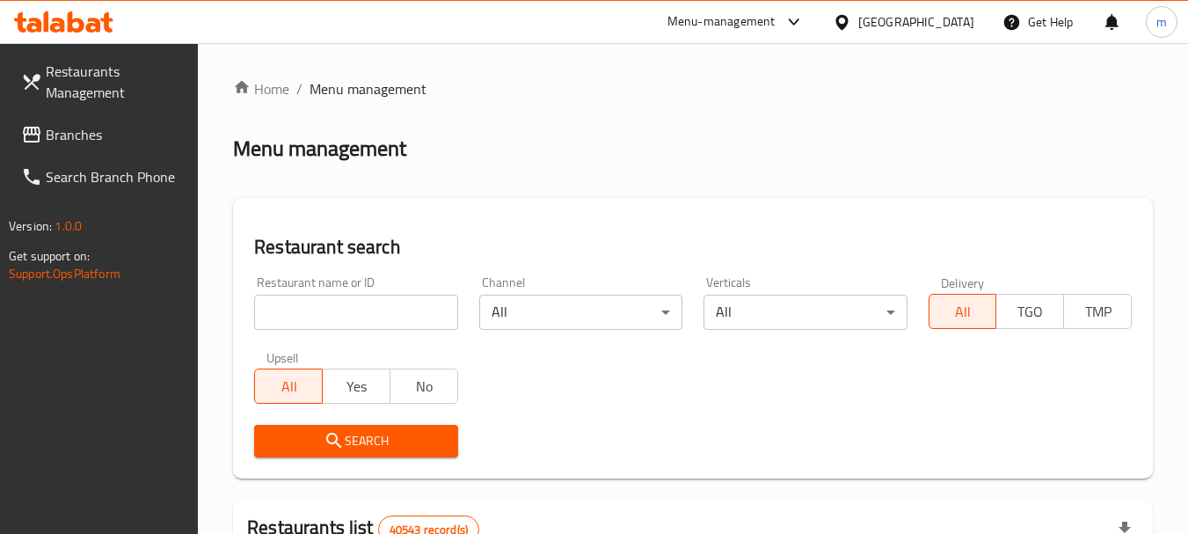
click at [332, 307] on input "search" at bounding box center [355, 312] width 203 height 35
paste input "703485"
type input "703485"
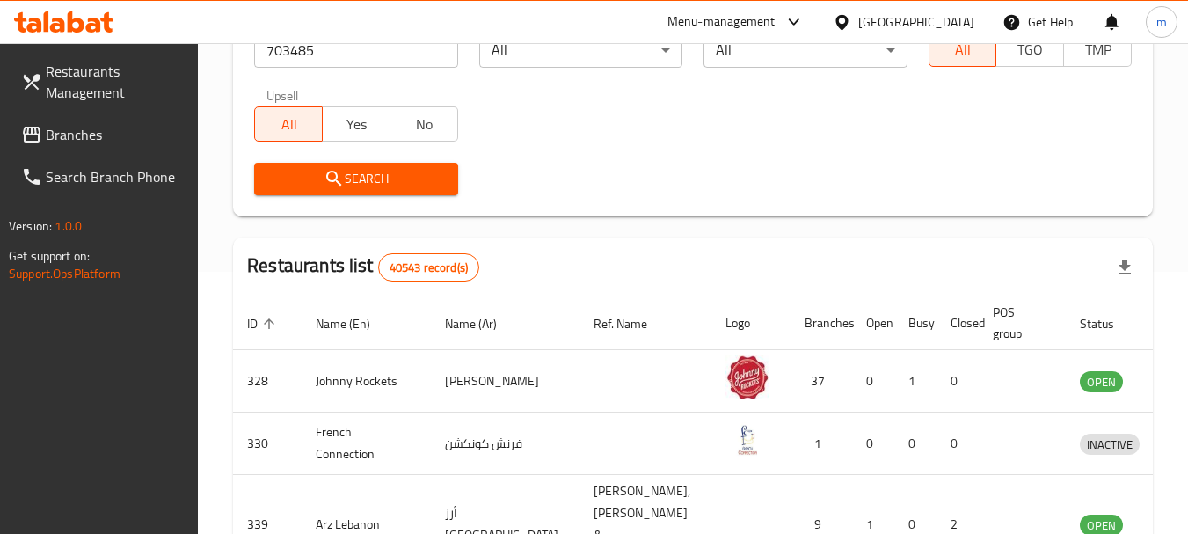
scroll to position [264, 0]
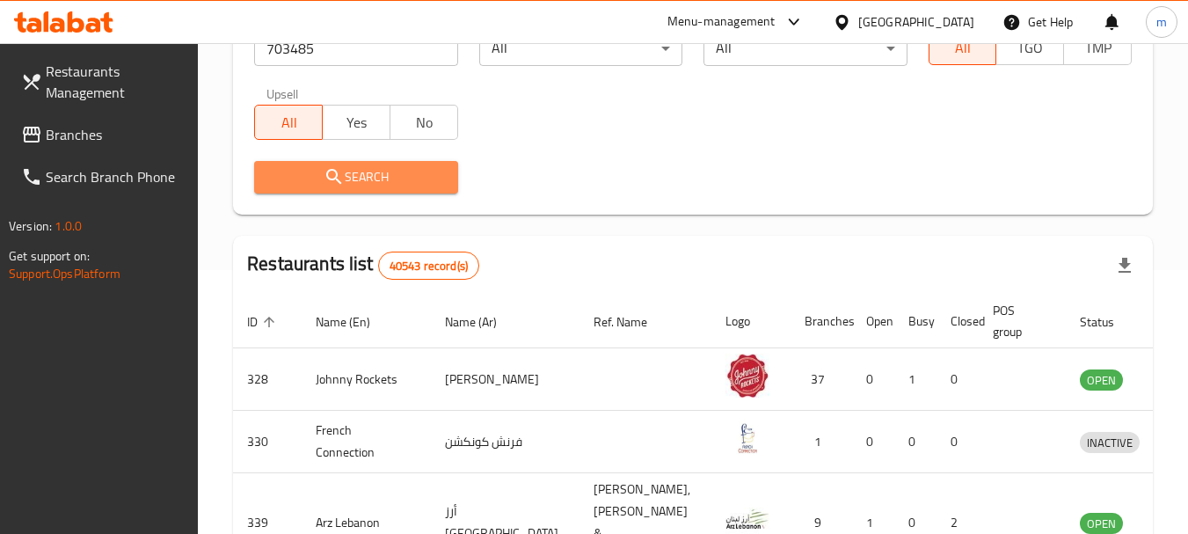
click at [429, 186] on span "Search" at bounding box center [355, 177] width 175 height 22
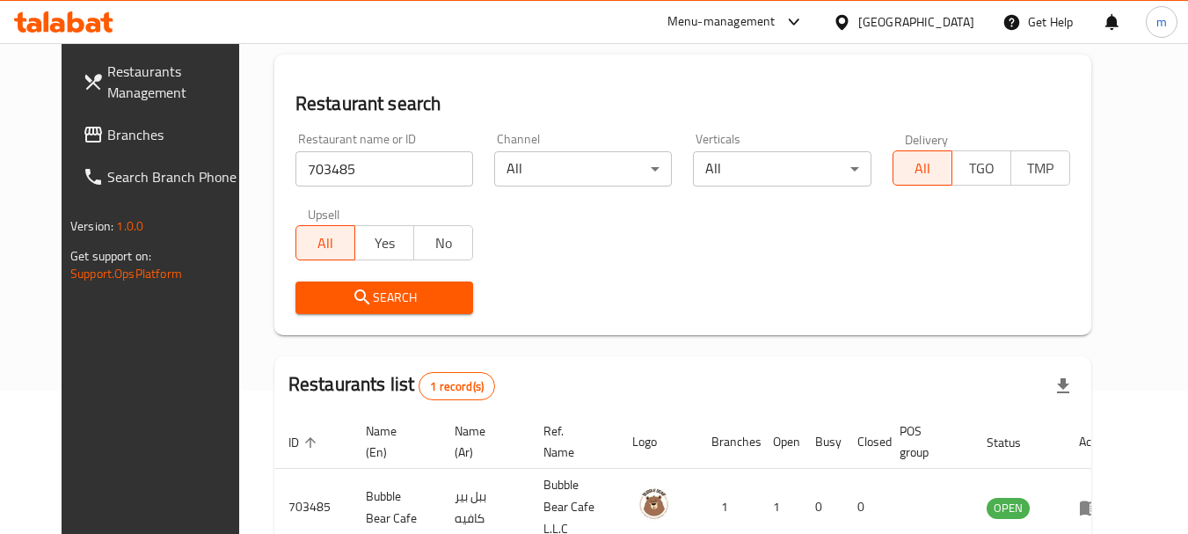
scroll to position [236, 0]
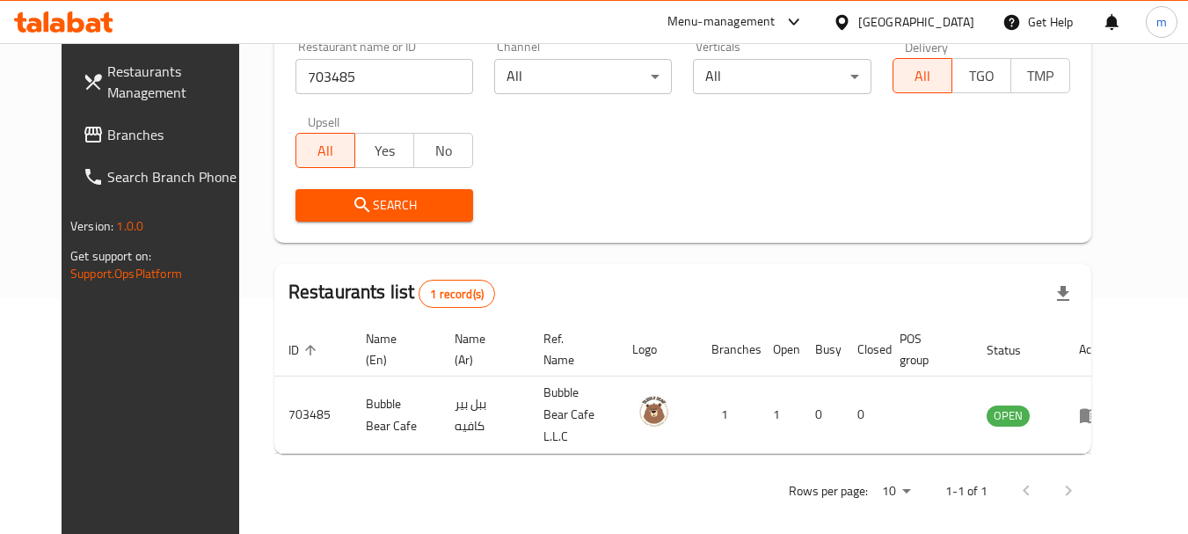
click at [959, 21] on div "United Arab Emirates" at bounding box center [916, 21] width 116 height 19
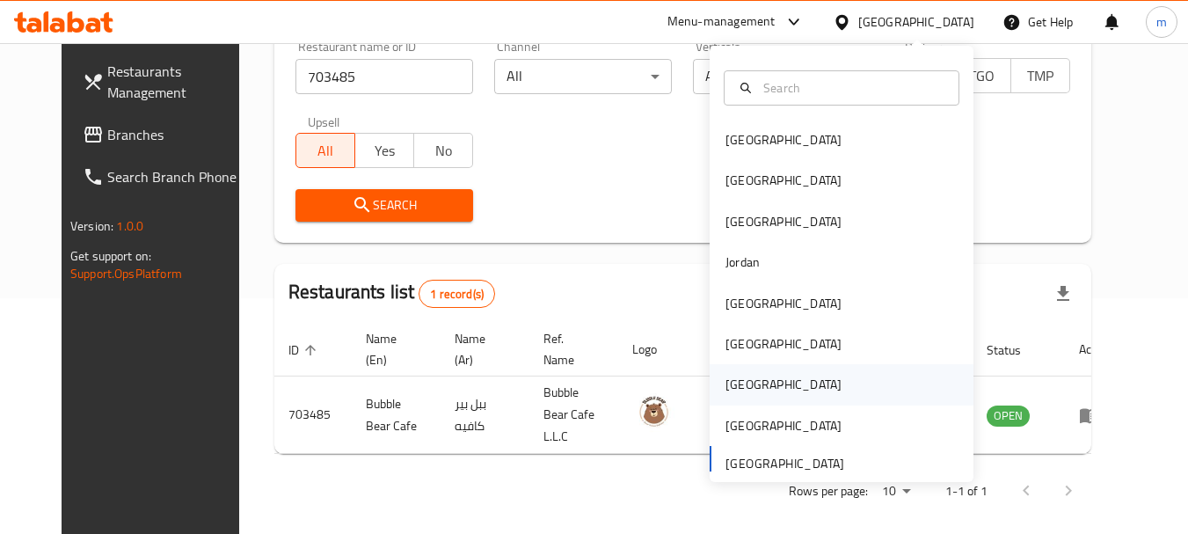
click at [753, 383] on div "[GEOGRAPHIC_DATA]" at bounding box center [784, 384] width 144 height 40
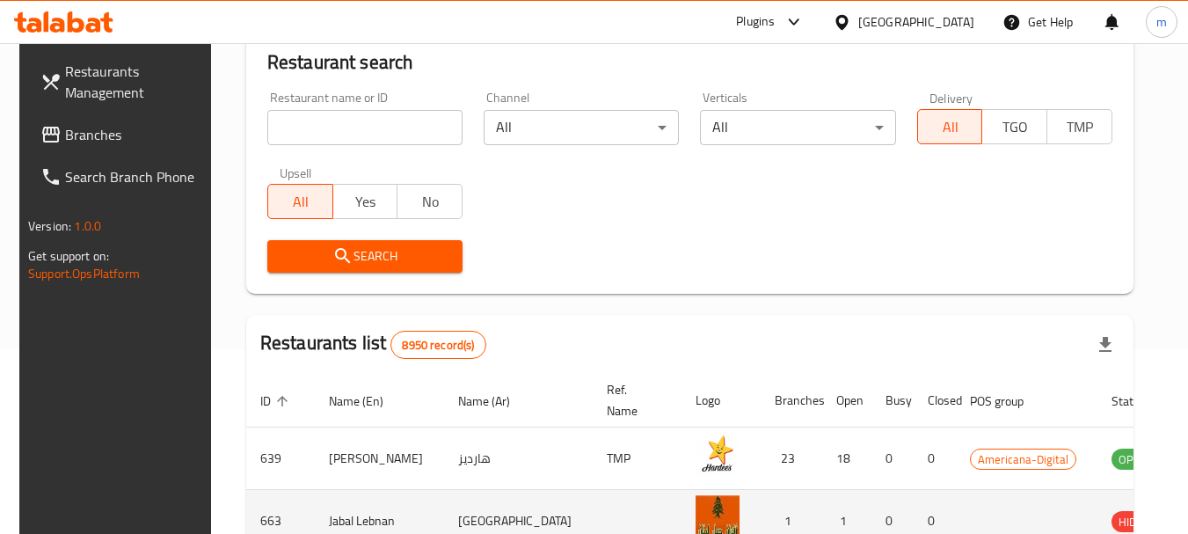
scroll to position [236, 0]
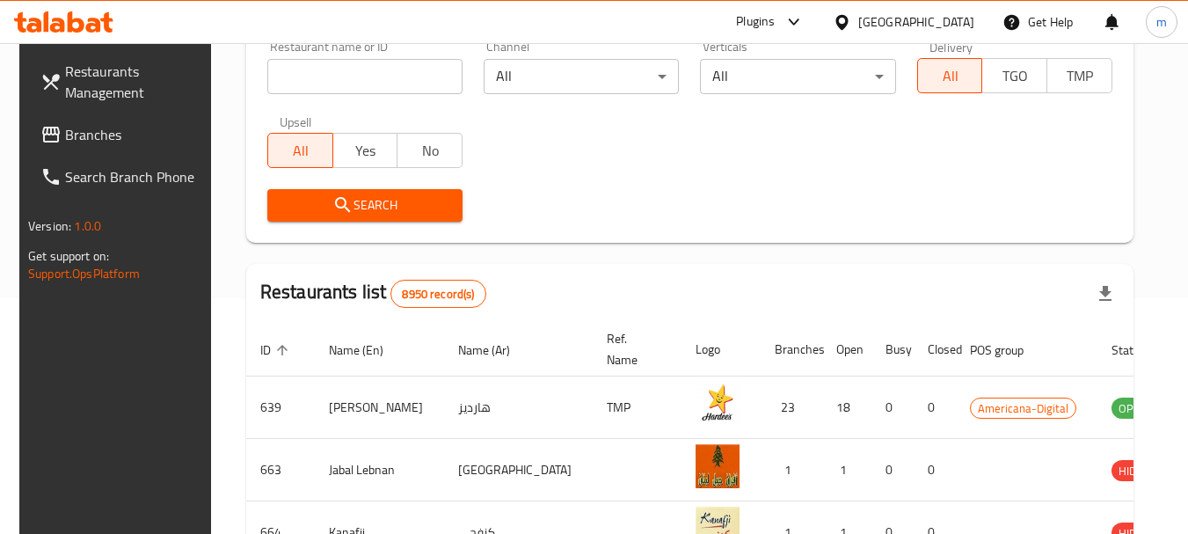
click at [65, 124] on span "Branches" at bounding box center [134, 134] width 139 height 21
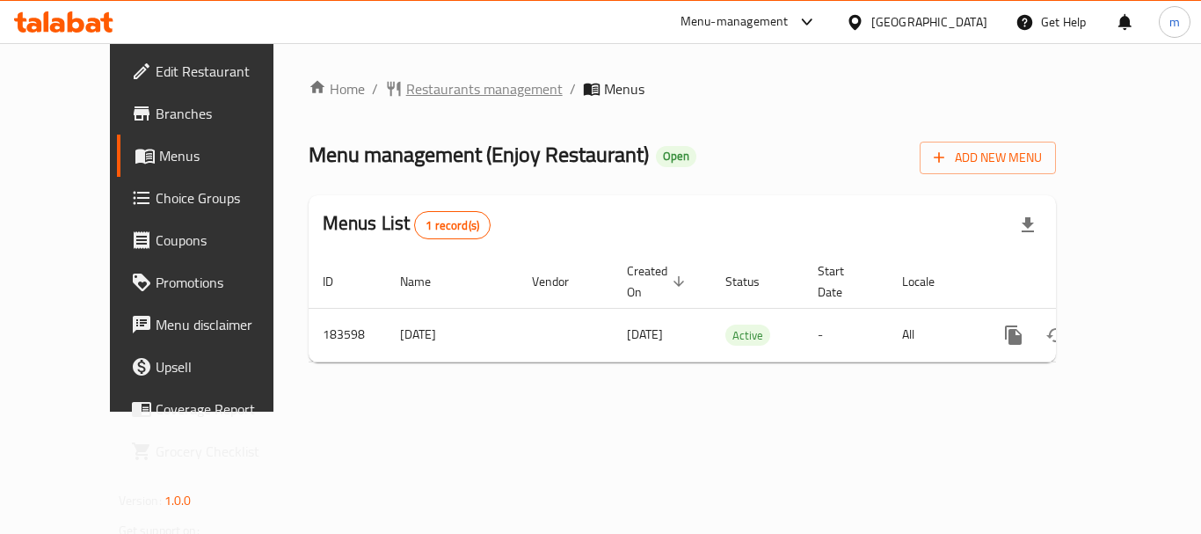
click at [406, 78] on span "Restaurants management" at bounding box center [484, 88] width 157 height 21
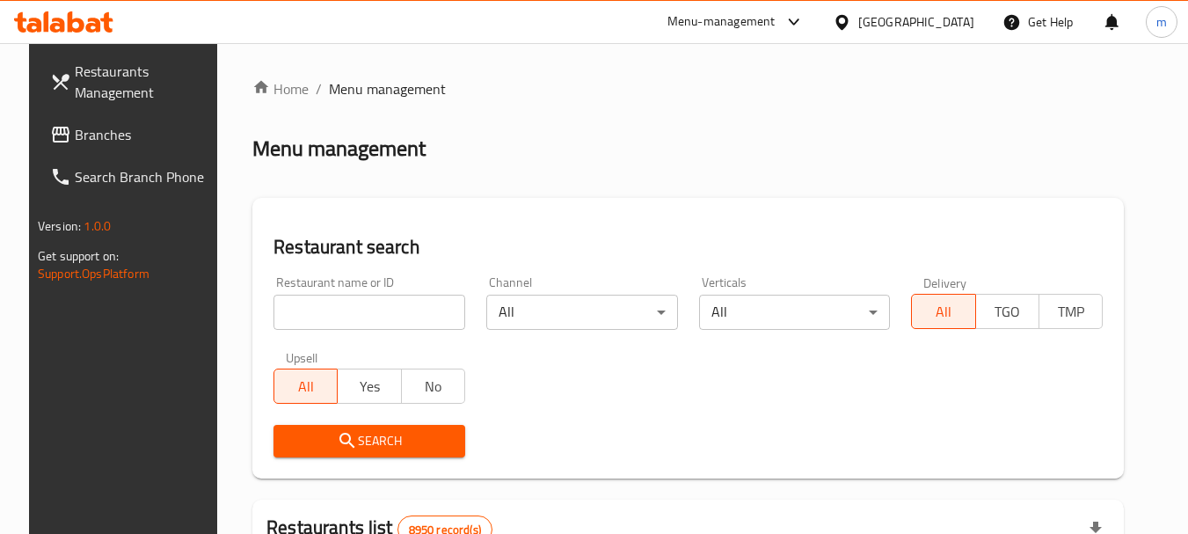
click at [351, 295] on input "search" at bounding box center [370, 312] width 192 height 35
paste input "619483"
type input "619483"
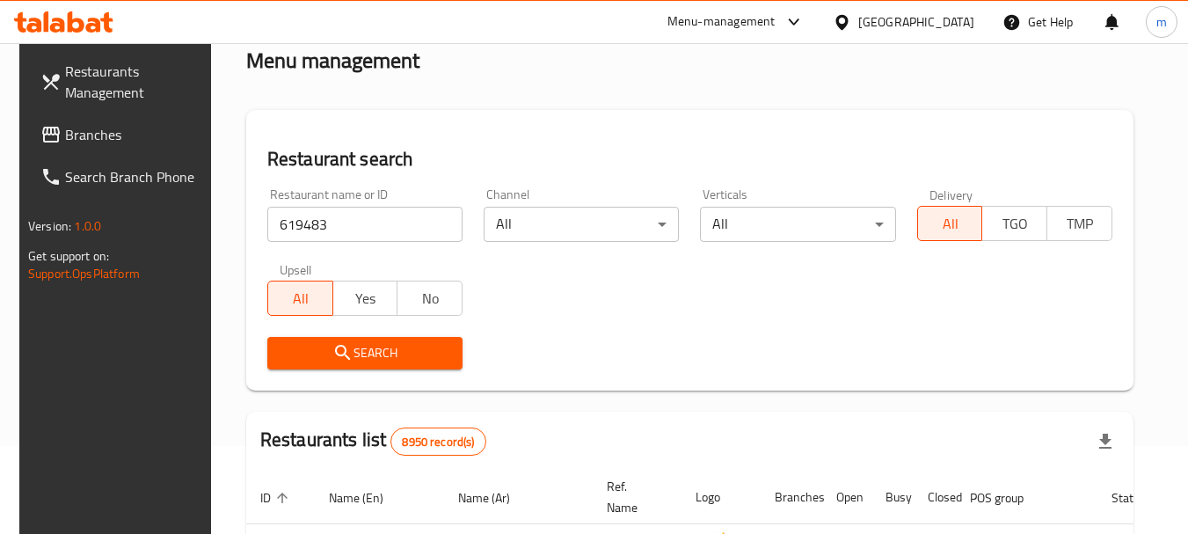
scroll to position [264, 0]
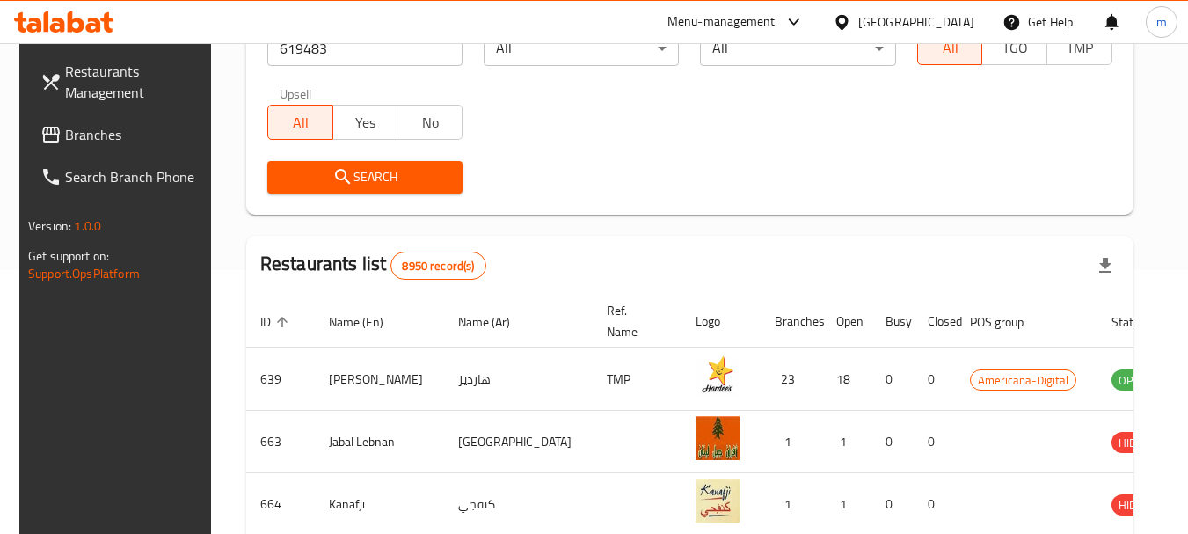
click at [385, 183] on span "Search" at bounding box center [364, 177] width 167 height 22
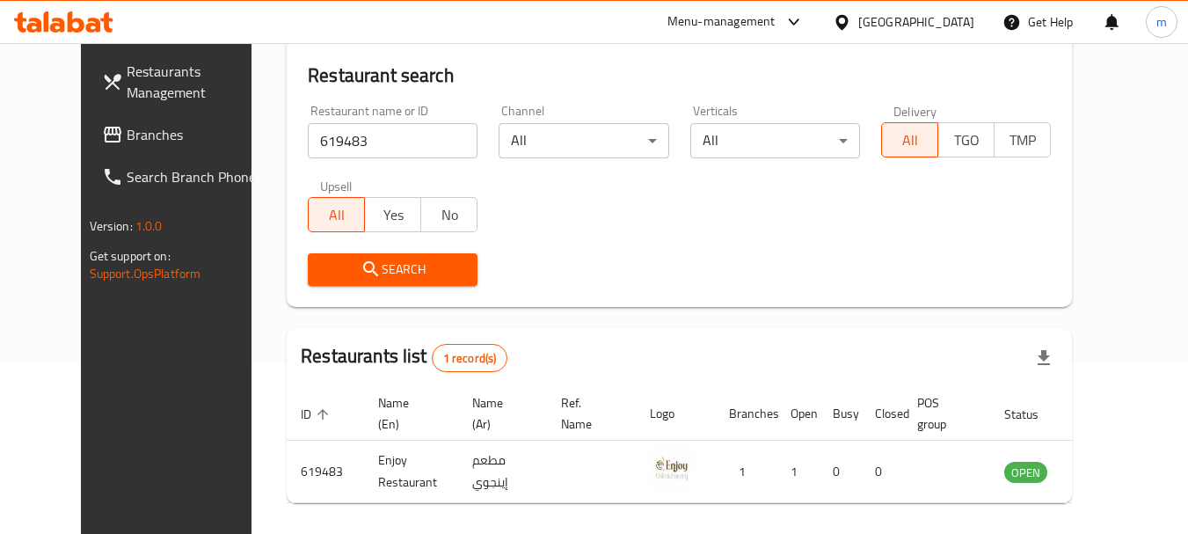
scroll to position [176, 0]
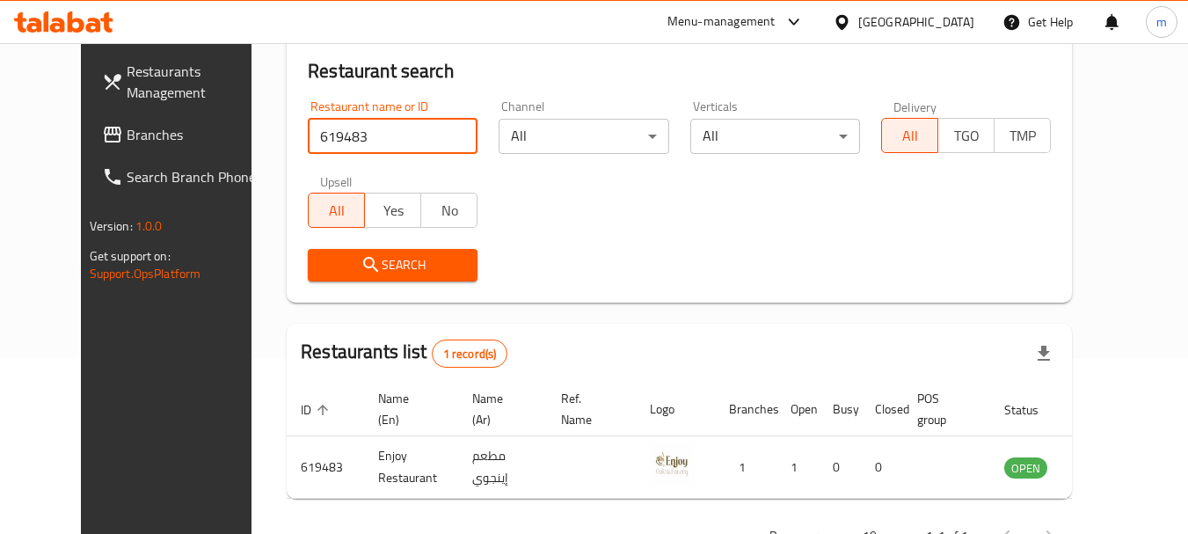
click at [308, 139] on input "619483" at bounding box center [393, 136] width 170 height 35
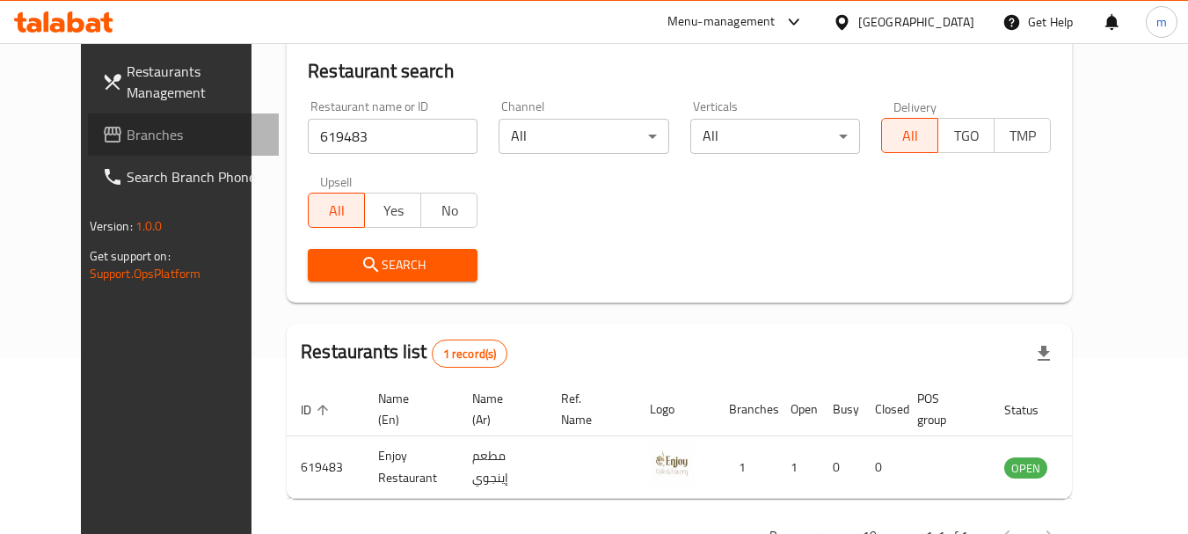
click at [102, 127] on icon at bounding box center [112, 134] width 21 height 21
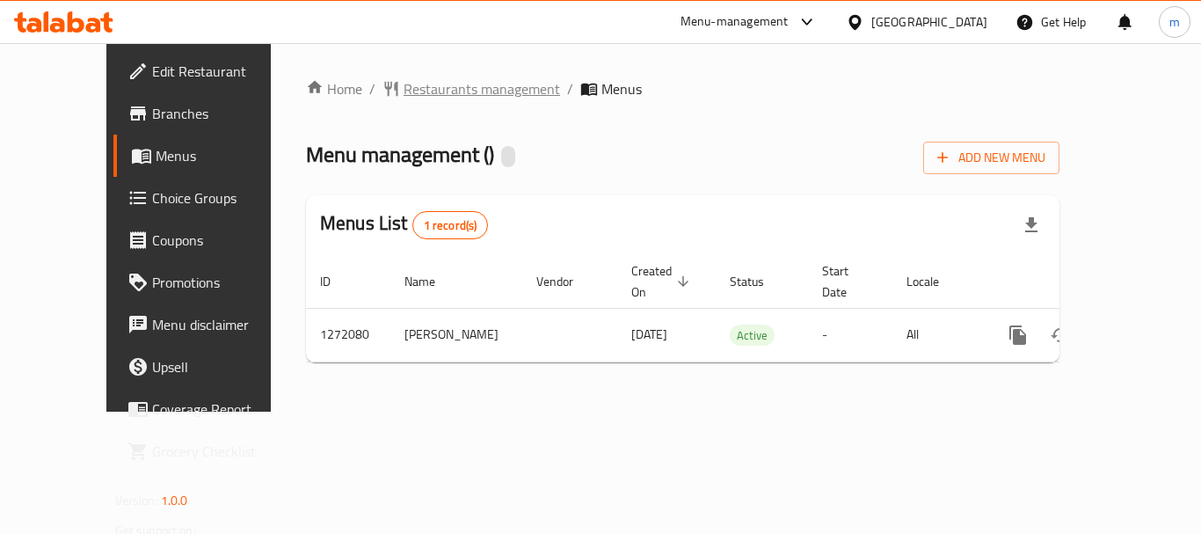
click at [404, 88] on span "Restaurants management" at bounding box center [482, 88] width 157 height 21
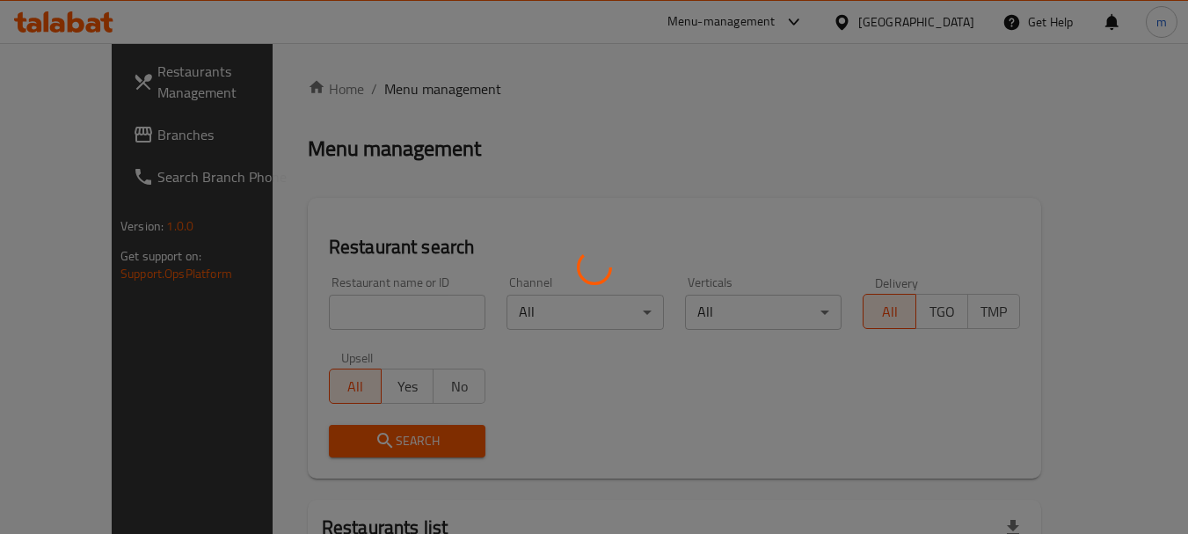
click at [346, 313] on div at bounding box center [594, 267] width 1188 height 534
click at [370, 293] on div at bounding box center [594, 267] width 1188 height 534
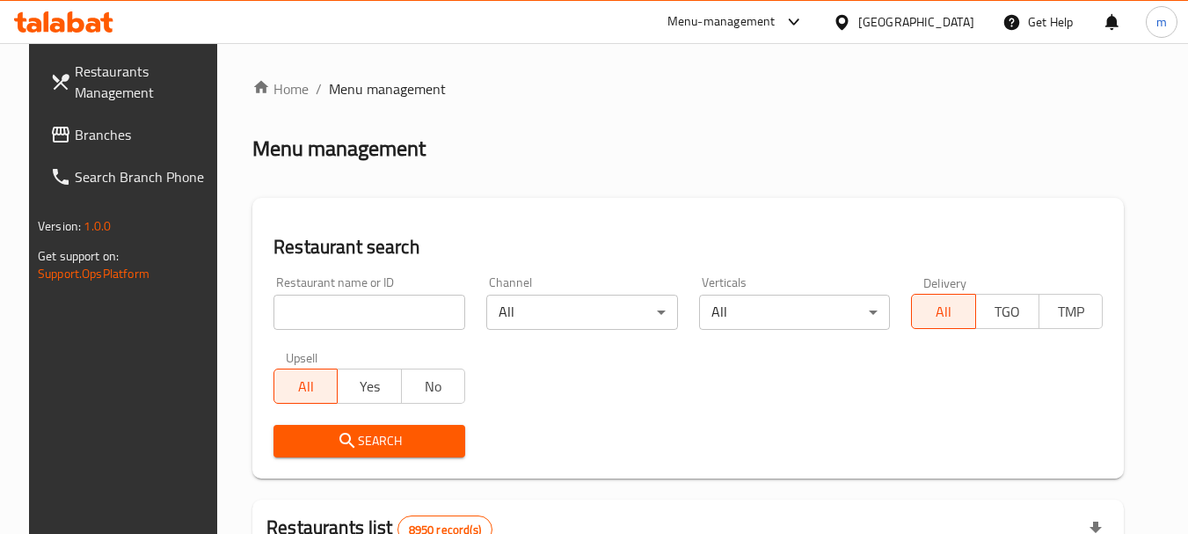
click at [274, 308] on input "search" at bounding box center [370, 312] width 192 height 35
paste input "689694"
type input "689694"
click button "Search" at bounding box center [370, 441] width 192 height 33
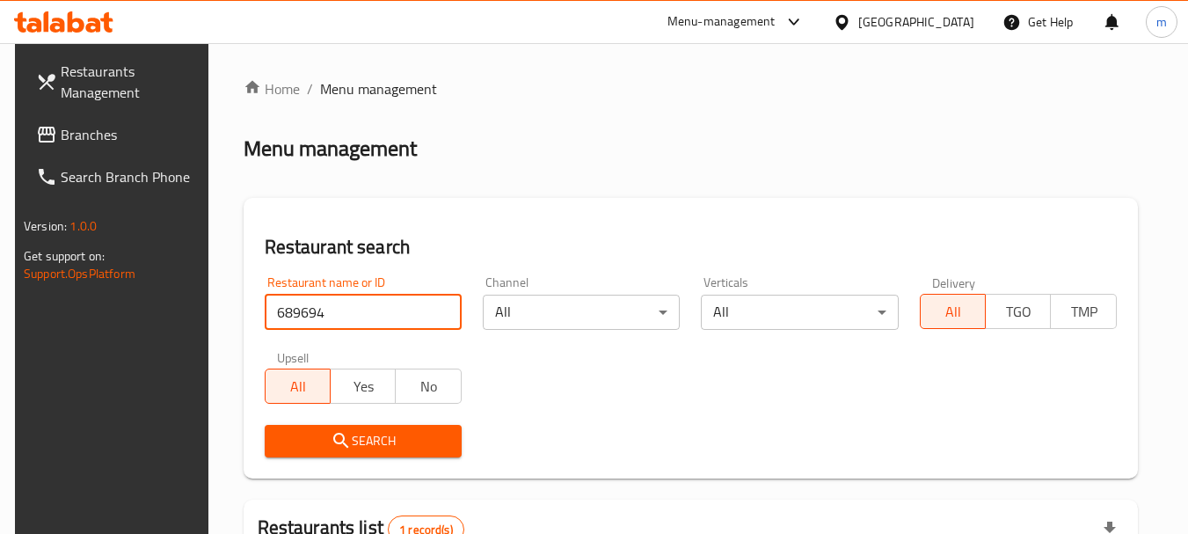
scroll to position [176, 0]
